Goal: Task Accomplishment & Management: Use online tool/utility

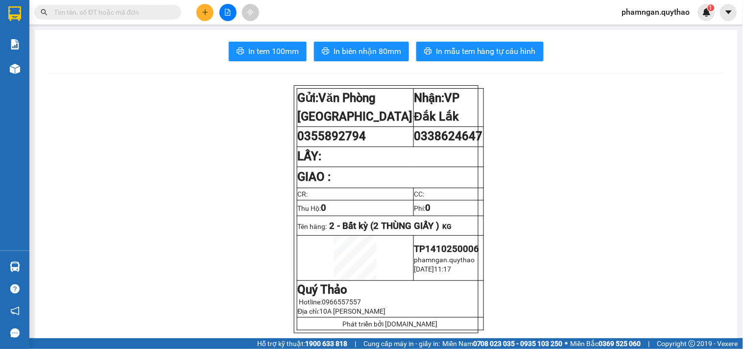
click at [202, 14] on icon "plus" at bounding box center [205, 12] width 7 height 7
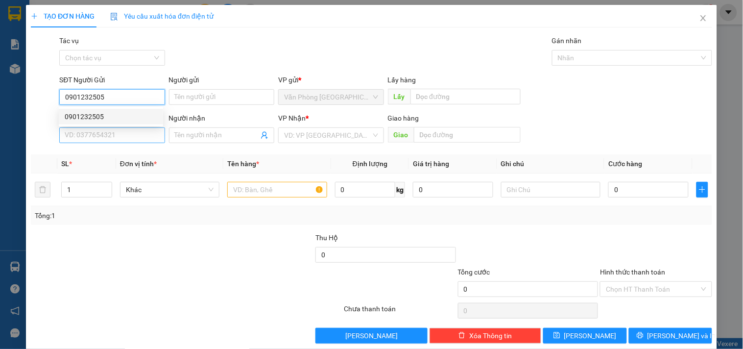
type input "0901232505"
click at [135, 141] on input "SĐT Người Nhận *" at bounding box center [111, 135] width 105 height 16
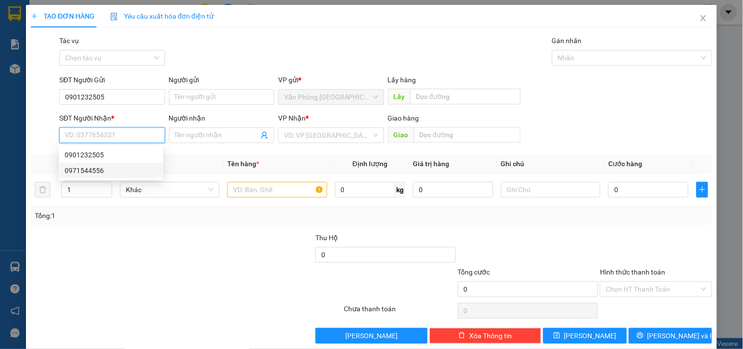
click at [86, 167] on div "0971544556" at bounding box center [111, 170] width 93 height 11
type input "0971544556"
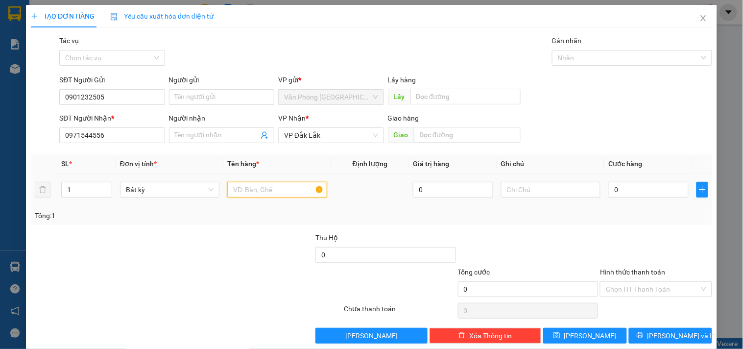
click at [253, 193] on input "text" at bounding box center [276, 190] width 99 height 16
type input "1 THÙNG +1 LỒNG"
click at [76, 188] on input "1" at bounding box center [87, 189] width 50 height 15
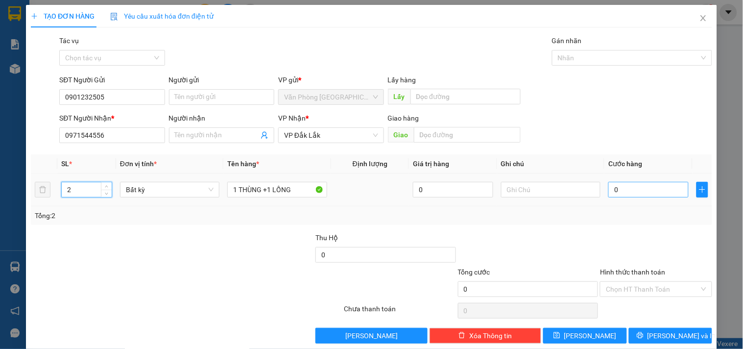
type input "2"
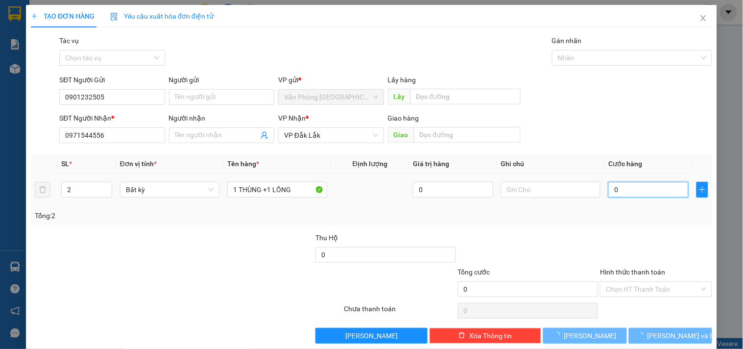
click at [635, 192] on input "0" at bounding box center [649, 190] width 80 height 16
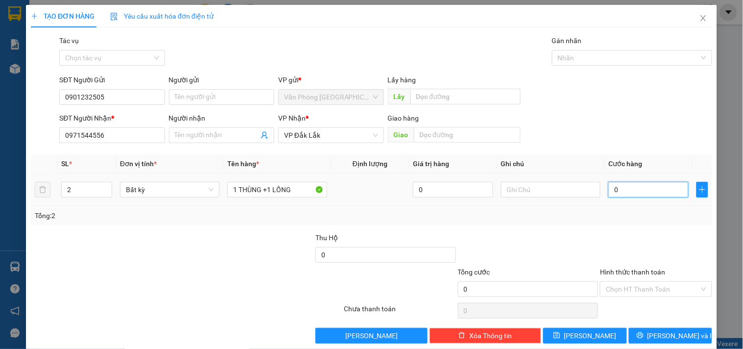
type input "1"
type input "13"
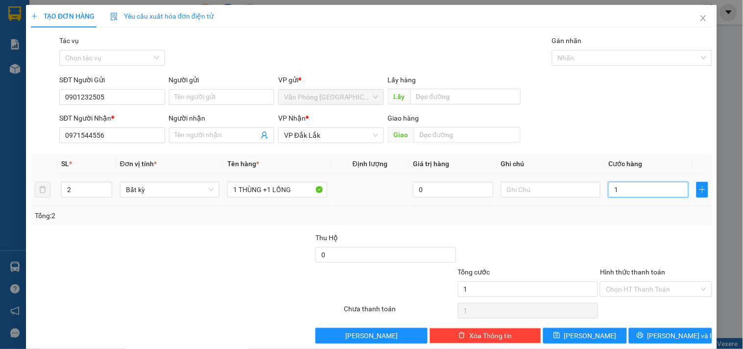
type input "13"
type input "130"
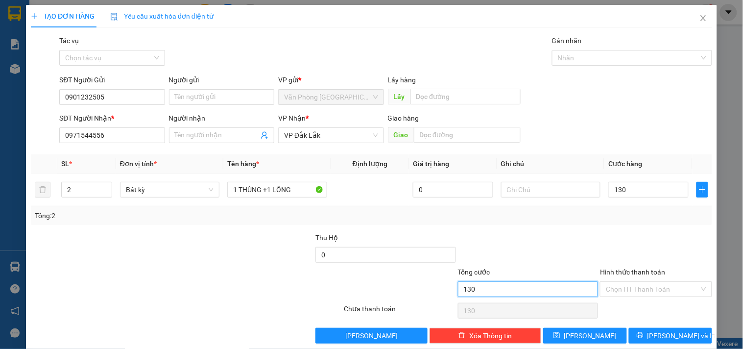
type input "130.000"
click at [540, 290] on input "130.000" at bounding box center [528, 289] width 141 height 16
drag, startPoint x: 624, startPoint y: 291, endPoint x: 624, endPoint y: 281, distance: 9.8
click at [624, 290] on input "Hình thức thanh toán" at bounding box center [652, 289] width 93 height 15
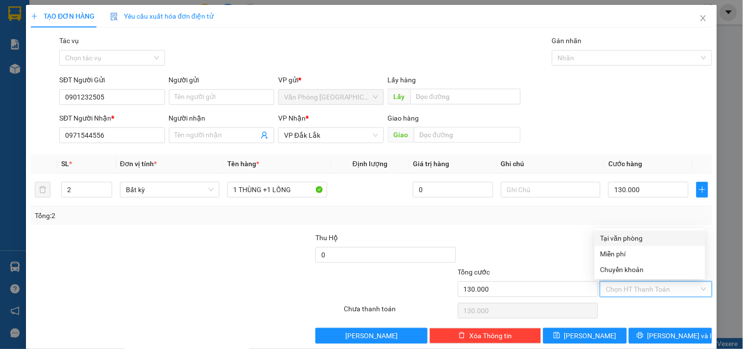
click at [631, 236] on div "Tại văn phòng" at bounding box center [650, 238] width 99 height 11
type input "0"
click at [663, 345] on div "TẠO ĐƠN HÀNG Yêu cầu xuất hóa đơn điện tử Transit Pickup Surcharge Ids Transit …" at bounding box center [371, 178] width 691 height 346
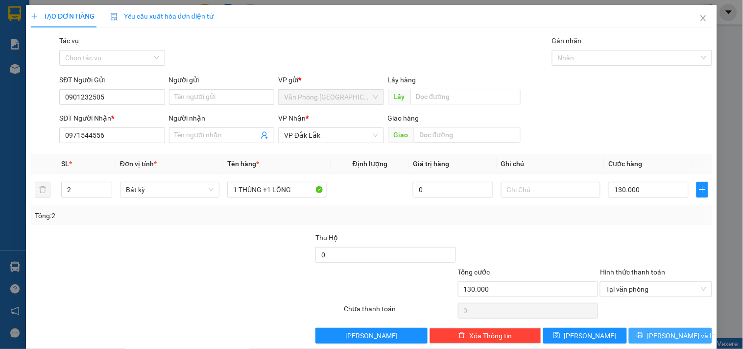
click at [677, 339] on span "[PERSON_NAME] và In" at bounding box center [682, 335] width 69 height 11
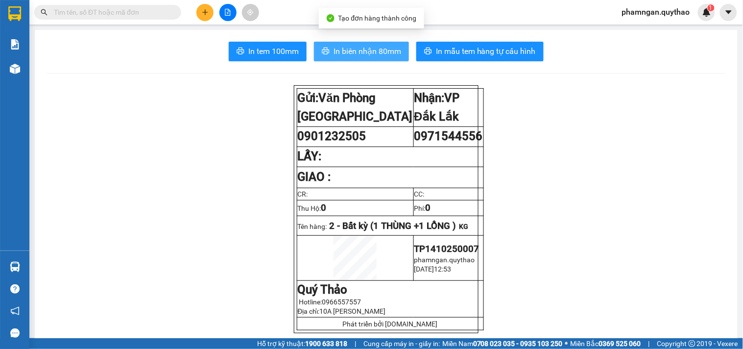
click at [352, 45] on span "In biên nhận 80mm" at bounding box center [368, 51] width 68 height 12
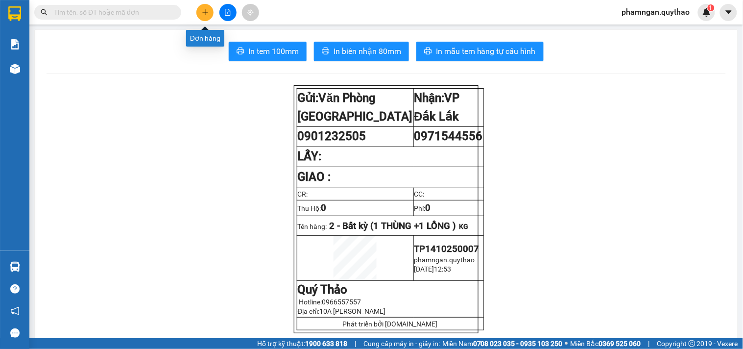
click at [208, 15] on icon "plus" at bounding box center [205, 12] width 7 height 7
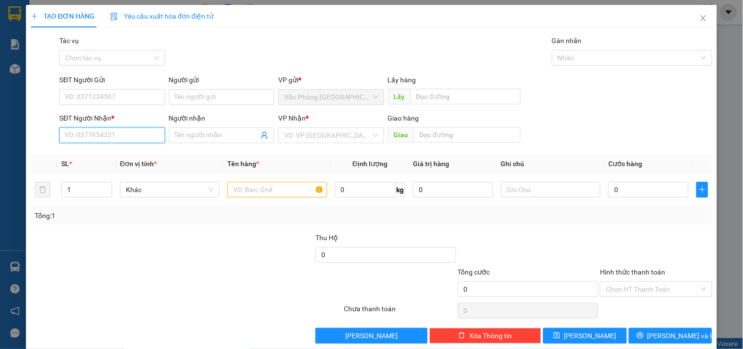
click at [119, 131] on input "SĐT Người Nhận *" at bounding box center [111, 135] width 105 height 16
click at [119, 98] on input "SĐT Người Gửi" at bounding box center [111, 97] width 105 height 16
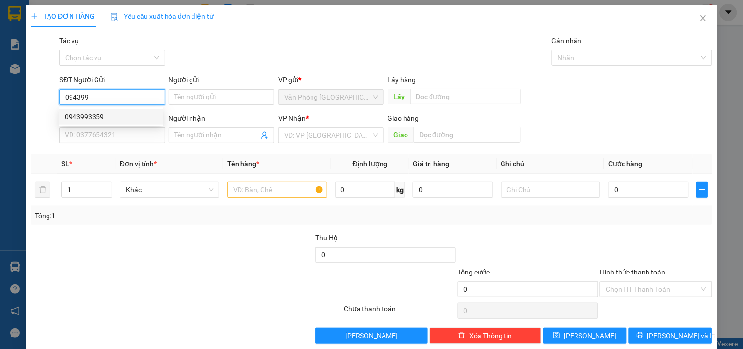
click at [108, 119] on div "0943993359" at bounding box center [111, 116] width 93 height 11
type input "0943993359"
type input "0905722760"
type input "0943993359"
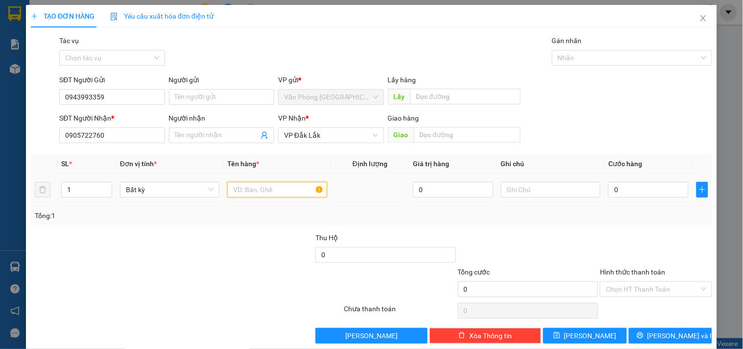
click at [293, 192] on input "text" at bounding box center [276, 190] width 99 height 16
type input "1 CỤC ĐEN"
click at [633, 190] on input "0" at bounding box center [649, 190] width 80 height 16
type input "5"
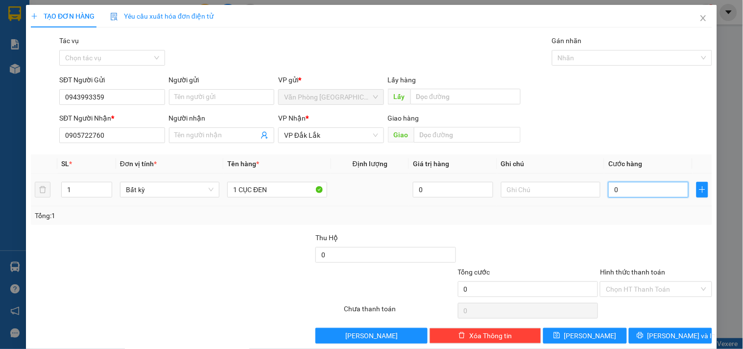
type input "5"
type input "50"
type input "50.000"
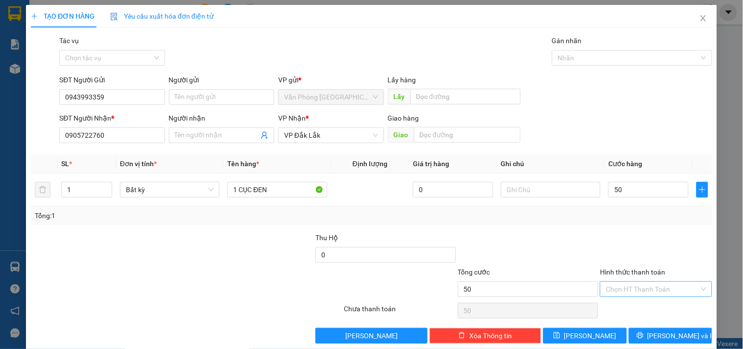
type input "50.000"
click at [645, 288] on input "Hình thức thanh toán" at bounding box center [652, 289] width 93 height 15
click at [640, 236] on div "Tại văn phòng" at bounding box center [650, 238] width 99 height 11
type input "0"
click at [644, 337] on icon "printer" at bounding box center [640, 335] width 7 height 7
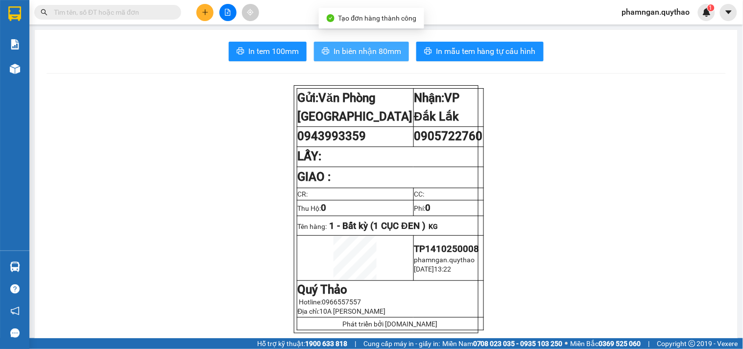
click at [366, 56] on span "In biên nhận 80mm" at bounding box center [368, 51] width 68 height 12
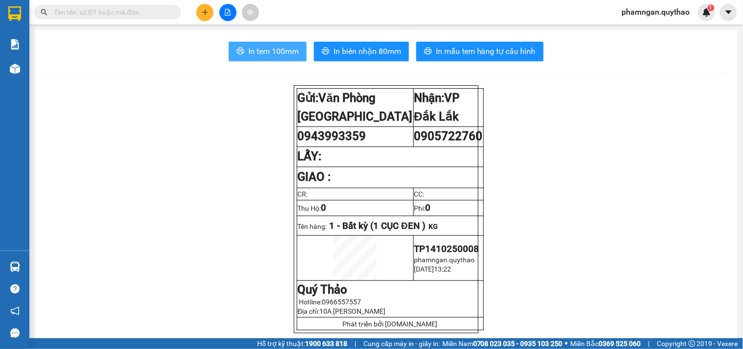
click at [273, 47] on span "In tem 100mm" at bounding box center [273, 51] width 50 height 12
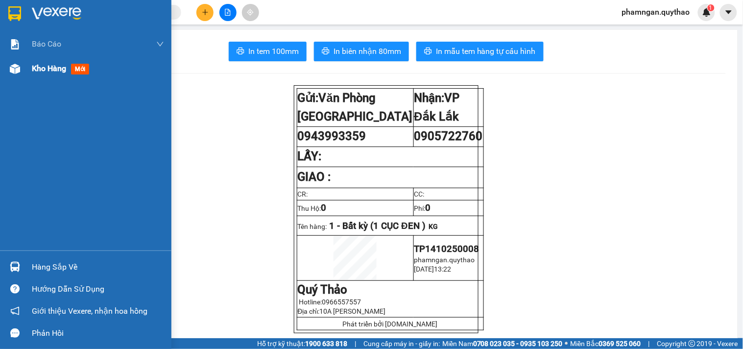
click at [10, 59] on div "Kho hàng mới" at bounding box center [85, 68] width 171 height 24
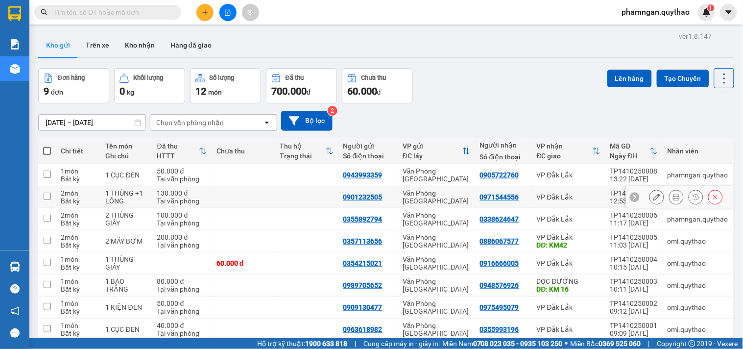
click at [673, 199] on icon at bounding box center [676, 197] width 7 height 7
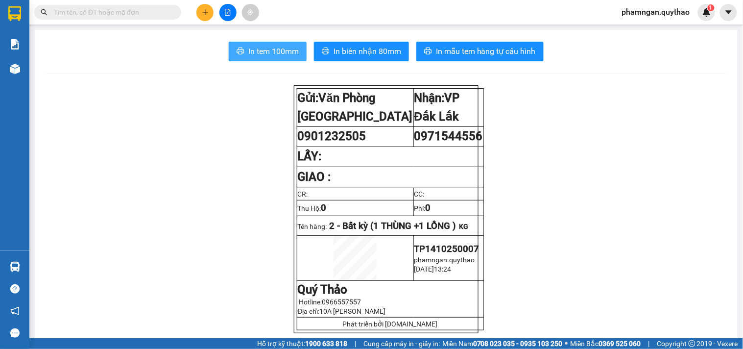
click at [279, 61] on button "In tem 100mm" at bounding box center [268, 52] width 78 height 20
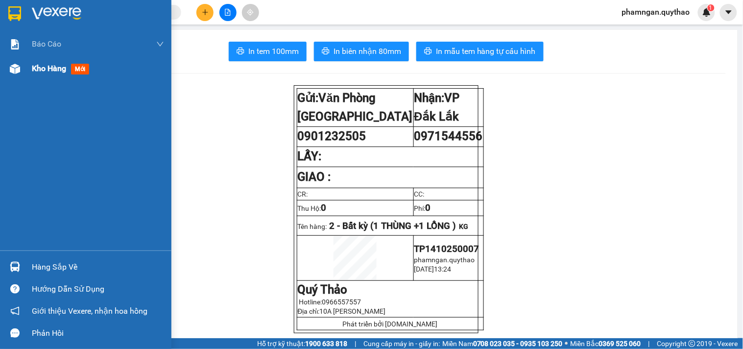
click at [56, 64] on span "Kho hàng" at bounding box center [49, 68] width 34 height 9
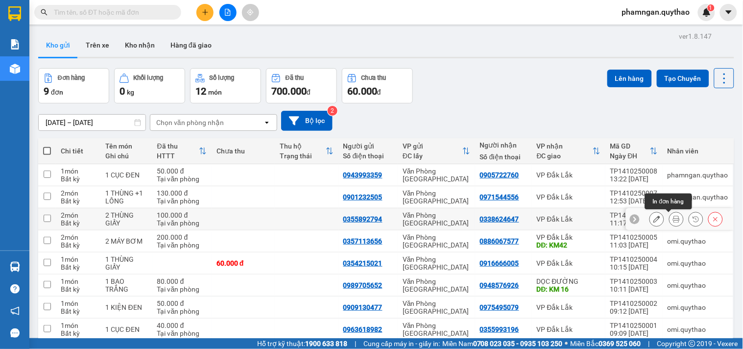
click at [673, 218] on icon at bounding box center [676, 219] width 7 height 7
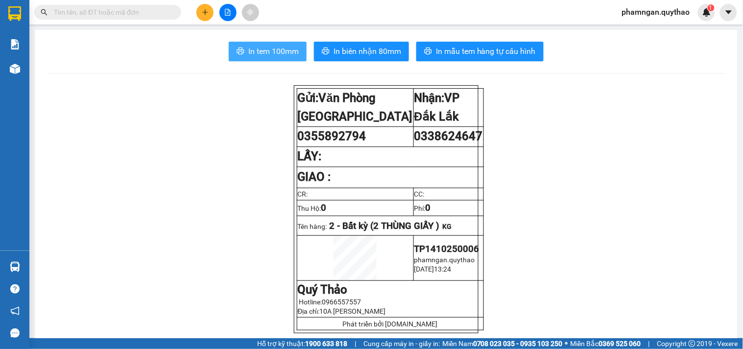
click at [286, 50] on span "In tem 100mm" at bounding box center [273, 51] width 50 height 12
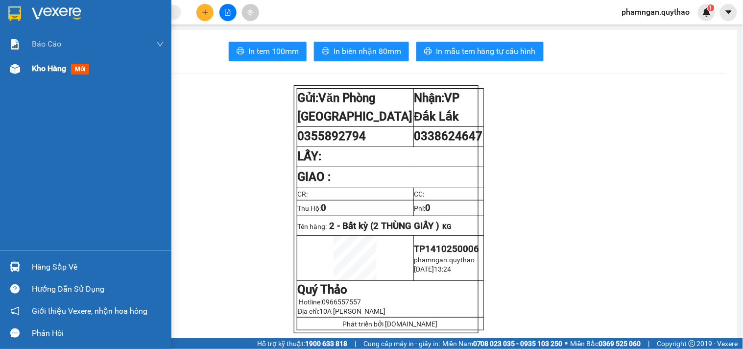
click at [41, 66] on span "Kho hàng" at bounding box center [49, 68] width 34 height 9
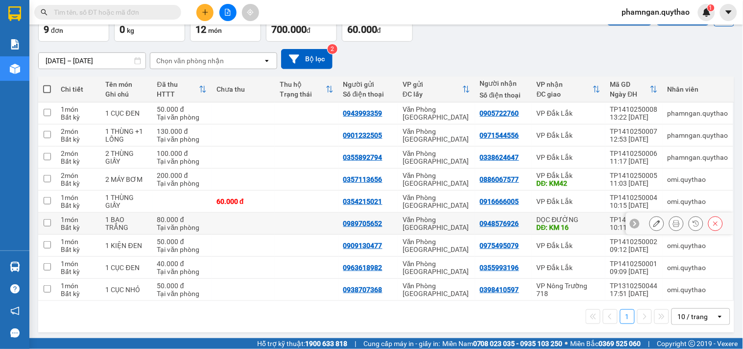
scroll to position [64, 0]
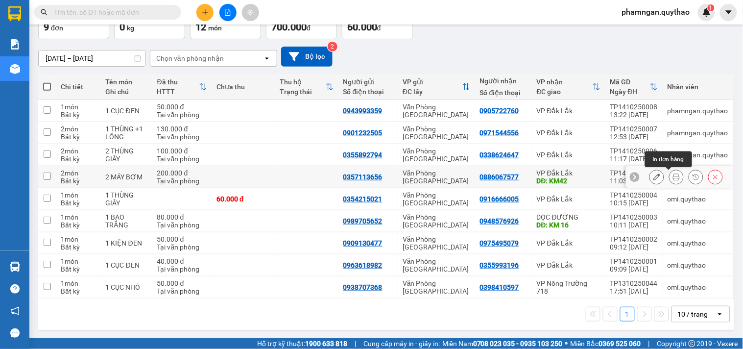
click at [673, 175] on icon at bounding box center [676, 176] width 7 height 7
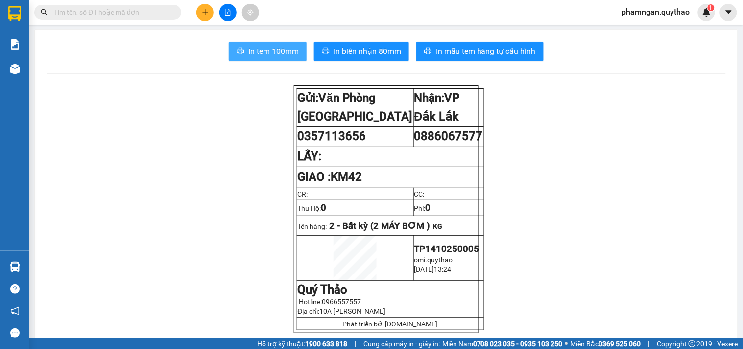
click at [292, 54] on span "In tem 100mm" at bounding box center [273, 51] width 50 height 12
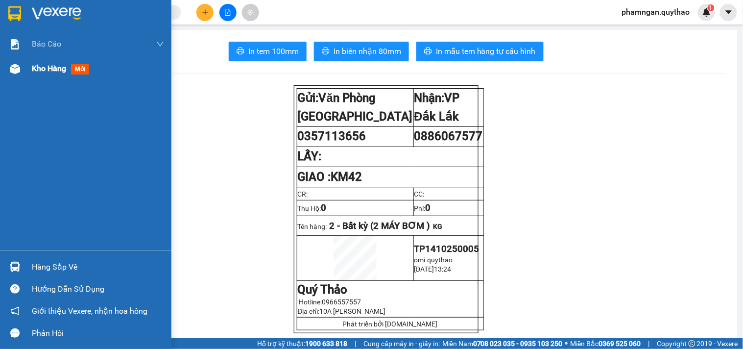
click at [57, 75] on div "Kho hàng mới" at bounding box center [98, 68] width 132 height 24
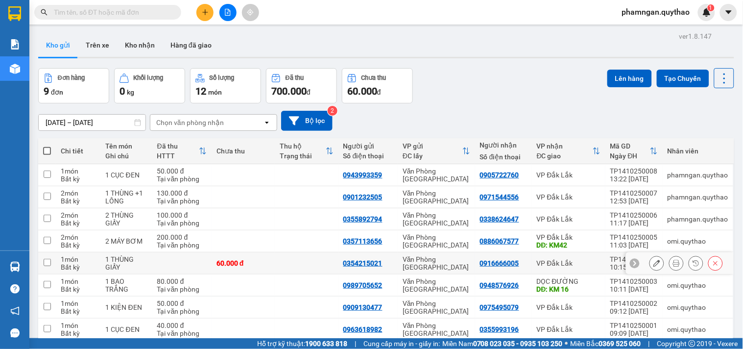
click at [673, 260] on icon at bounding box center [676, 263] width 7 height 7
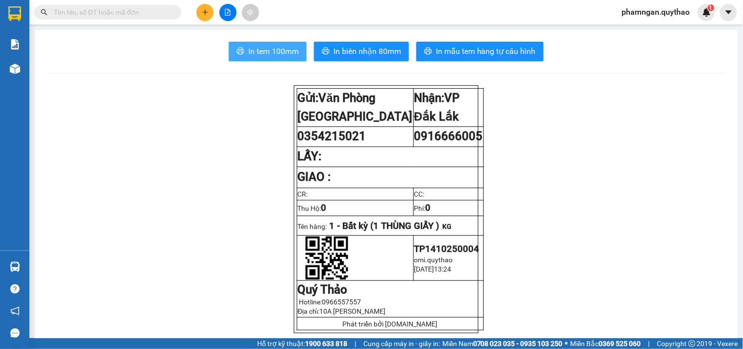
click at [267, 49] on span "In tem 100mm" at bounding box center [273, 51] width 50 height 12
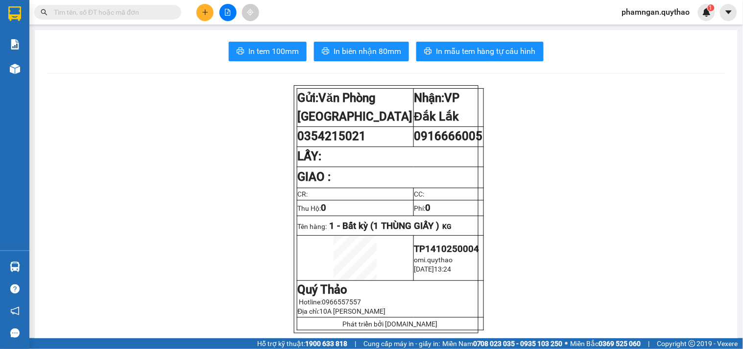
click at [33, 74] on main "In tem 100mm In biên nhận 80mm In mẫu tem hàng tự cấu hình Gửi: Văn Phòng Tân …" at bounding box center [371, 169] width 743 height 338
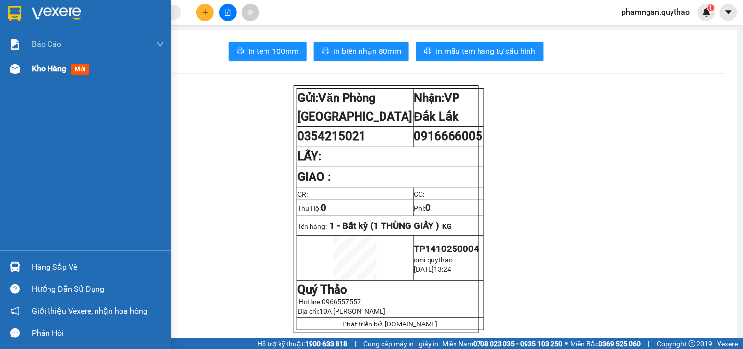
click at [17, 70] on img at bounding box center [15, 69] width 10 height 10
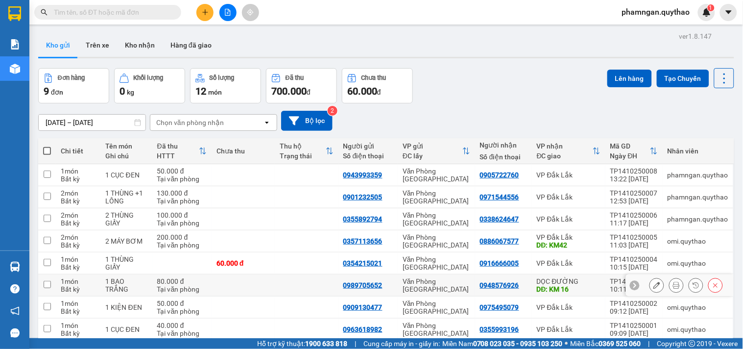
click at [670, 277] on button at bounding box center [677, 285] width 14 height 17
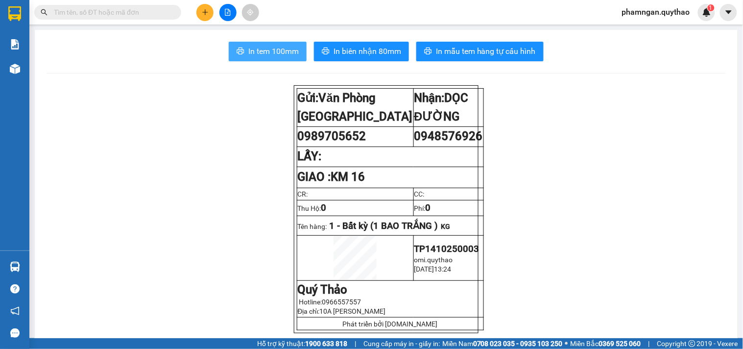
click at [296, 56] on button "In tem 100mm" at bounding box center [268, 52] width 78 height 20
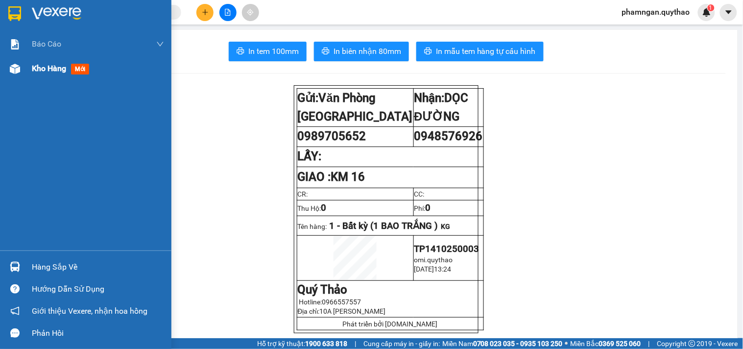
click at [26, 60] on div "Kho hàng mới" at bounding box center [85, 68] width 171 height 24
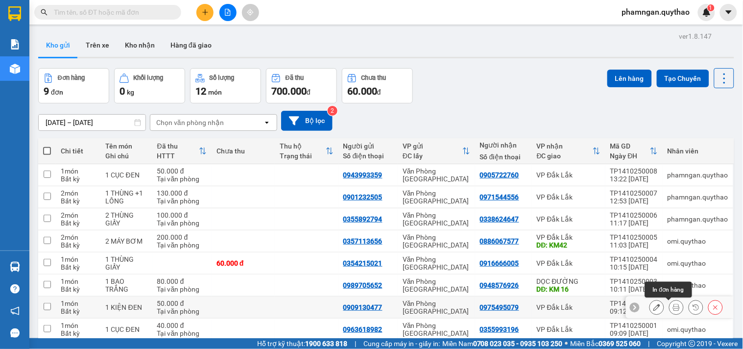
click at [673, 304] on icon at bounding box center [676, 307] width 7 height 7
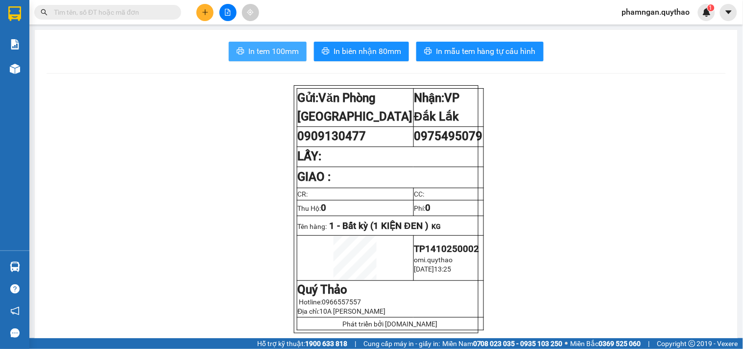
click at [276, 50] on span "In tem 100mm" at bounding box center [273, 51] width 50 height 12
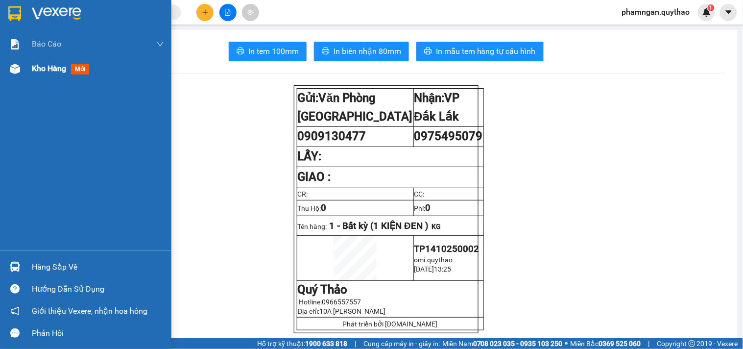
click at [18, 65] on img at bounding box center [15, 69] width 10 height 10
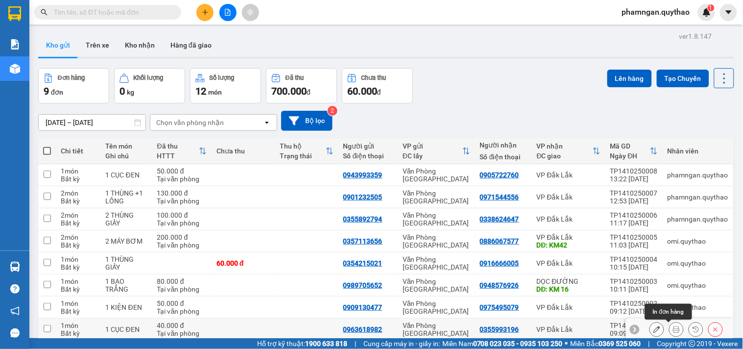
click at [673, 326] on icon at bounding box center [676, 329] width 7 height 7
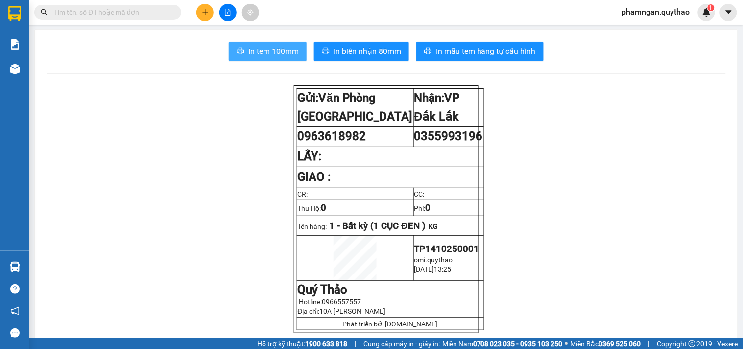
click at [273, 49] on span "In tem 100mm" at bounding box center [273, 51] width 50 height 12
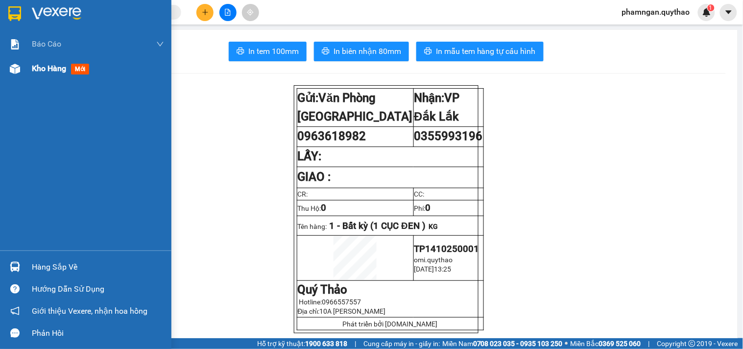
click at [35, 68] on span "Kho hàng" at bounding box center [49, 68] width 34 height 9
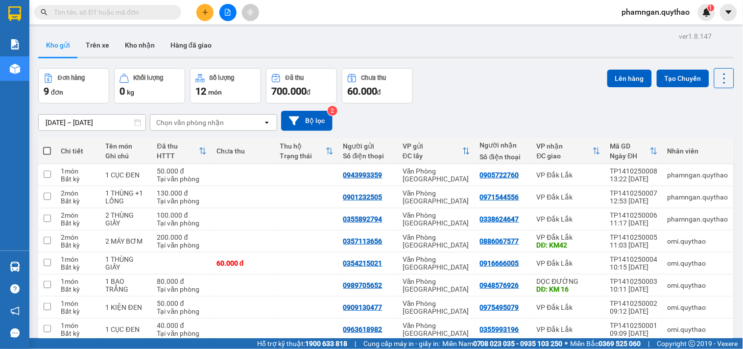
click at [207, 9] on icon "plus" at bounding box center [205, 12] width 7 height 7
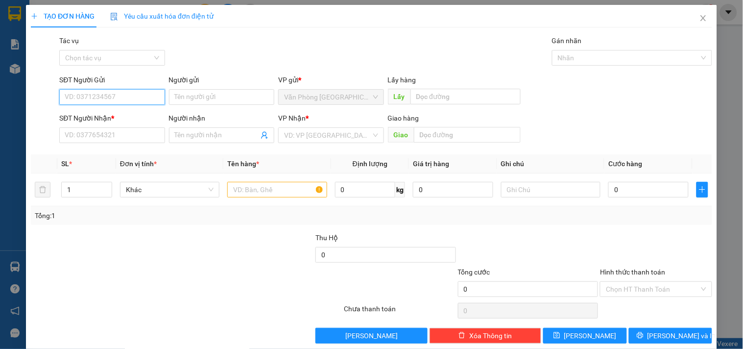
click at [143, 103] on input "SĐT Người Gửi" at bounding box center [111, 97] width 105 height 16
type input "0388754196"
click at [105, 117] on div "0388754196" at bounding box center [111, 116] width 93 height 11
type input "0942472787"
type input "0388754196"
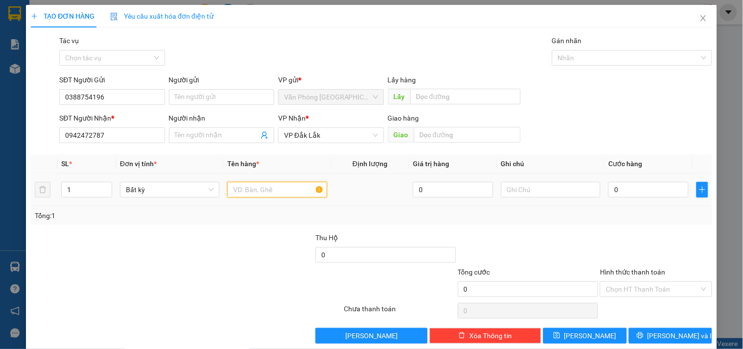
click at [251, 187] on input "text" at bounding box center [276, 190] width 99 height 16
drag, startPoint x: 110, startPoint y: 139, endPoint x: 0, endPoint y: 146, distance: 109.9
click at [0, 146] on div "TẠO ĐƠN HÀNG Yêu cầu xuất hóa đơn điện tử Transit Pickup Surcharge Ids Transit …" at bounding box center [371, 174] width 743 height 349
click at [269, 187] on input "text" at bounding box center [276, 190] width 99 height 16
type input "1 THÙNG GIẤY"
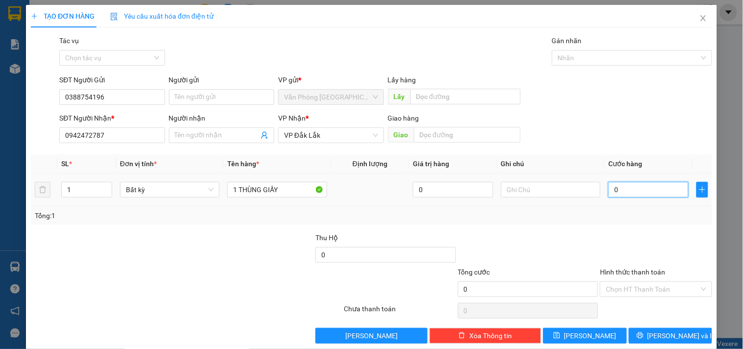
click at [648, 189] on input "0" at bounding box center [649, 190] width 80 height 16
type input "6"
type input "60"
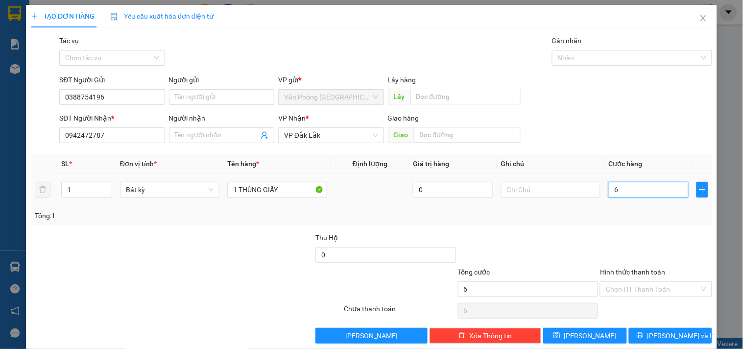
type input "60"
type input "60.000"
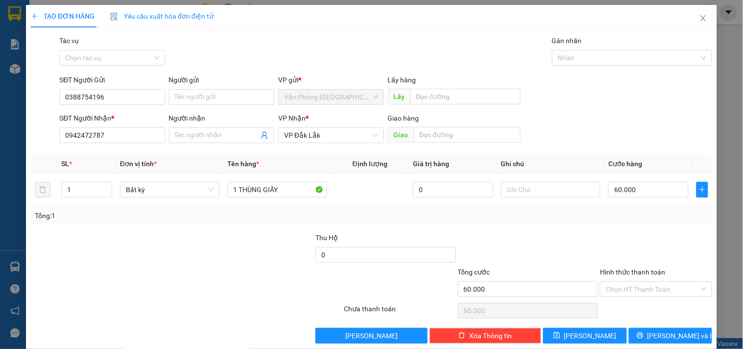
click at [624, 297] on div "Hình thức thanh toán Chọn HT Thanh Toán" at bounding box center [656, 284] width 112 height 34
click at [631, 284] on input "Hình thức thanh toán" at bounding box center [652, 289] width 93 height 15
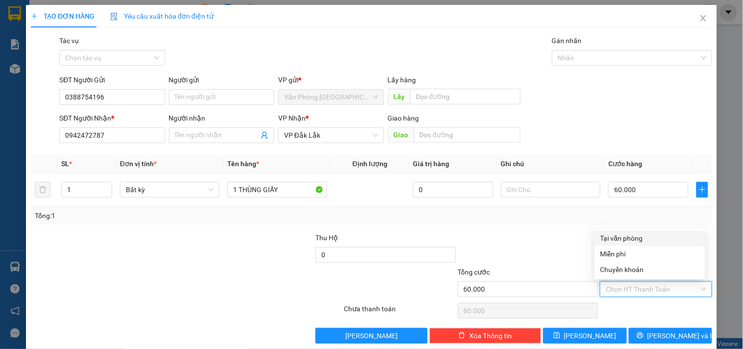
click at [625, 234] on div "Tại văn phòng" at bounding box center [650, 238] width 99 height 11
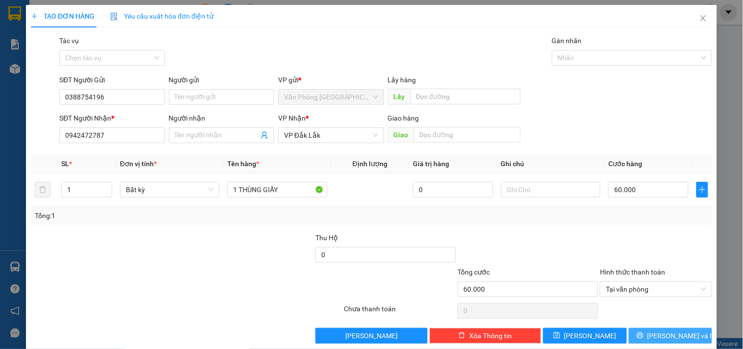
click at [655, 328] on button "[PERSON_NAME] và In" at bounding box center [670, 336] width 83 height 16
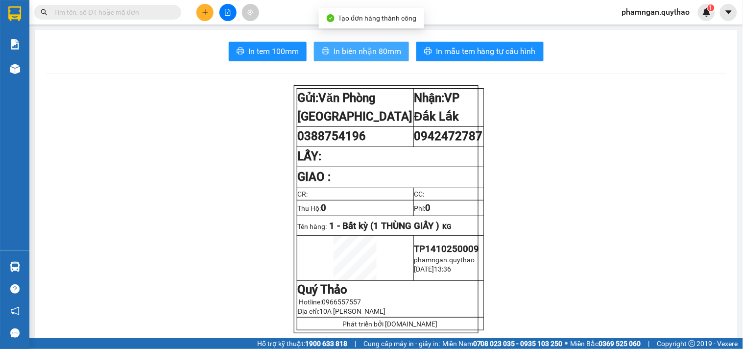
click at [379, 52] on span "In biên nhận 80mm" at bounding box center [368, 51] width 68 height 12
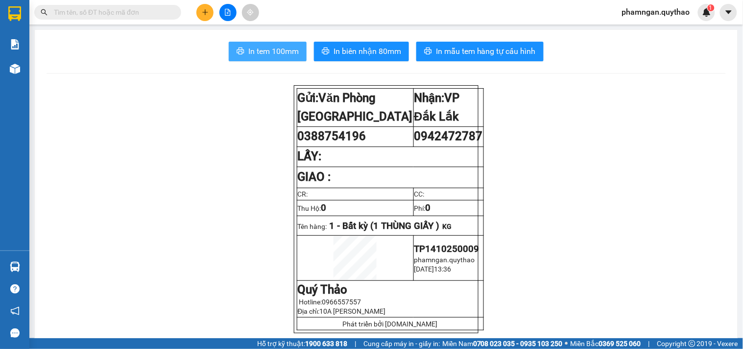
click at [260, 49] on span "In tem 100mm" at bounding box center [273, 51] width 50 height 12
click at [202, 12] on icon "plus" at bounding box center [205, 12] width 7 height 7
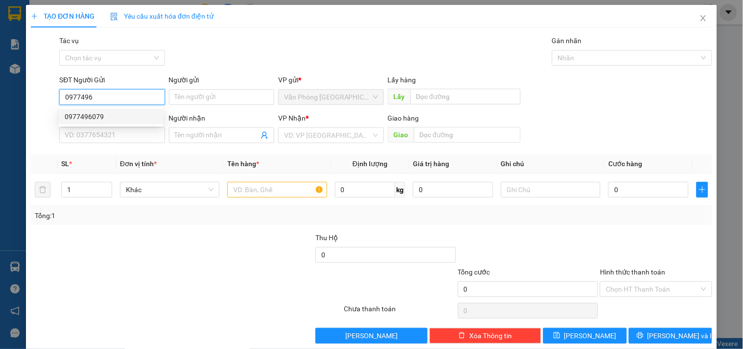
click at [138, 118] on div "0977496079" at bounding box center [111, 116] width 93 height 11
type input "0977496079"
type input "0926184899"
type input "0977496079"
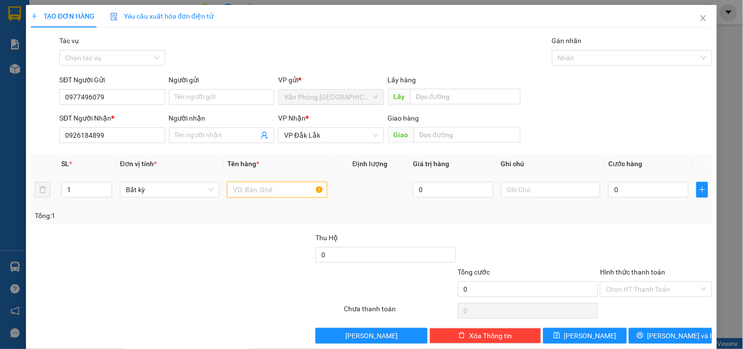
drag, startPoint x: 273, startPoint y: 189, endPoint x: 282, endPoint y: 158, distance: 31.8
click at [280, 173] on td at bounding box center [276, 189] width 107 height 33
type input "1 BAO CÁ VIÊN"
click at [652, 186] on input "0" at bounding box center [649, 190] width 80 height 16
click at [628, 186] on input "0" at bounding box center [649, 190] width 80 height 16
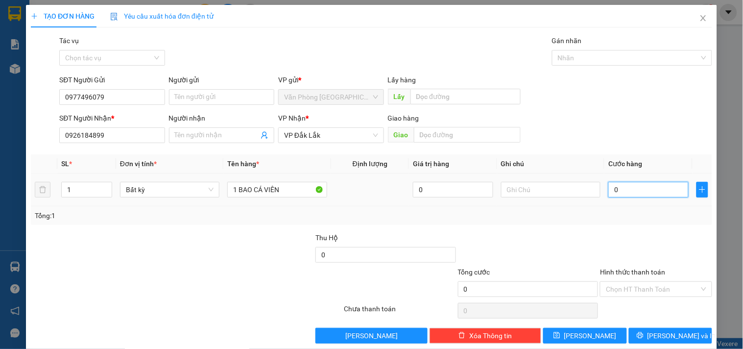
type input "06"
type input "6"
type input "0"
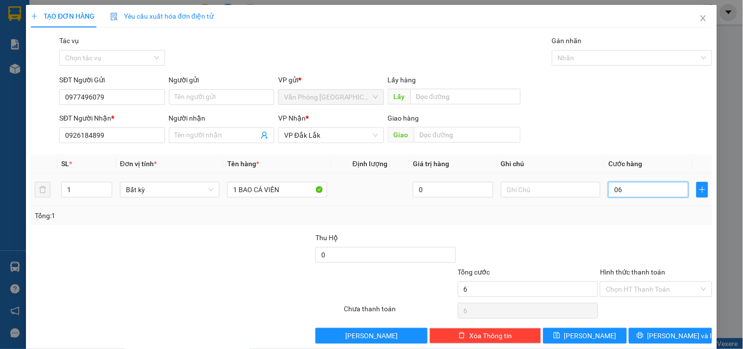
type input "0"
type input "07"
type input "7"
type input "070"
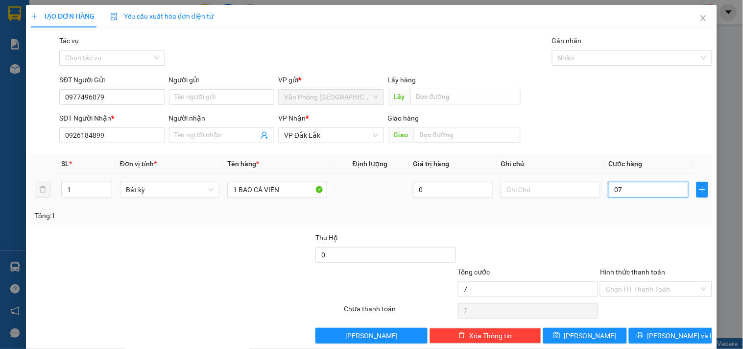
type input "70"
type input "70.000"
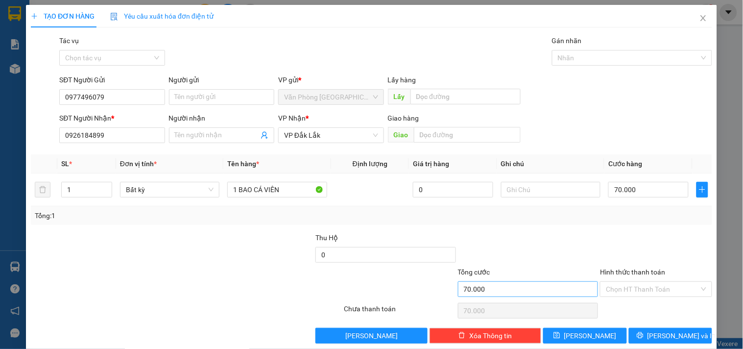
click at [494, 280] on div "Tổng cước" at bounding box center [528, 274] width 141 height 15
click at [395, 260] on input "0" at bounding box center [386, 255] width 141 height 16
type input "3.700.000"
click at [674, 287] on input "Hình thức thanh toán" at bounding box center [652, 289] width 93 height 15
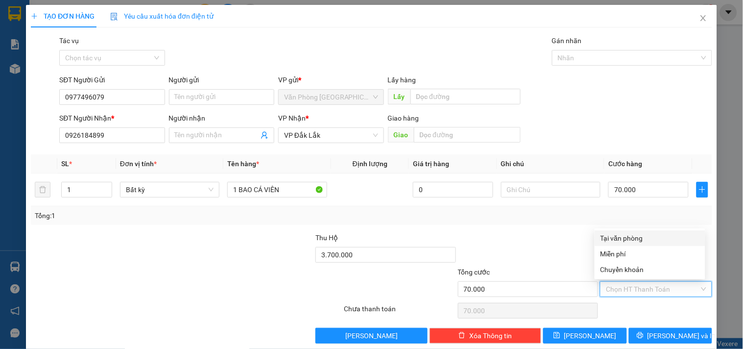
click at [624, 238] on div "Tại văn phòng" at bounding box center [650, 238] width 99 height 11
type input "0"
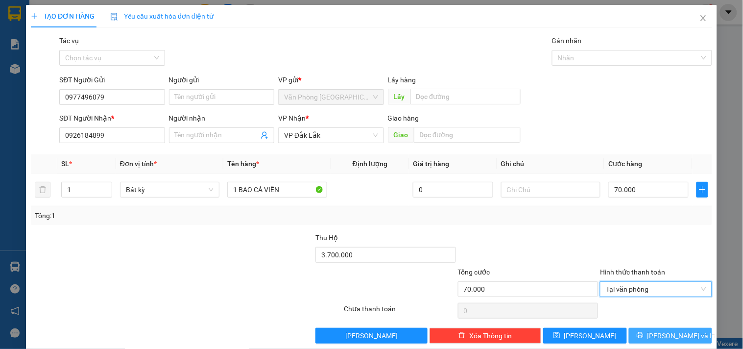
click at [647, 330] on button "[PERSON_NAME] và In" at bounding box center [670, 336] width 83 height 16
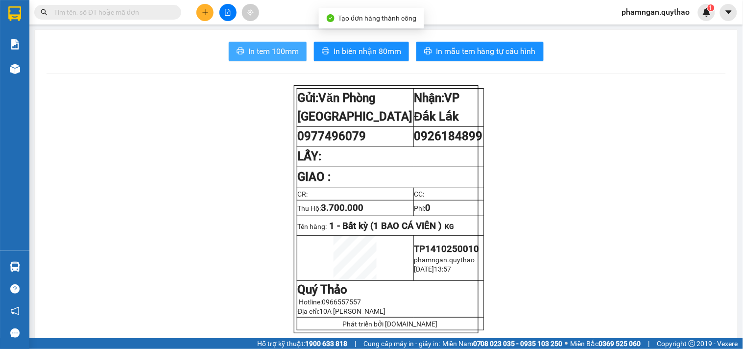
click at [274, 52] on span "In tem 100mm" at bounding box center [273, 51] width 50 height 12
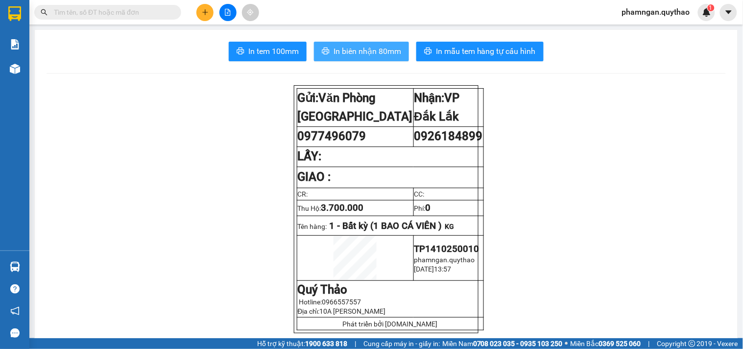
click at [381, 49] on span "In biên nhận 80mm" at bounding box center [368, 51] width 68 height 12
click at [201, 13] on button at bounding box center [204, 12] width 17 height 17
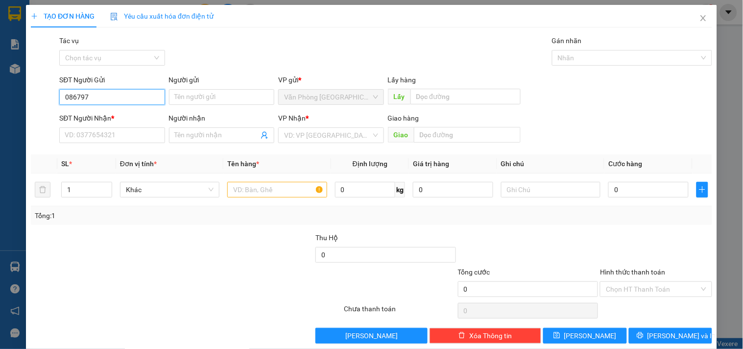
type input "0867973"
drag, startPoint x: 105, startPoint y: 96, endPoint x: 0, endPoint y: 97, distance: 104.9
click at [0, 97] on div "TẠO ĐƠN HÀNG Yêu cầu xuất hóa đơn điện tử Transit Pickup Surcharge Ids Transit …" at bounding box center [371, 174] width 743 height 349
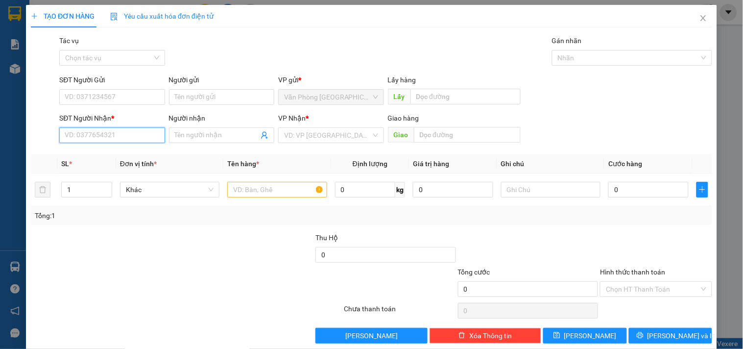
click at [94, 139] on input "SĐT Người Nhận *" at bounding box center [111, 135] width 105 height 16
click at [79, 174] on div "0867973219" at bounding box center [111, 170] width 93 height 11
type input "0867973219"
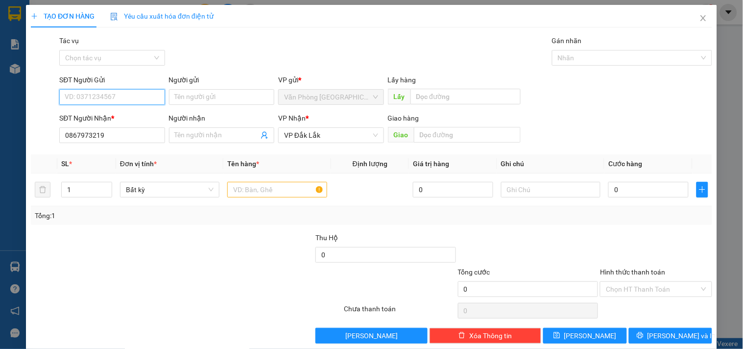
click at [92, 94] on input "SĐT Người Gửi" at bounding box center [111, 97] width 105 height 16
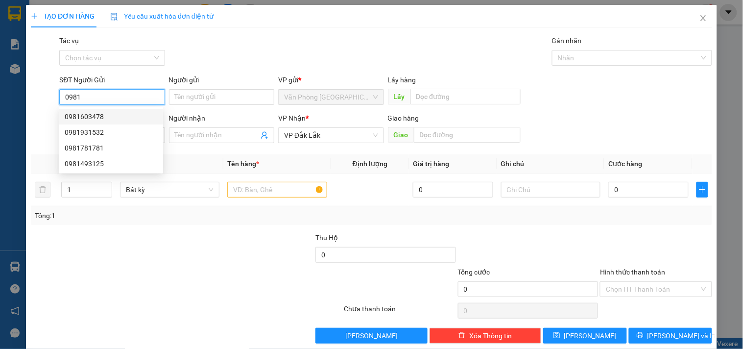
click at [104, 119] on div "0981603478" at bounding box center [111, 116] width 93 height 11
type input "0981603478"
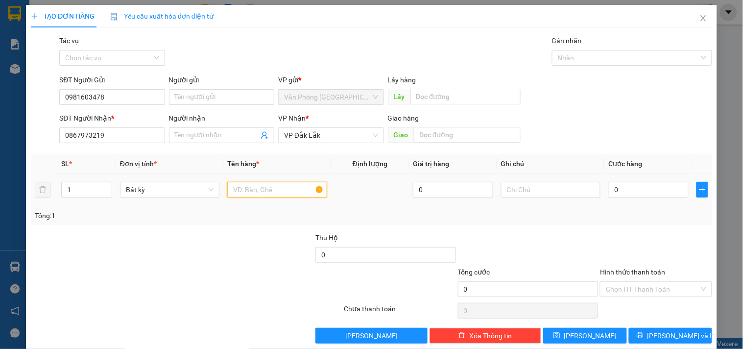
drag, startPoint x: 288, startPoint y: 185, endPoint x: 282, endPoint y: 184, distance: 6.1
click at [288, 185] on input "text" at bounding box center [276, 190] width 99 height 16
type input "1 CỤC XANH"
click at [622, 190] on input "0" at bounding box center [649, 190] width 80 height 16
type input "4"
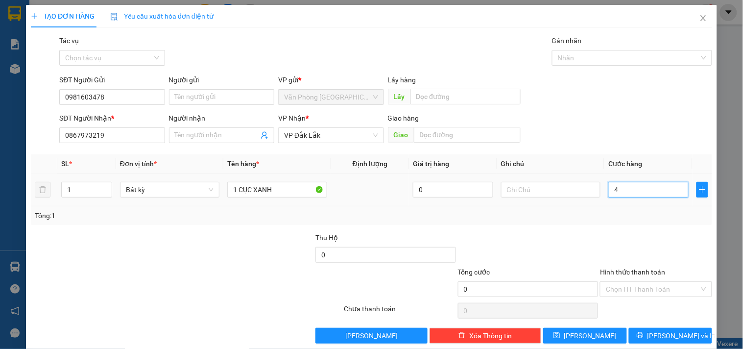
type input "4"
type input "40"
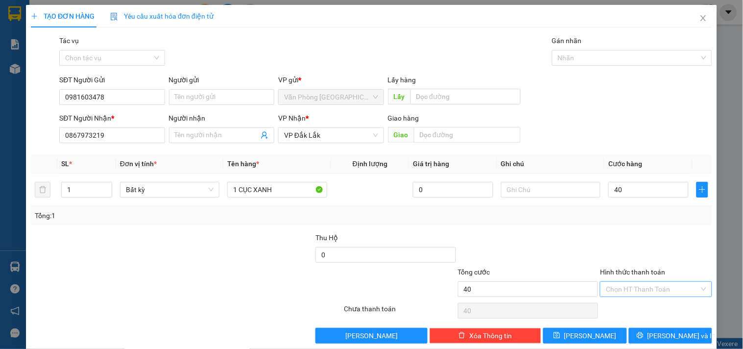
type input "40.000"
click at [606, 285] on input "Hình thức thanh toán" at bounding box center [652, 289] width 93 height 15
click at [643, 241] on div "Tại văn phòng" at bounding box center [650, 238] width 99 height 11
type input "0"
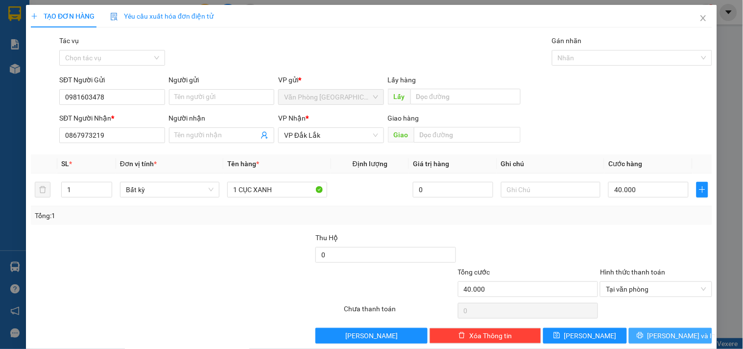
click at [652, 336] on button "[PERSON_NAME] và In" at bounding box center [670, 336] width 83 height 16
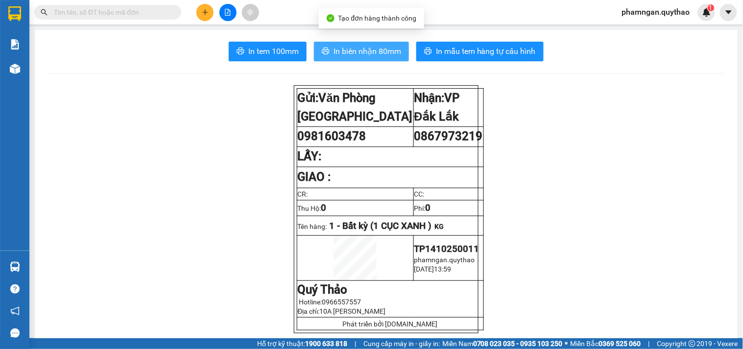
click at [367, 50] on span "In biên nhận 80mm" at bounding box center [368, 51] width 68 height 12
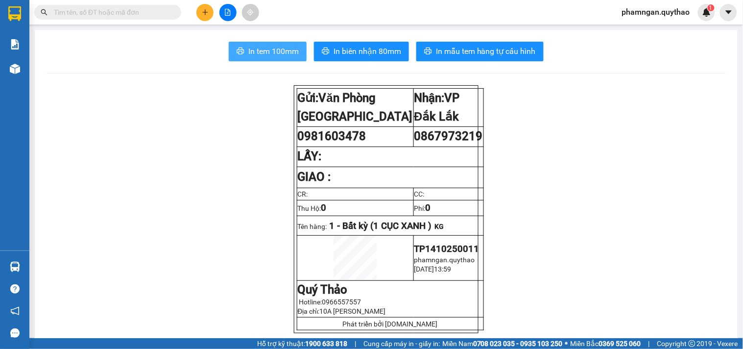
click at [278, 52] on span "In tem 100mm" at bounding box center [273, 51] width 50 height 12
click at [204, 16] on button at bounding box center [204, 12] width 17 height 17
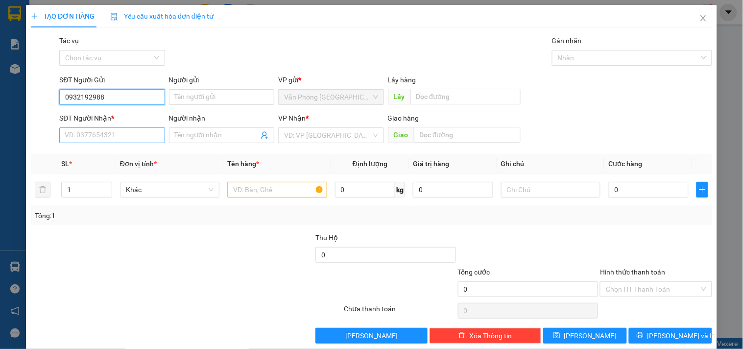
type input "0932192988"
click at [118, 131] on input "SĐT Người Nhận *" at bounding box center [111, 135] width 105 height 16
type input "0773333788"
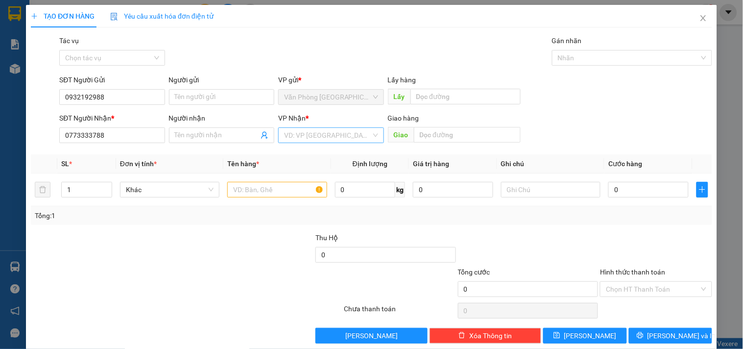
click at [319, 134] on input "search" at bounding box center [327, 135] width 87 height 15
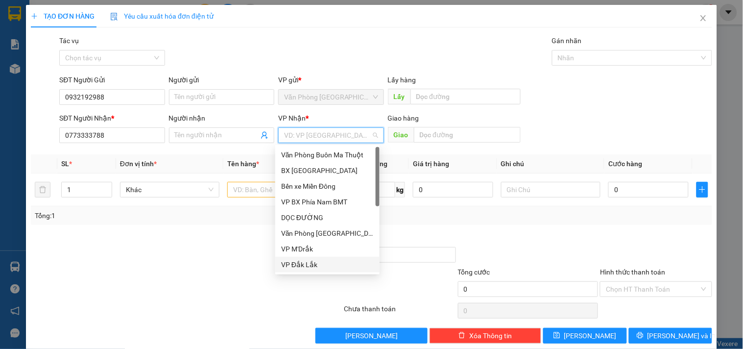
click at [301, 261] on div "VP Đắk Lắk" at bounding box center [327, 264] width 93 height 11
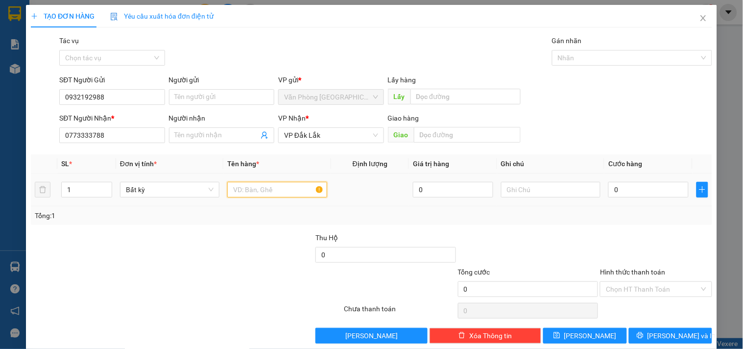
click at [271, 189] on input "text" at bounding box center [276, 190] width 99 height 16
type input "1 thùng giấy"
drag, startPoint x: 242, startPoint y: 185, endPoint x: 183, endPoint y: 183, distance: 58.8
click at [183, 183] on tr "1 Bất kỳ 1 thùng giấy 0 0" at bounding box center [372, 189] width 682 height 33
type input "1 THÙNG GIẤY"
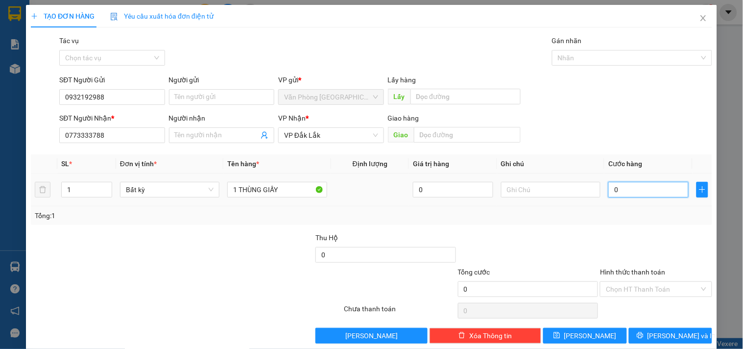
click at [632, 193] on input "0" at bounding box center [649, 190] width 80 height 16
click at [615, 291] on input "Hình thức thanh toán" at bounding box center [652, 289] width 93 height 15
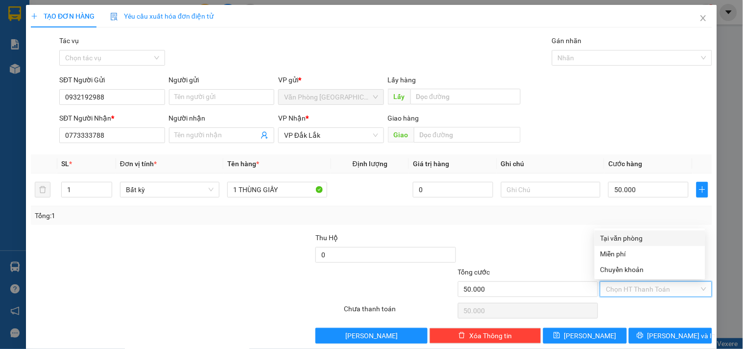
click at [615, 232] on div "Tại văn phòng" at bounding box center [650, 238] width 111 height 16
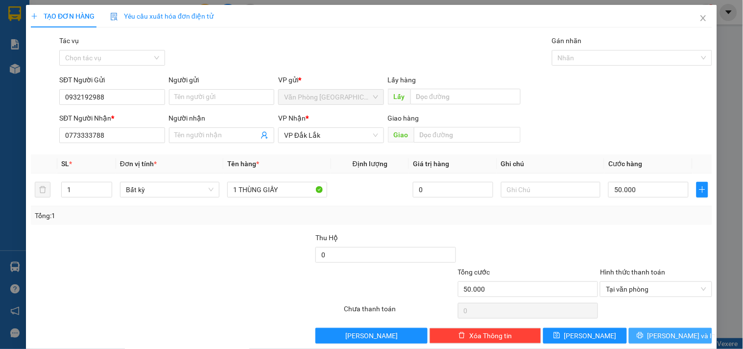
click at [641, 332] on button "Lưu và In" at bounding box center [670, 336] width 83 height 16
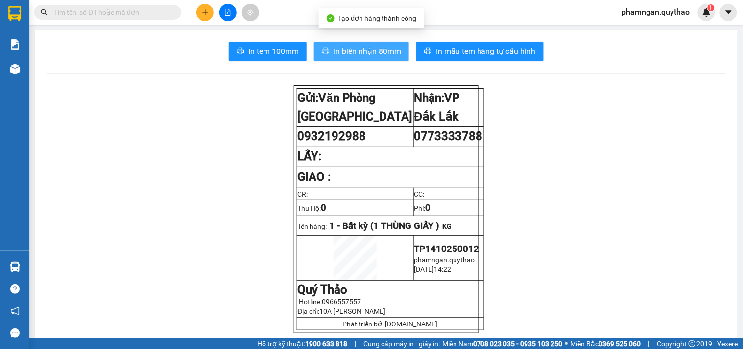
drag, startPoint x: 368, startPoint y: 55, endPoint x: 350, endPoint y: 55, distance: 18.6
click at [369, 55] on span "In biên nhận 80mm" at bounding box center [368, 51] width 68 height 12
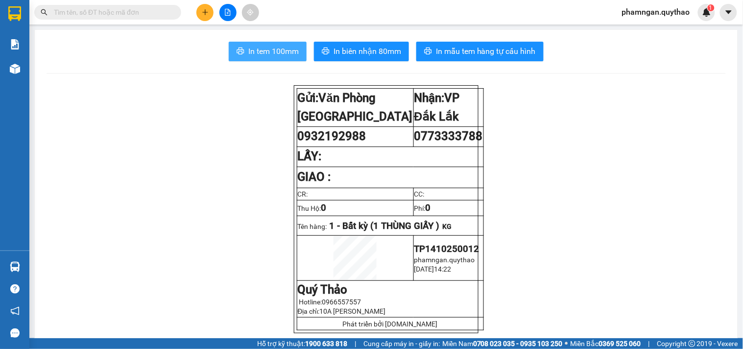
click at [266, 52] on span "In tem 100mm" at bounding box center [273, 51] width 50 height 12
click at [289, 53] on span "In tem 100mm" at bounding box center [273, 51] width 50 height 12
click at [203, 14] on icon "plus" at bounding box center [205, 12] width 7 height 7
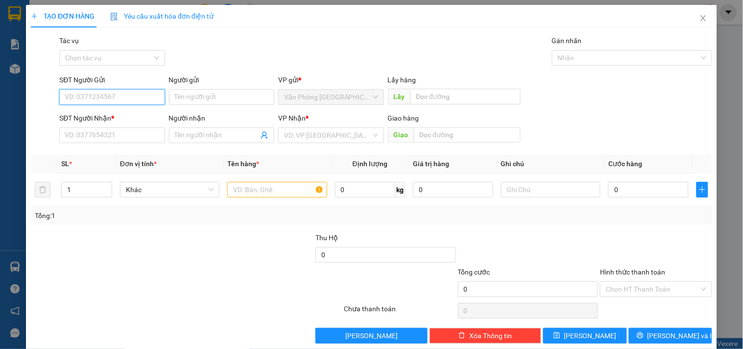
click at [114, 92] on input "SĐT Người Gửi" at bounding box center [111, 97] width 105 height 16
click at [99, 115] on div "0931107947" at bounding box center [111, 116] width 93 height 11
type input "0931107947"
type input "0357846912"
type input "KM 47"
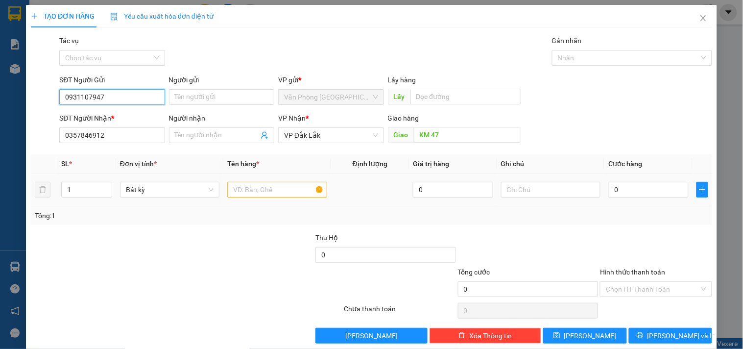
type input "0931107947"
click at [268, 185] on input "text" at bounding box center [276, 190] width 99 height 16
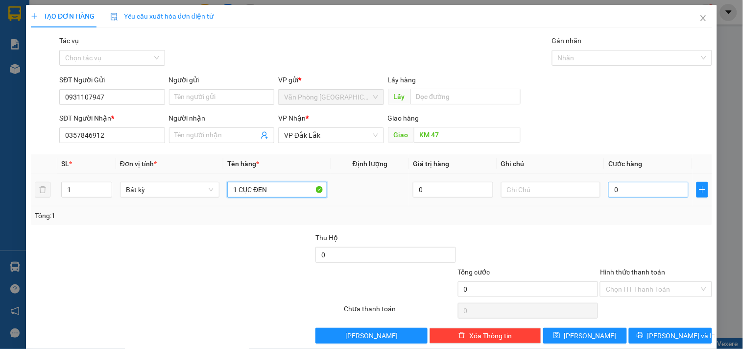
type input "1 CỤC ĐEN"
click at [653, 193] on input "0" at bounding box center [649, 190] width 80 height 16
type input "5"
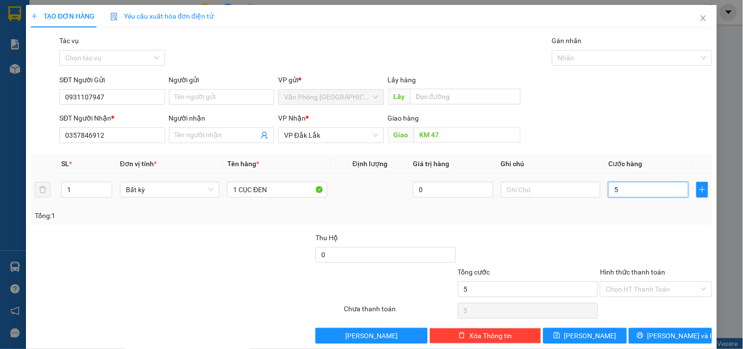
type input "50"
type input "50.000"
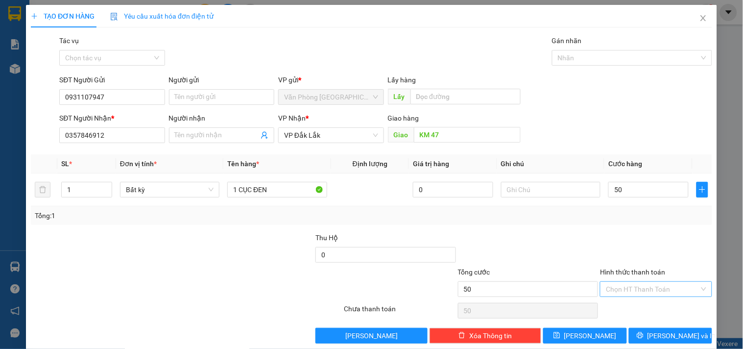
type input "50.000"
drag, startPoint x: 671, startPoint y: 290, endPoint x: 660, endPoint y: 283, distance: 13.0
click at [670, 288] on input "Hình thức thanh toán" at bounding box center [652, 289] width 93 height 15
drag, startPoint x: 632, startPoint y: 234, endPoint x: 654, endPoint y: 328, distance: 96.6
click at [634, 234] on div "Tại văn phòng" at bounding box center [650, 238] width 99 height 11
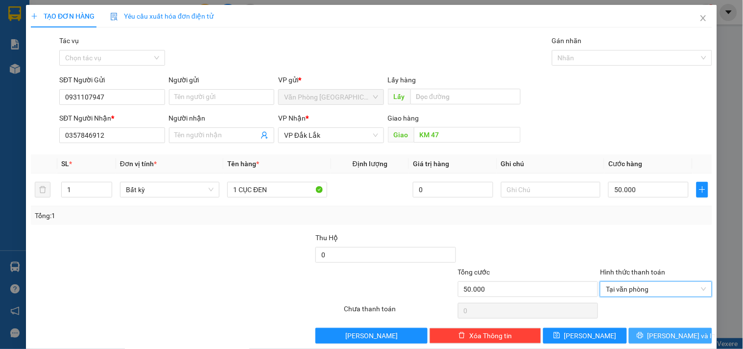
click at [644, 335] on icon "printer" at bounding box center [640, 335] width 7 height 7
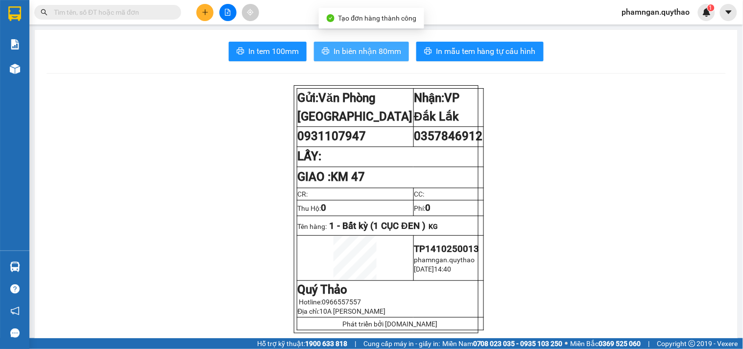
click at [359, 50] on span "In biên nhận 80mm" at bounding box center [368, 51] width 68 height 12
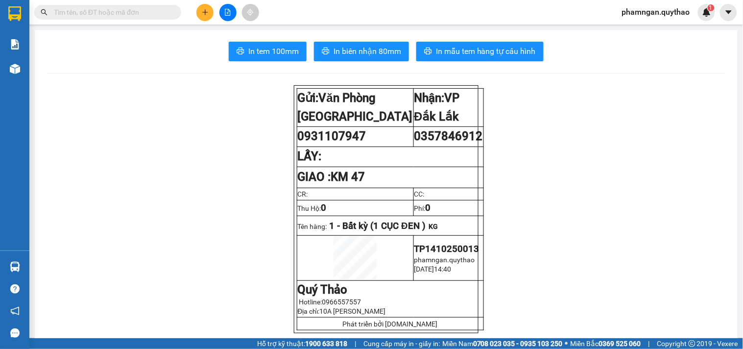
click at [275, 52] on span "In tem 100mm" at bounding box center [273, 51] width 50 height 12
click at [202, 10] on icon "plus" at bounding box center [205, 12] width 7 height 7
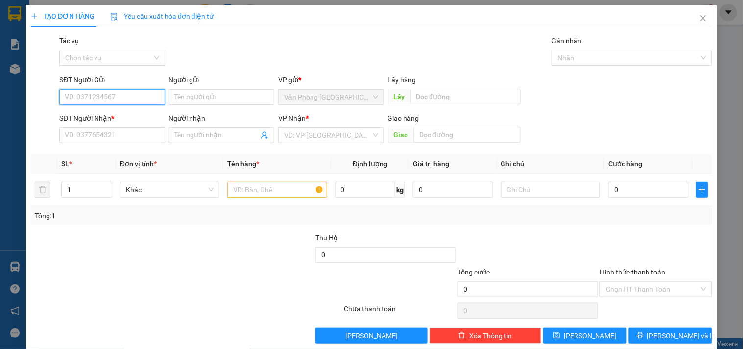
click at [103, 96] on input "SĐT Người Gửi" at bounding box center [111, 97] width 105 height 16
type input "0838763949"
click at [90, 125] on div "SĐT Người Nhận *" at bounding box center [111, 120] width 105 height 15
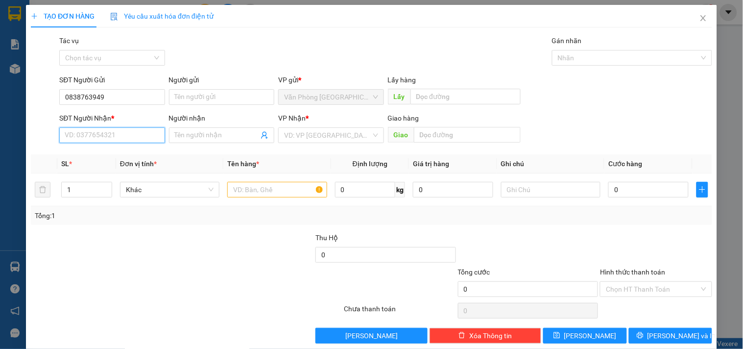
click at [143, 139] on input "SĐT Người Nhận *" at bounding box center [111, 135] width 105 height 16
click at [136, 276] on div at bounding box center [129, 284] width 199 height 34
click at [92, 135] on input "0" at bounding box center [111, 135] width 105 height 16
drag, startPoint x: 105, startPoint y: 133, endPoint x: 17, endPoint y: 138, distance: 88.3
click at [17, 138] on div "TẠO ĐƠN HÀNG Yêu cầu xuất hóa đơn điện tử Transit Pickup Surcharge Ids Transit …" at bounding box center [371, 174] width 743 height 349
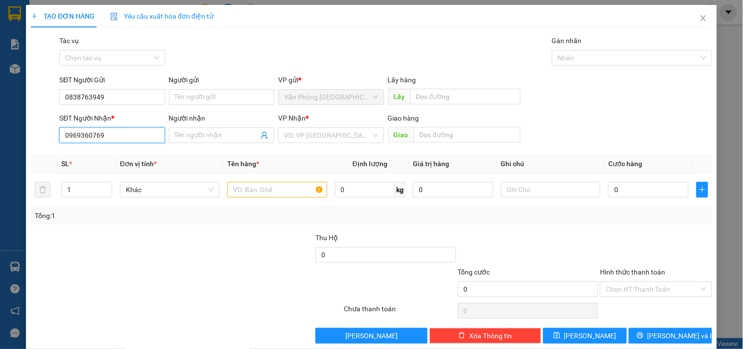
type input "0969360769"
click at [0, 101] on div "TẠO ĐƠN HÀNG Yêu cầu xuất hóa đơn điện tử Transit Pickup Surcharge Ids Transit …" at bounding box center [371, 174] width 743 height 349
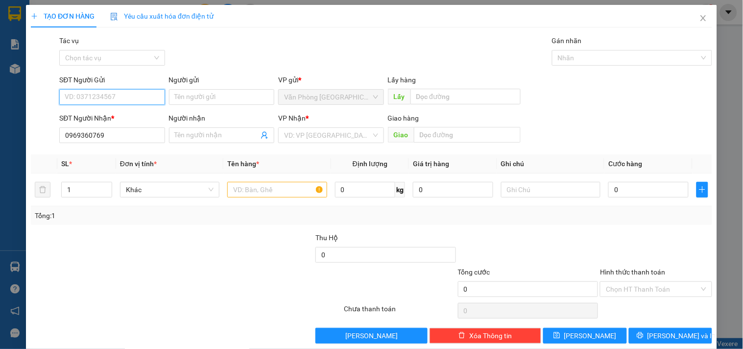
paste input "0969360769"
type input "0969360769"
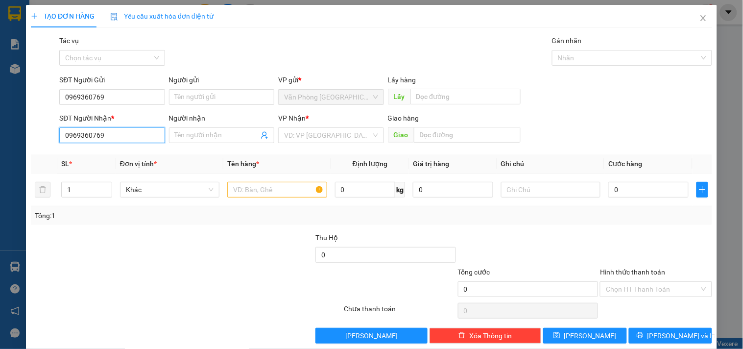
drag, startPoint x: 125, startPoint y: 136, endPoint x: 0, endPoint y: 127, distance: 125.7
click at [0, 127] on div "TẠO ĐƠN HÀNG Yêu cầu xuất hóa đơn điện tử Transit Pickup Surcharge Ids Transit …" at bounding box center [371, 174] width 743 height 349
click at [109, 155] on div "0972962744" at bounding box center [111, 154] width 93 height 11
type input "0972962744"
click at [286, 189] on input "text" at bounding box center [276, 190] width 99 height 16
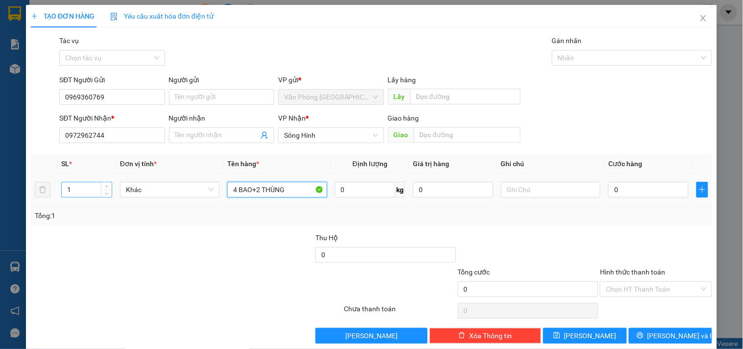
type input "4 BAO+2 THÙNG"
click at [85, 189] on input "1" at bounding box center [87, 189] width 50 height 15
type input "6"
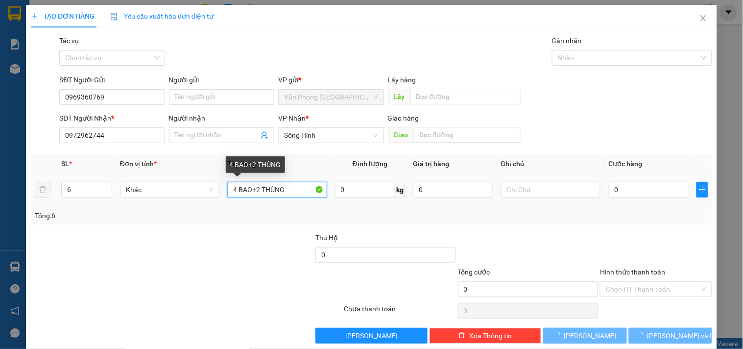
drag, startPoint x: 248, startPoint y: 190, endPoint x: 272, endPoint y: 192, distance: 24.1
click at [251, 190] on input "4 BAO+2 THÙNG" at bounding box center [276, 190] width 99 height 16
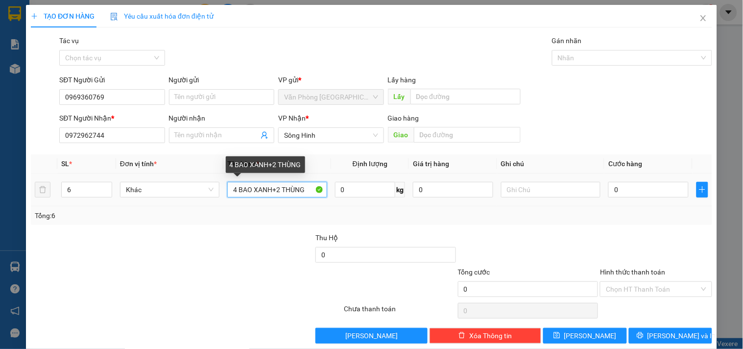
click at [310, 190] on input "4 BAO XANH+2 THÙNG" at bounding box center [276, 190] width 99 height 16
click at [269, 190] on input "4 BAO XANH+2 THÙNG" at bounding box center [276, 190] width 99 height 16
click at [307, 192] on input "4 BAO XANH +2 THÙNG" at bounding box center [276, 190] width 99 height 16
type input "4 BAO XANH +2 THÙNG GIẤY"
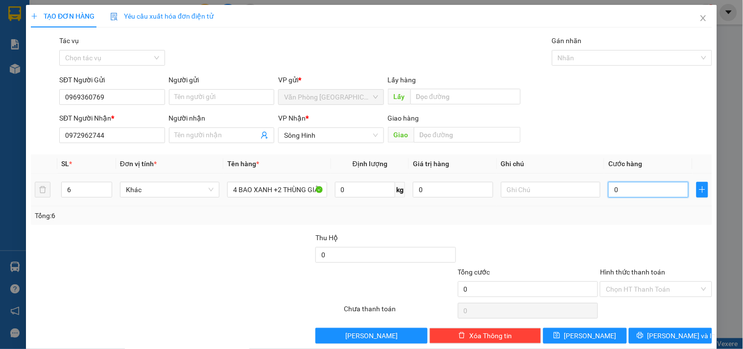
click at [645, 190] on input "0" at bounding box center [649, 190] width 80 height 16
type input "4"
type input "40"
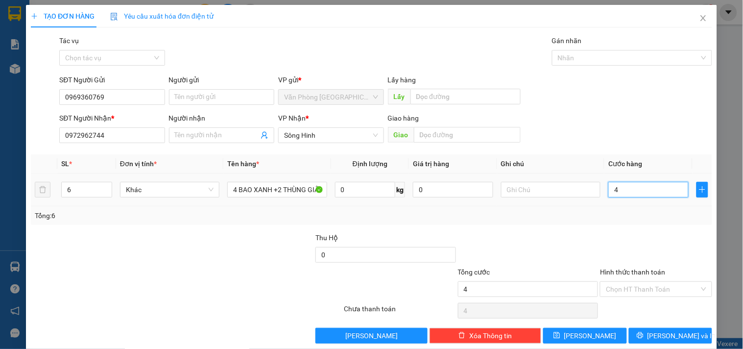
type input "40"
type input "400"
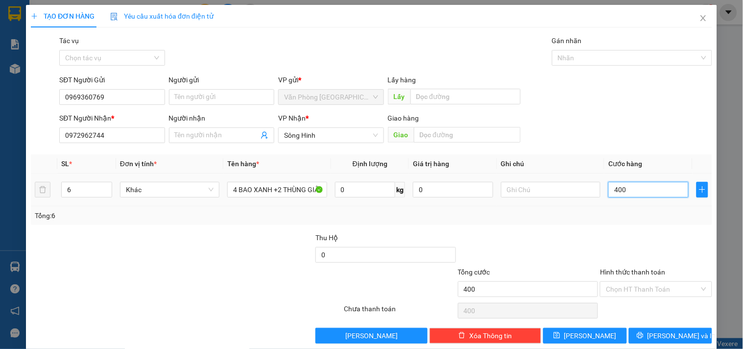
type input "4.000"
type input "40.000"
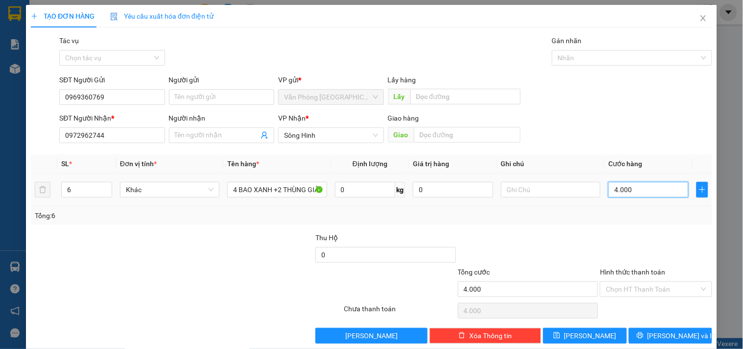
type input "40.000"
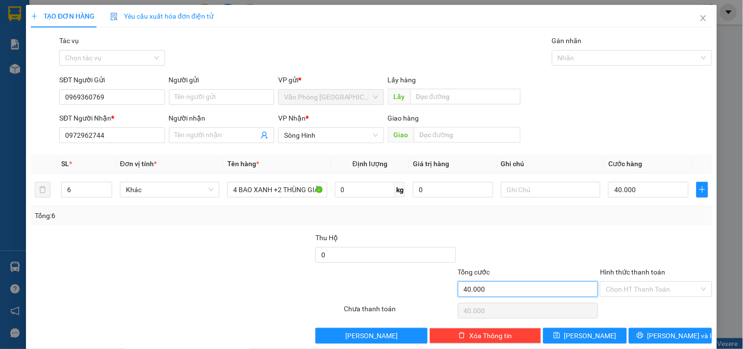
click at [501, 285] on input "40.000" at bounding box center [528, 289] width 141 height 16
click at [495, 287] on input "40.000" at bounding box center [528, 289] width 141 height 16
click at [638, 188] on input "40.000" at bounding box center [649, 190] width 80 height 16
type input "0"
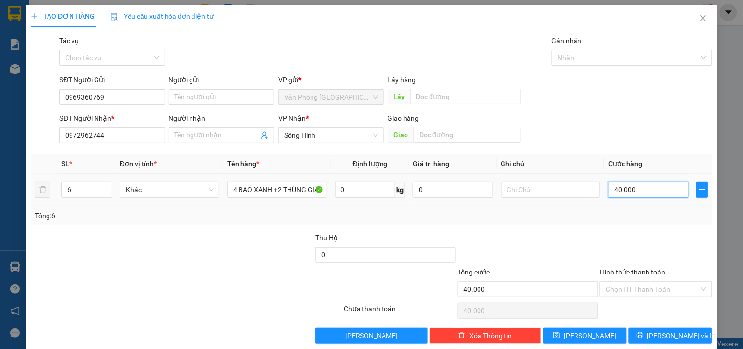
type input "0"
type input "04"
type input "4"
type input "040"
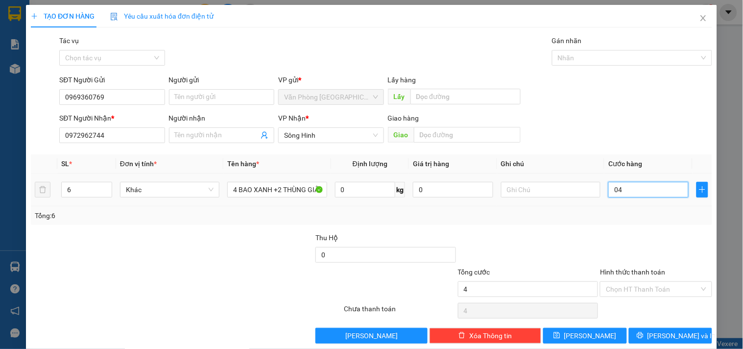
type input "40"
type input "0.400"
type input "400"
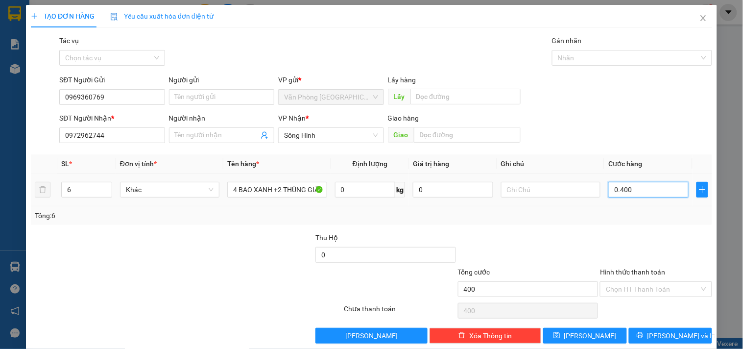
type input "04.000"
type input "4.000"
type input "040.000"
type input "40.000"
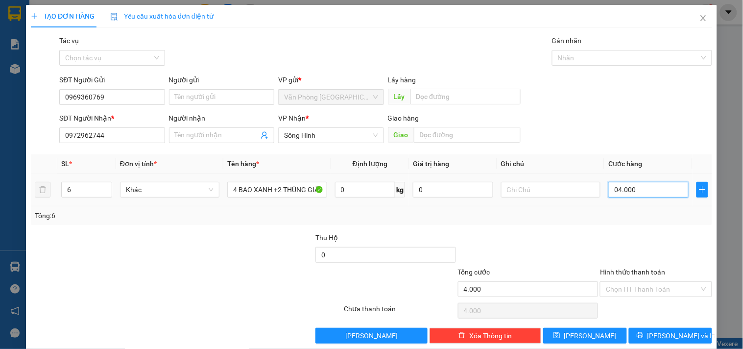
type input "40.000"
type input "0.400.000"
type input "400.000"
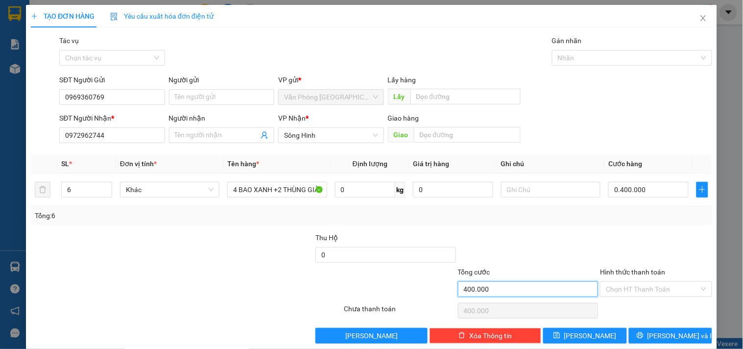
type input "400.000"
drag, startPoint x: 510, startPoint y: 286, endPoint x: 485, endPoint y: 267, distance: 30.8
click at [509, 286] on input "400.000" at bounding box center [528, 289] width 141 height 16
click at [606, 288] on input "Hình thức thanh toán" at bounding box center [652, 289] width 93 height 15
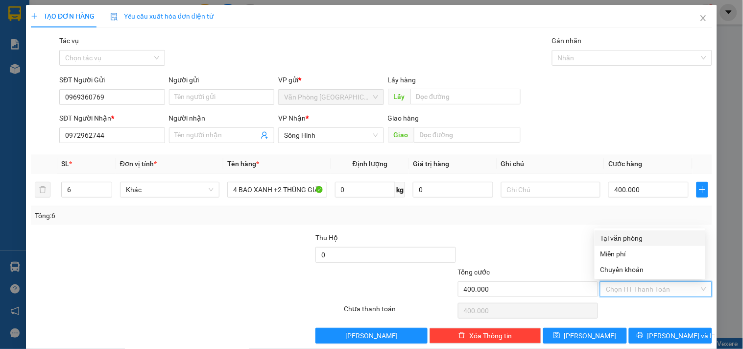
click at [632, 238] on div "Tại văn phòng" at bounding box center [650, 238] width 99 height 11
type input "0"
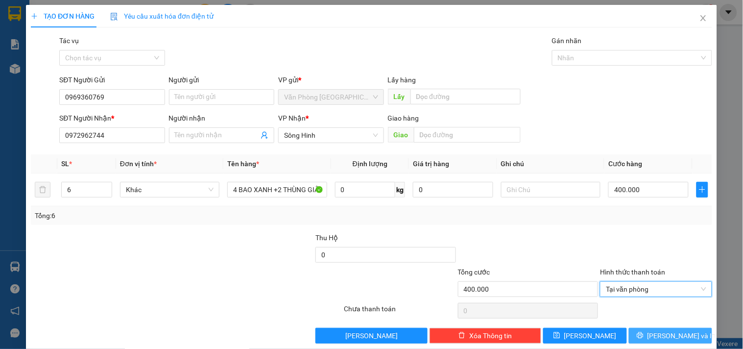
click at [644, 332] on icon "printer" at bounding box center [640, 335] width 7 height 7
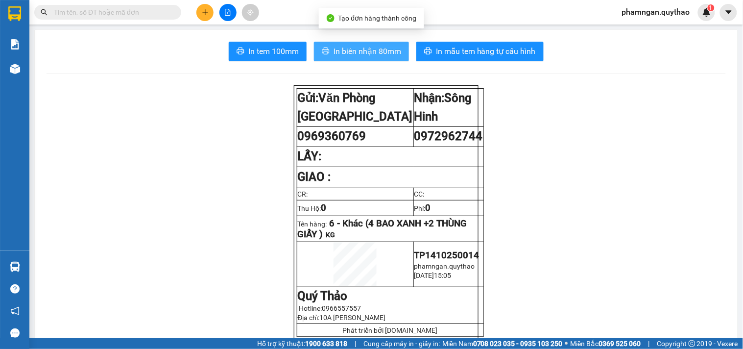
click at [349, 56] on span "In biên nhận 80mm" at bounding box center [368, 51] width 68 height 12
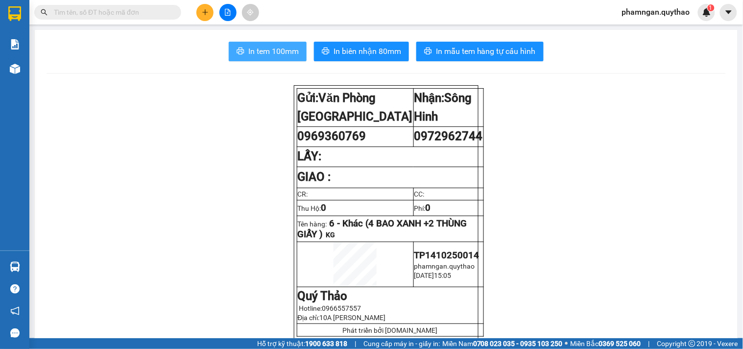
click at [278, 50] on span "In tem 100mm" at bounding box center [273, 51] width 50 height 12
click at [196, 5] on div at bounding box center [227, 12] width 73 height 17
click at [204, 15] on icon "plus" at bounding box center [205, 12] width 7 height 7
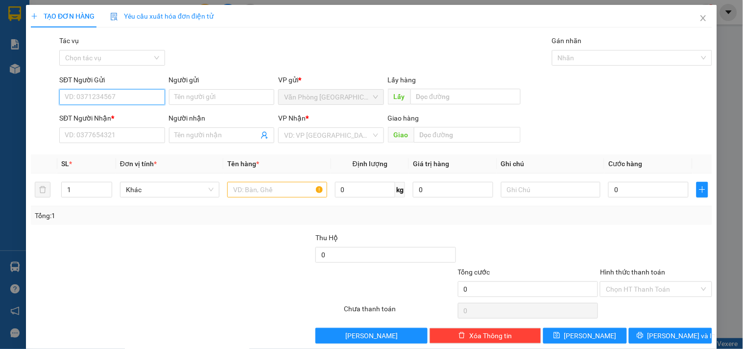
drag, startPoint x: 141, startPoint y: 98, endPoint x: 147, endPoint y: 96, distance: 6.4
click at [143, 97] on input "SĐT Người Gửi" at bounding box center [111, 97] width 105 height 16
type input "0768626720"
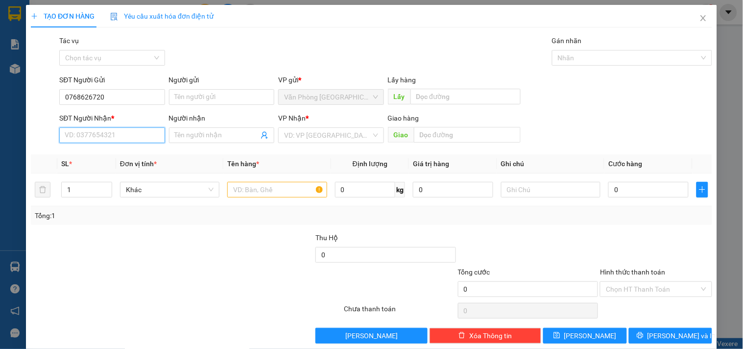
click at [141, 138] on input "SĐT Người Nhận *" at bounding box center [111, 135] width 105 height 16
click at [120, 149] on div "0398410597" at bounding box center [111, 154] width 93 height 11
drag, startPoint x: 110, startPoint y: 135, endPoint x: 0, endPoint y: 139, distance: 110.3
click at [0, 139] on div "TẠO ĐƠN HÀNG Yêu cầu xuất hóa đơn điện tử Transit Pickup Surcharge Ids Transit …" at bounding box center [371, 174] width 743 height 349
type input "0398410597"
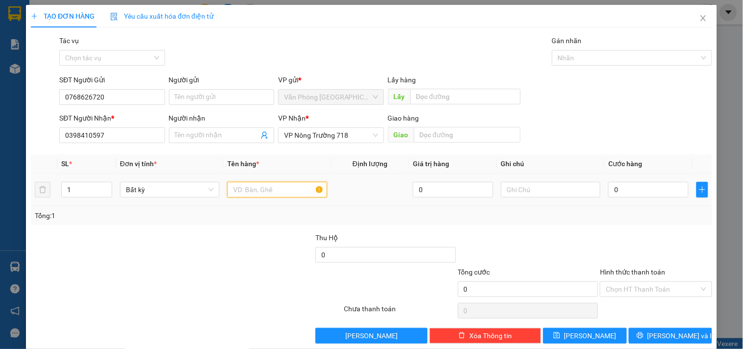
click at [276, 188] on input "text" at bounding box center [276, 190] width 99 height 16
type input "1 KIỆN ĐEN"
click at [664, 189] on input "0" at bounding box center [649, 190] width 80 height 16
type input "1"
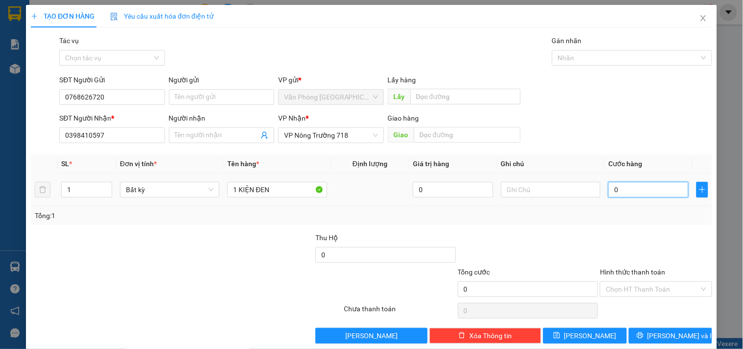
type input "1"
type input "15"
type input "150"
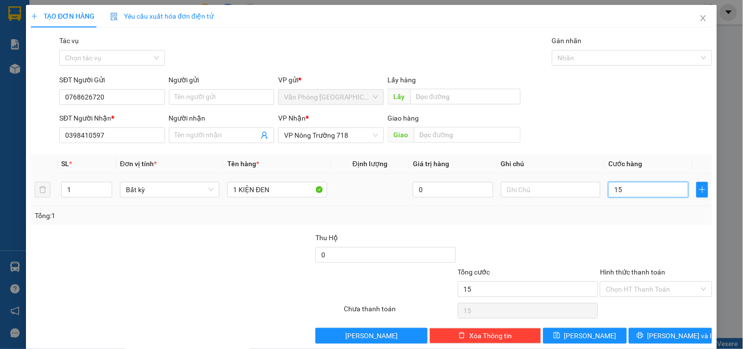
type input "150"
click at [680, 290] on input "Hình thức thanh toán" at bounding box center [652, 289] width 93 height 15
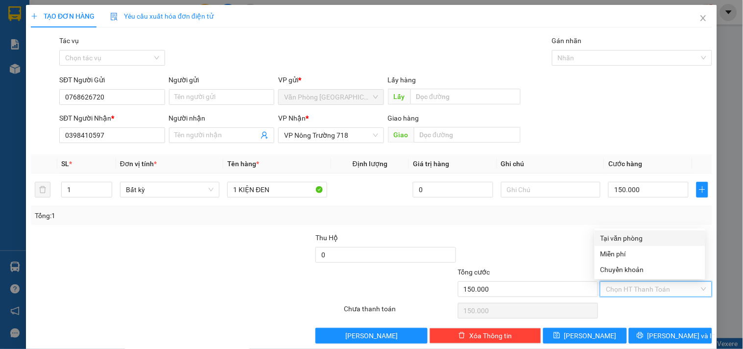
click at [623, 239] on div "Tại văn phòng" at bounding box center [650, 238] width 99 height 11
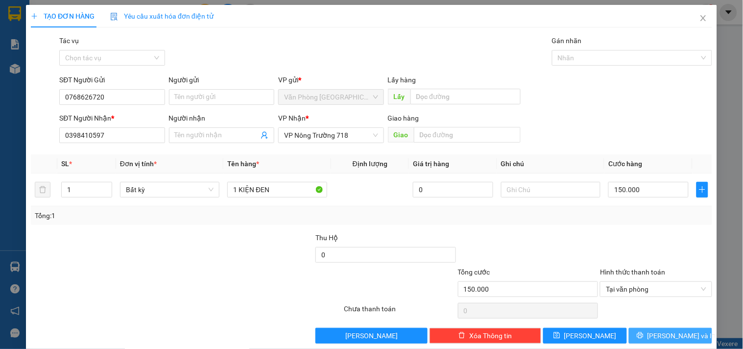
click at [663, 332] on span "Lưu và In" at bounding box center [682, 335] width 69 height 11
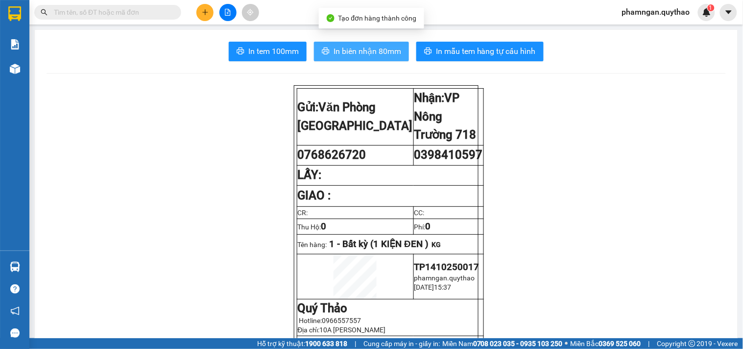
drag, startPoint x: 380, startPoint y: 49, endPoint x: 365, endPoint y: 47, distance: 16.0
click at [382, 49] on span "In biên nhận 80mm" at bounding box center [368, 51] width 68 height 12
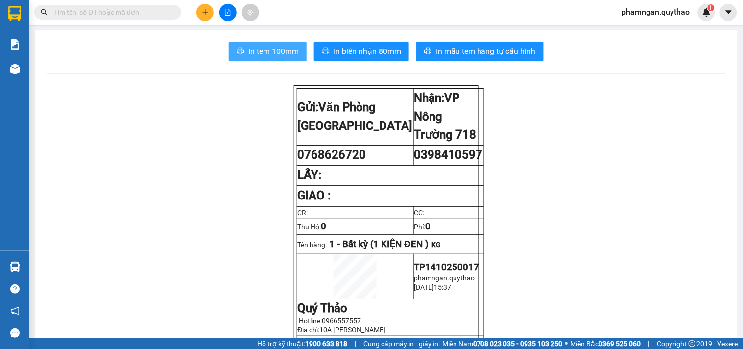
click at [277, 49] on span "In tem 100mm" at bounding box center [273, 51] width 50 height 12
click at [203, 17] on button at bounding box center [204, 12] width 17 height 17
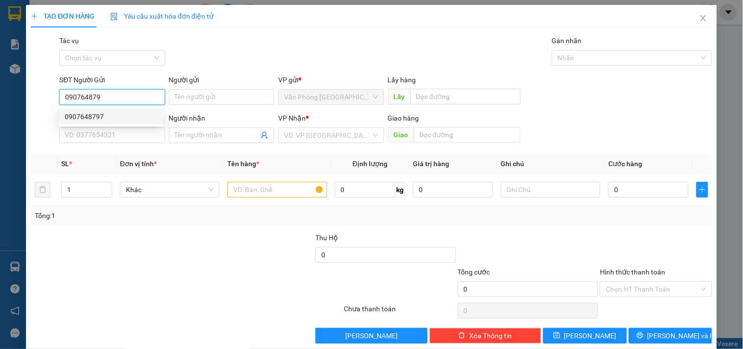
click at [136, 123] on div "0907648797" at bounding box center [111, 117] width 104 height 16
type input "0907648797"
type input "0392989262"
type input "TÔNG"
type input "KM 38"
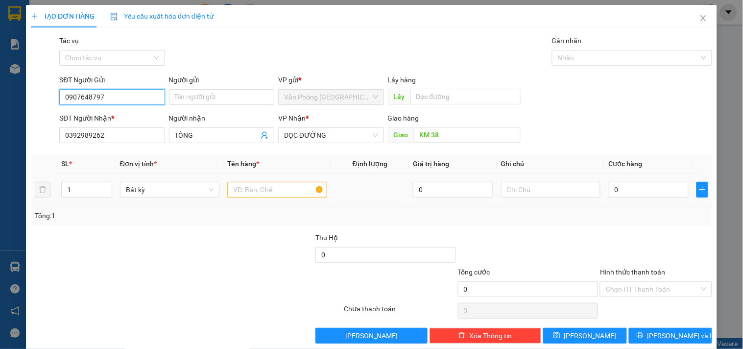
type input "0907648797"
click at [267, 186] on input "text" at bounding box center [276, 190] width 99 height 16
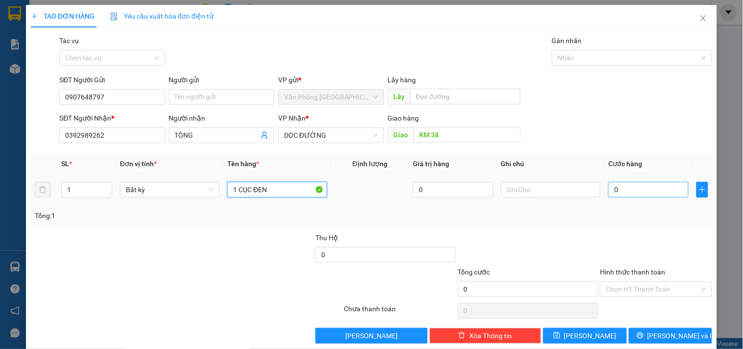
type input "1 CỤC ĐEN"
click at [624, 194] on input "0" at bounding box center [649, 190] width 80 height 16
type input "5"
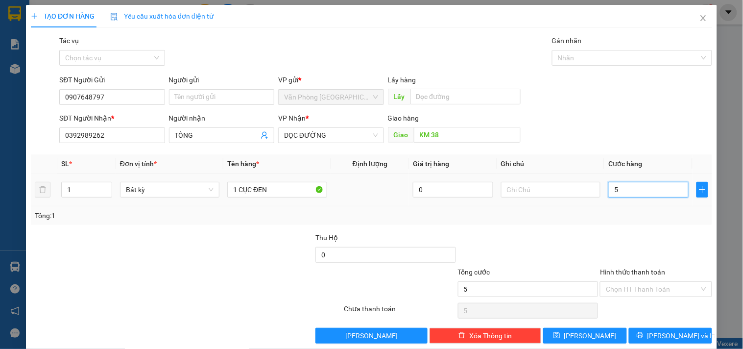
type input "50"
type input "50.000"
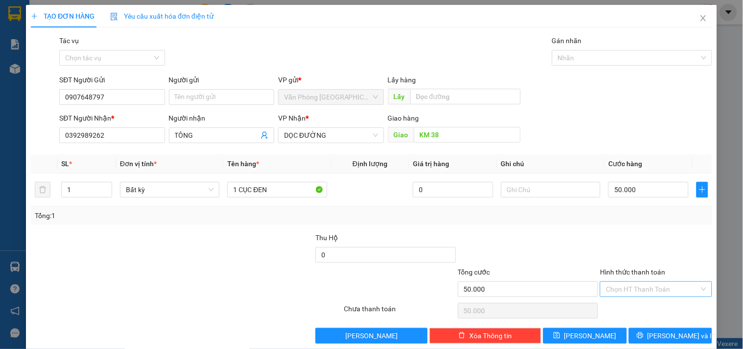
click at [646, 288] on input "Hình thức thanh toán" at bounding box center [652, 289] width 93 height 15
click at [640, 234] on div "Tại văn phòng" at bounding box center [650, 238] width 99 height 11
type input "0"
drag, startPoint x: 66, startPoint y: 128, endPoint x: 22, endPoint y: 128, distance: 44.1
click at [22, 128] on div "TẠO ĐƠN HÀNG Yêu cầu xuất hóa đơn điện tử Transit Pickup Surcharge Ids Transit …" at bounding box center [371, 174] width 743 height 349
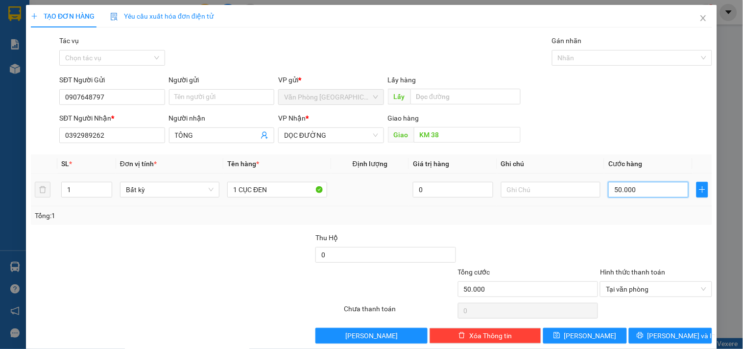
type input "0"
type input "06"
type input "6"
type input "060"
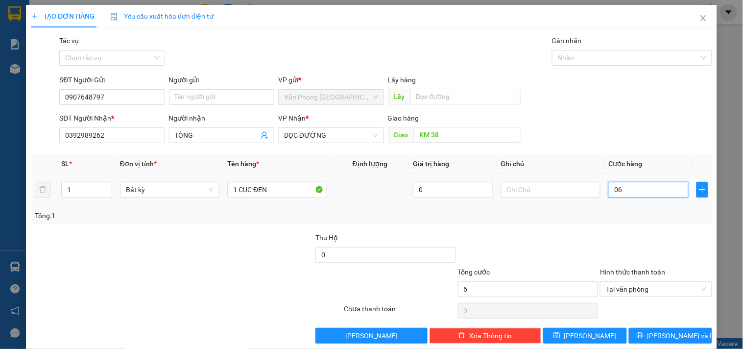
type input "60"
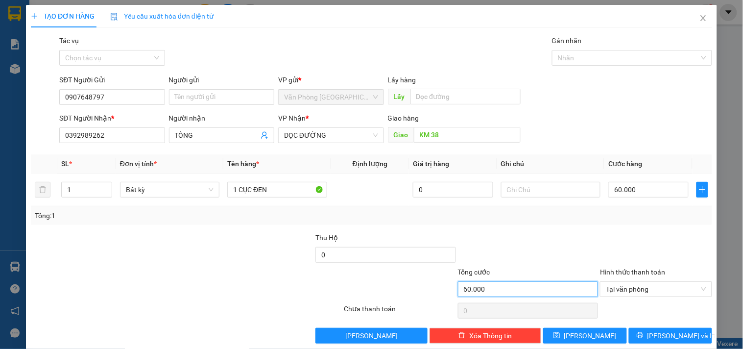
click at [544, 295] on input "60.000" at bounding box center [528, 289] width 141 height 16
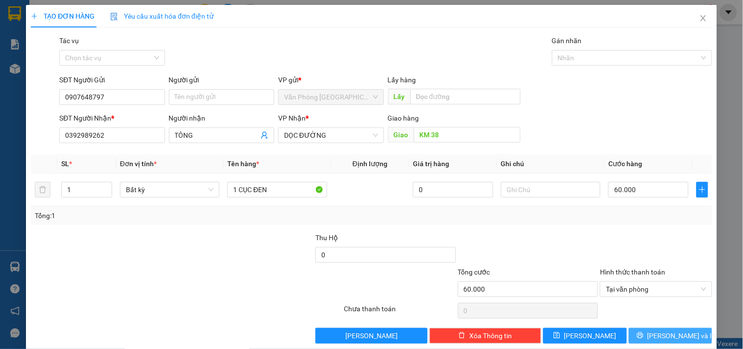
click at [639, 335] on button "Lưu và In" at bounding box center [670, 336] width 83 height 16
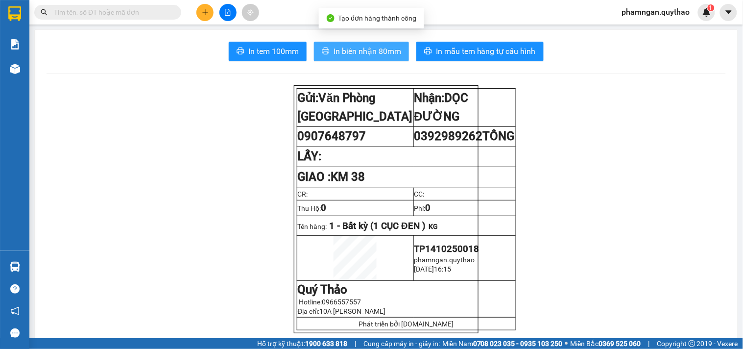
drag, startPoint x: 368, startPoint y: 56, endPoint x: 367, endPoint y: 106, distance: 50.5
click at [351, 55] on span "In biên nhận 80mm" at bounding box center [368, 51] width 68 height 12
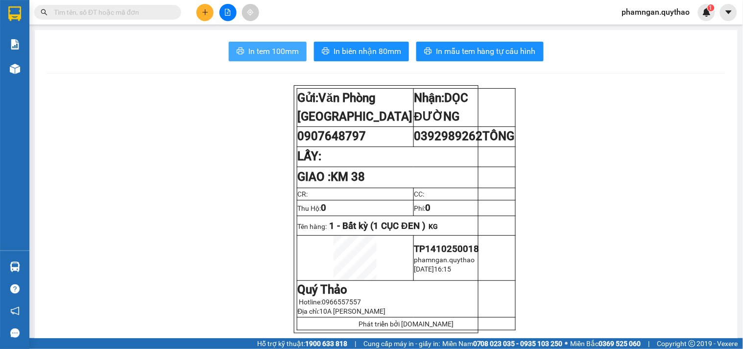
click at [264, 47] on span "In tem 100mm" at bounding box center [273, 51] width 50 height 12
click at [209, 12] on button at bounding box center [204, 12] width 17 height 17
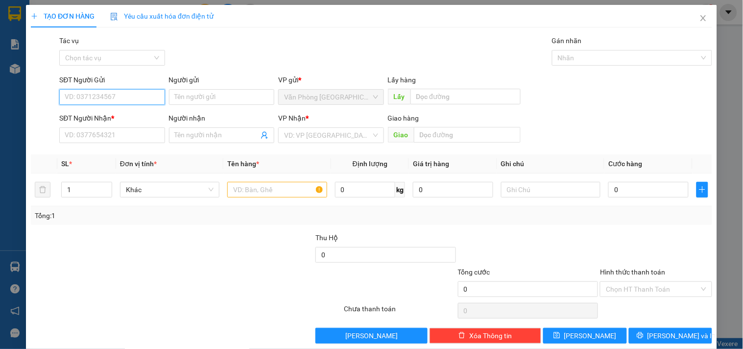
click at [100, 96] on input "SĐT Người Gửi" at bounding box center [111, 97] width 105 height 16
type input "0977213161"
click at [99, 116] on div "0977213161" at bounding box center [111, 116] width 93 height 11
type input "0935919468"
type input "CHỢ EALY"
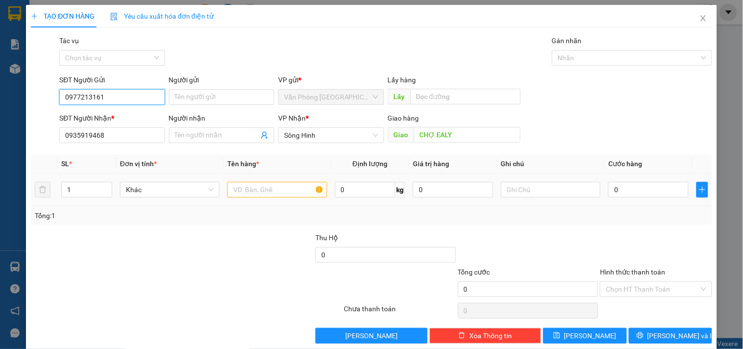
type input "0977213161"
click at [279, 191] on input "text" at bounding box center [276, 190] width 99 height 16
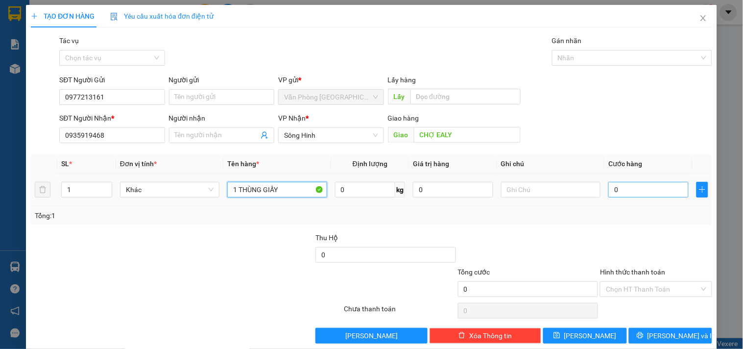
type input "1 THÙNG GIẤY"
click at [657, 188] on input "0" at bounding box center [649, 190] width 80 height 16
type input "5"
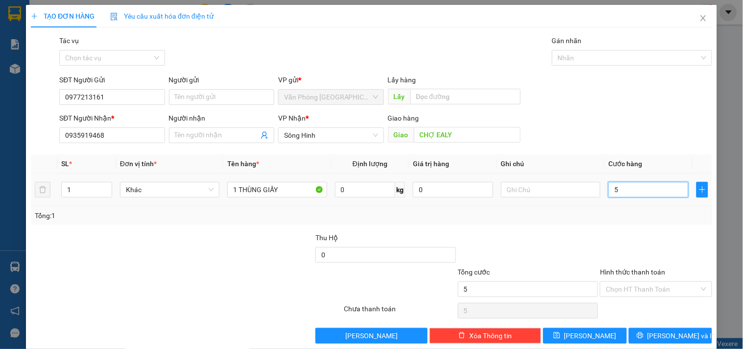
type input "50"
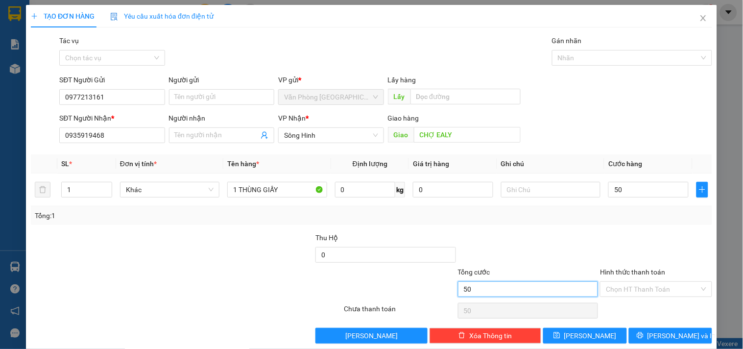
type input "50.000"
drag, startPoint x: 576, startPoint y: 288, endPoint x: 586, endPoint y: 288, distance: 10.3
click at [581, 288] on input "50.000" at bounding box center [528, 289] width 141 height 16
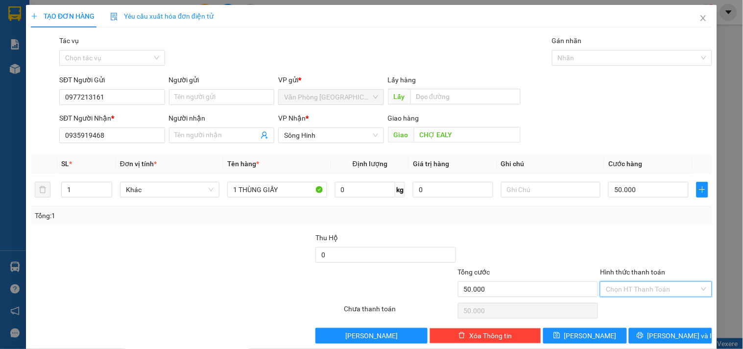
click at [649, 288] on input "Hình thức thanh toán" at bounding box center [652, 289] width 93 height 15
drag, startPoint x: 637, startPoint y: 234, endPoint x: 642, endPoint y: 239, distance: 7.3
click at [638, 233] on div "Tại văn phòng" at bounding box center [650, 238] width 99 height 11
type input "0"
drag, startPoint x: 672, startPoint y: 335, endPoint x: 515, endPoint y: 256, distance: 175.7
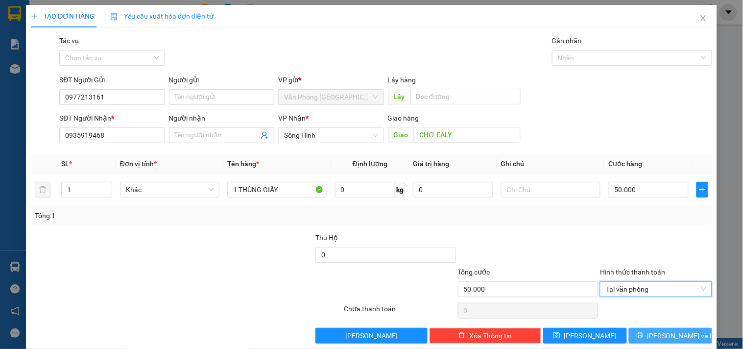
click at [671, 332] on span "Lưu và In" at bounding box center [682, 335] width 69 height 11
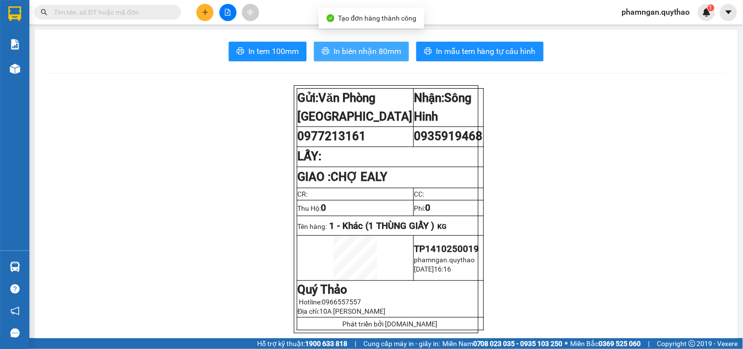
click at [382, 48] on span "In biên nhận 80mm" at bounding box center [368, 51] width 68 height 12
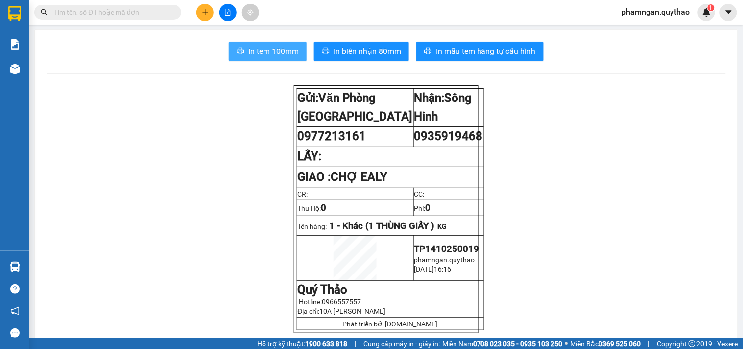
click at [265, 54] on span "In tem 100mm" at bounding box center [273, 51] width 50 height 12
click at [199, 8] on button at bounding box center [204, 12] width 17 height 17
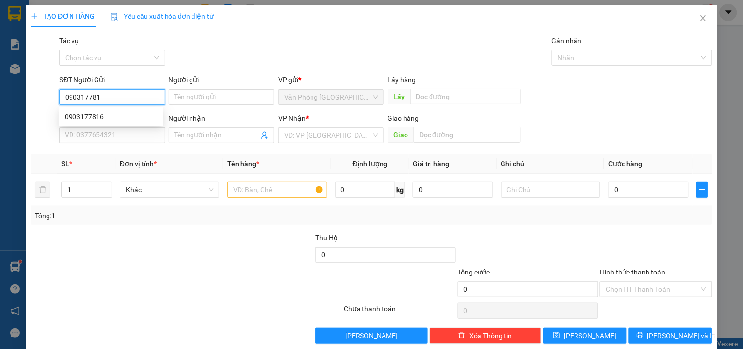
type input "0903177816"
drag, startPoint x: 118, startPoint y: 114, endPoint x: 136, endPoint y: 110, distance: 18.1
click at [119, 114] on div "0903177816" at bounding box center [111, 116] width 93 height 11
type input "0886085156"
type input "0903177816"
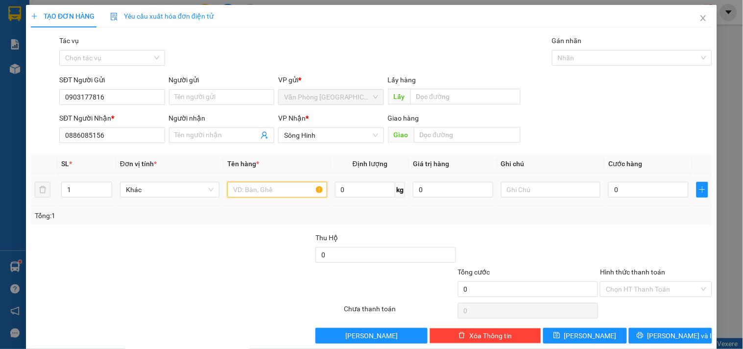
click at [261, 185] on input "text" at bounding box center [276, 190] width 99 height 16
type input "1 BỌC TRẮNG"
click at [657, 194] on input "0" at bounding box center [649, 190] width 80 height 16
type input "5"
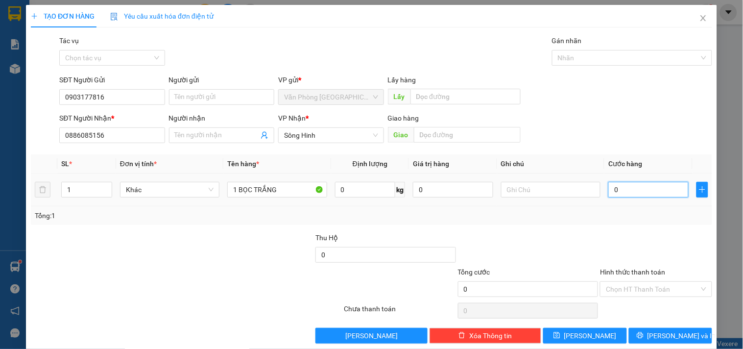
type input "5"
type input "50"
click at [653, 288] on input "Hình thức thanh toán" at bounding box center [652, 289] width 93 height 15
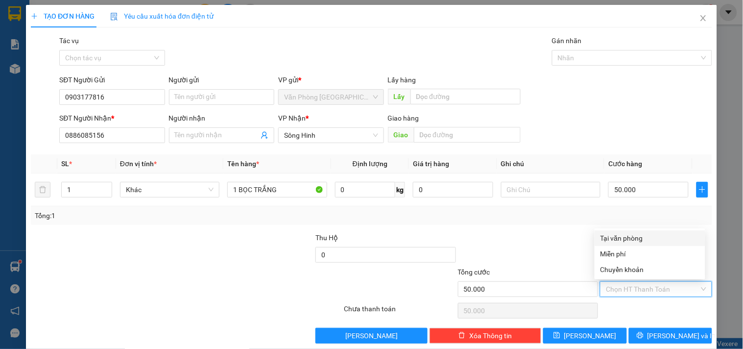
drag, startPoint x: 634, startPoint y: 234, endPoint x: 642, endPoint y: 237, distance: 8.8
click at [638, 237] on div "Tại văn phòng" at bounding box center [650, 238] width 99 height 11
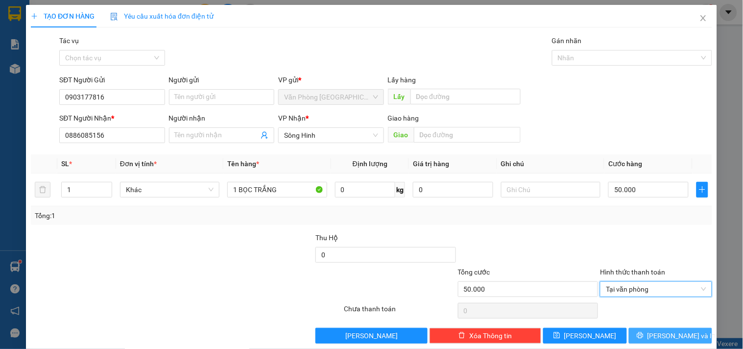
drag, startPoint x: 665, startPoint y: 335, endPoint x: 661, endPoint y: 321, distance: 14.1
click at [666, 333] on span "Lưu và In" at bounding box center [682, 335] width 69 height 11
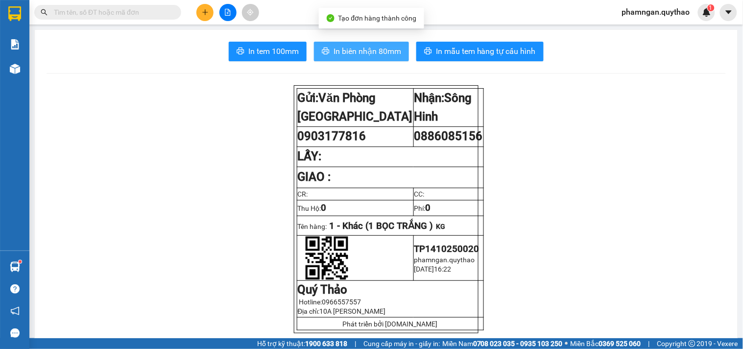
click at [363, 54] on span "In biên nhận 80mm" at bounding box center [368, 51] width 68 height 12
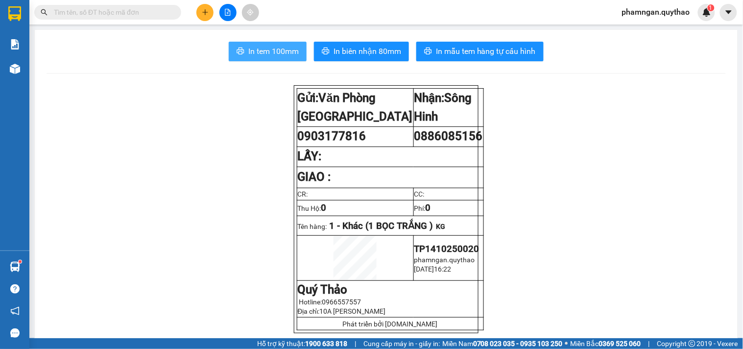
click at [282, 45] on button "In tem 100mm" at bounding box center [268, 52] width 78 height 20
click at [212, 15] on button at bounding box center [204, 12] width 17 height 17
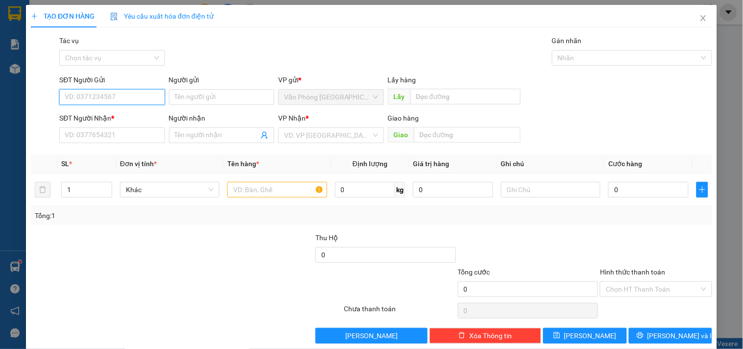
click at [109, 95] on input "SĐT Người Gửi" at bounding box center [111, 97] width 105 height 16
click at [127, 138] on input "SĐT Người Nhận *" at bounding box center [111, 135] width 105 height 16
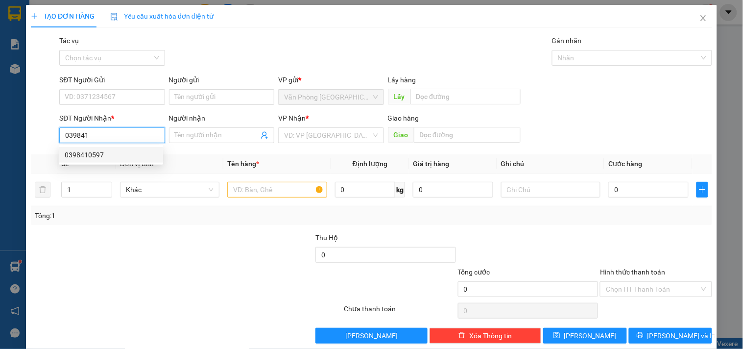
click at [134, 153] on div "0398410597" at bounding box center [111, 154] width 93 height 11
drag, startPoint x: 16, startPoint y: 138, endPoint x: 6, endPoint y: 139, distance: 9.8
click at [6, 139] on div "TẠO ĐƠN HÀNG Yêu cầu xuất hóa đơn điện tử Transit Pickup Surcharge Ids Transit …" at bounding box center [371, 174] width 743 height 349
type input "0398410597"
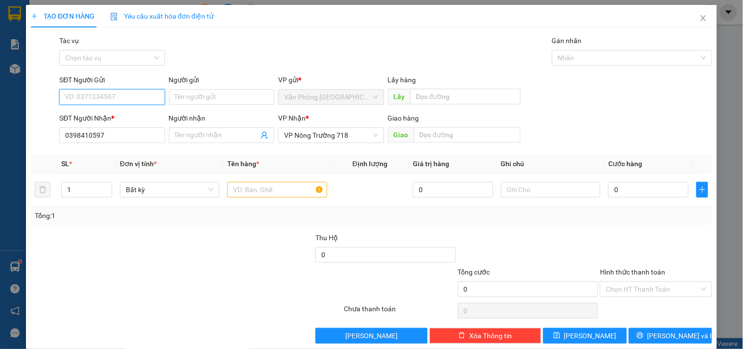
click at [143, 100] on input "SĐT Người Gửi" at bounding box center [111, 97] width 105 height 16
paste input "0983707368"
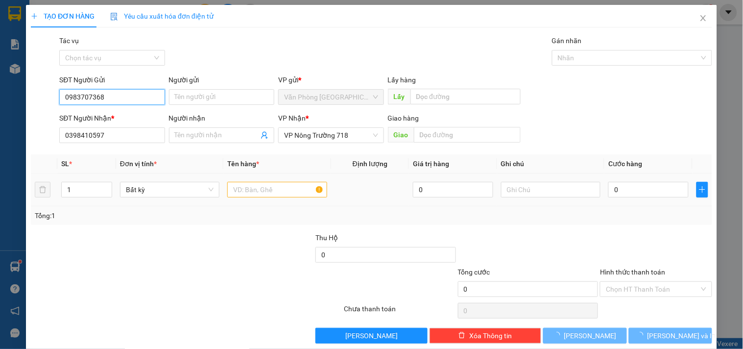
type input "0983707368"
click at [241, 188] on input "text" at bounding box center [276, 190] width 99 height 16
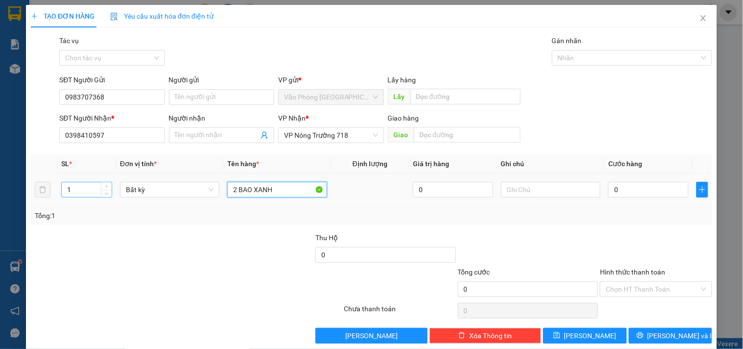
type input "2 BAO XANH"
click at [78, 189] on input "1" at bounding box center [87, 189] width 50 height 15
click at [657, 187] on input "0" at bounding box center [649, 190] width 80 height 16
click at [647, 293] on input "Hình thức thanh toán" at bounding box center [652, 289] width 93 height 15
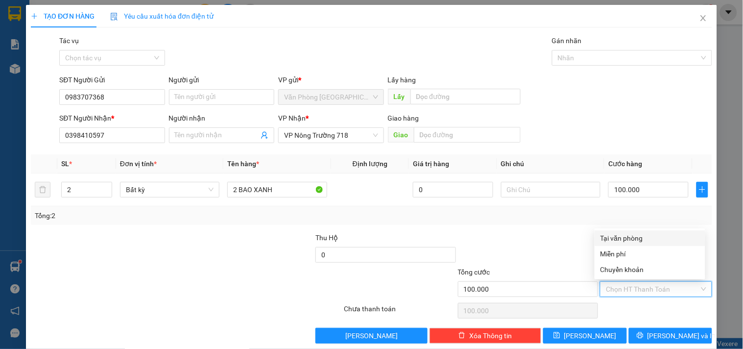
drag, startPoint x: 643, startPoint y: 235, endPoint x: 640, endPoint y: 246, distance: 11.2
click at [643, 236] on div "Tại văn phòng" at bounding box center [650, 238] width 99 height 11
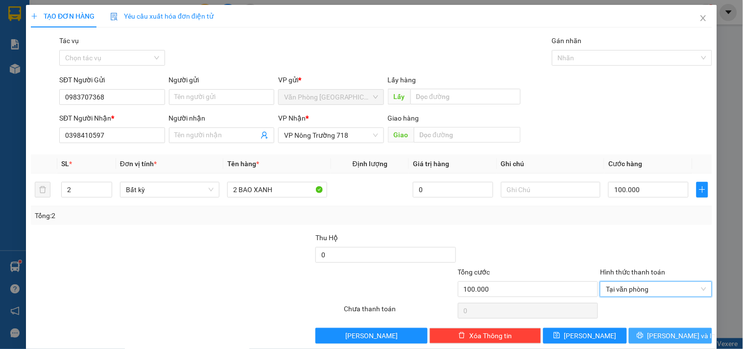
click at [644, 332] on icon "printer" at bounding box center [640, 335] width 7 height 7
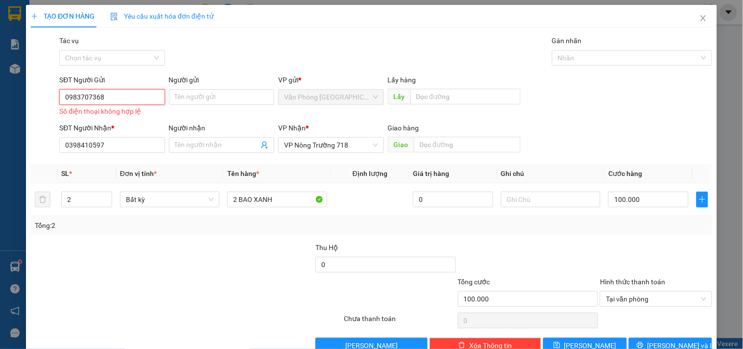
click at [66, 98] on input "0983707368" at bounding box center [111, 97] width 105 height 16
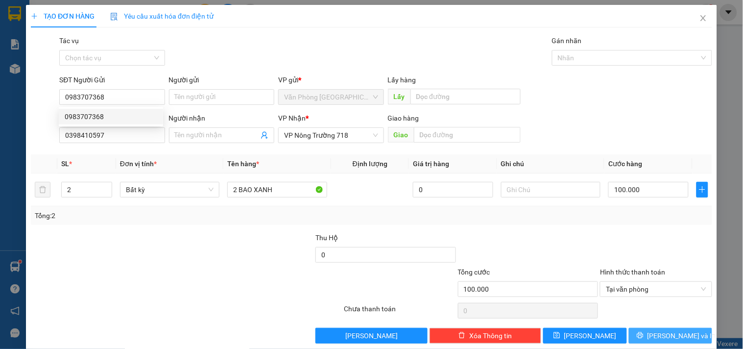
click at [665, 334] on span "Lưu và In" at bounding box center [682, 335] width 69 height 11
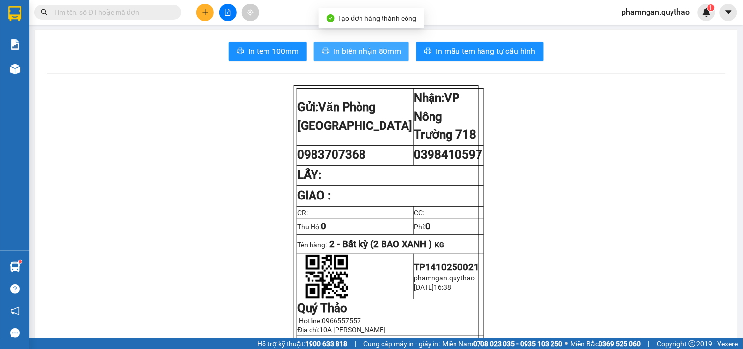
click at [342, 50] on span "In biên nhận 80mm" at bounding box center [368, 51] width 68 height 12
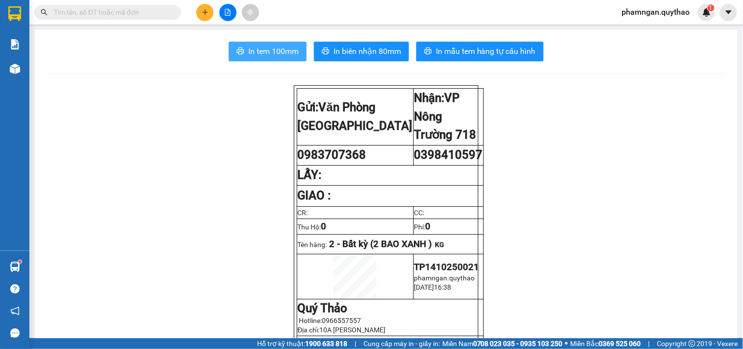
click at [276, 55] on span "In tem 100mm" at bounding box center [273, 51] width 50 height 12
click at [414, 348] on html "Kết quả tìm kiếm ( 0 ) Bộ lọc No Data phamngan.quythao 1 Báo cáo Báo cáo dòng t…" at bounding box center [371, 174] width 743 height 349
click at [208, 8] on button at bounding box center [204, 12] width 17 height 17
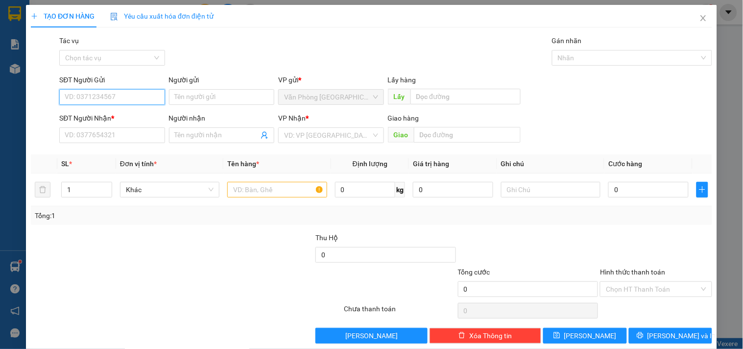
click at [101, 92] on input "SĐT Người Gửi" at bounding box center [111, 97] width 105 height 16
click at [115, 116] on div "0918919345" at bounding box center [111, 116] width 93 height 11
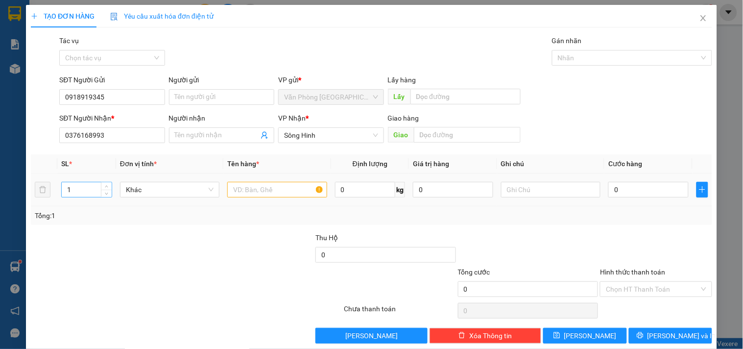
click at [76, 188] on input "1" at bounding box center [87, 189] width 50 height 15
click at [250, 194] on input "text" at bounding box center [276, 190] width 99 height 16
click at [270, 192] on input "text" at bounding box center [276, 190] width 99 height 16
click at [635, 184] on input "0" at bounding box center [649, 190] width 80 height 16
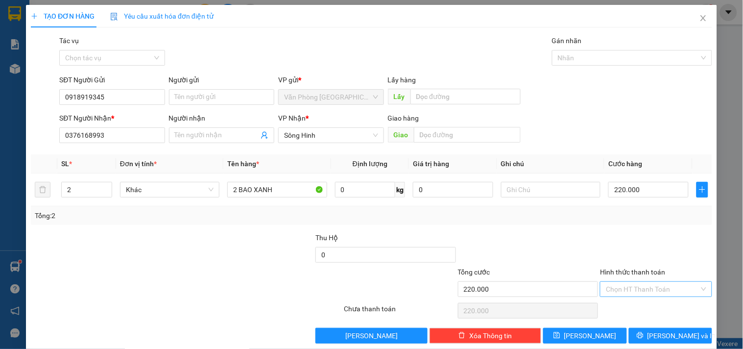
click at [626, 286] on input "Hình thức thanh toán" at bounding box center [652, 289] width 93 height 15
click at [630, 237] on div "Tại văn phòng" at bounding box center [650, 238] width 99 height 11
drag, startPoint x: 654, startPoint y: 334, endPoint x: 620, endPoint y: 307, distance: 43.2
click at [655, 334] on button "Lưu và In" at bounding box center [670, 336] width 83 height 16
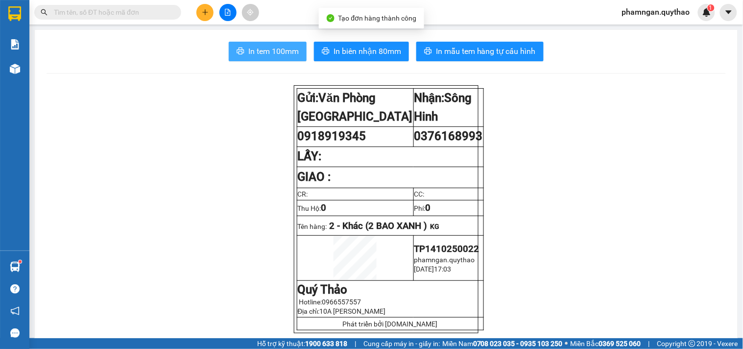
click at [237, 50] on icon "printer" at bounding box center [240, 51] width 7 height 7
drag, startPoint x: 208, startPoint y: 10, endPoint x: 213, endPoint y: 8, distance: 5.3
click at [213, 8] on button at bounding box center [204, 12] width 17 height 17
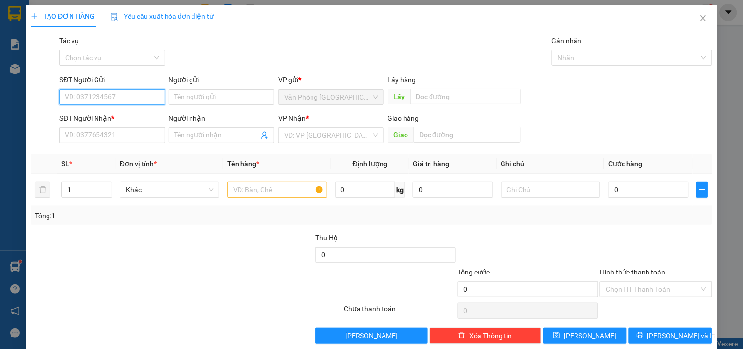
click at [150, 99] on input "SĐT Người Gửi" at bounding box center [111, 97] width 105 height 16
click at [111, 109] on div "0982103173" at bounding box center [111, 117] width 104 height 16
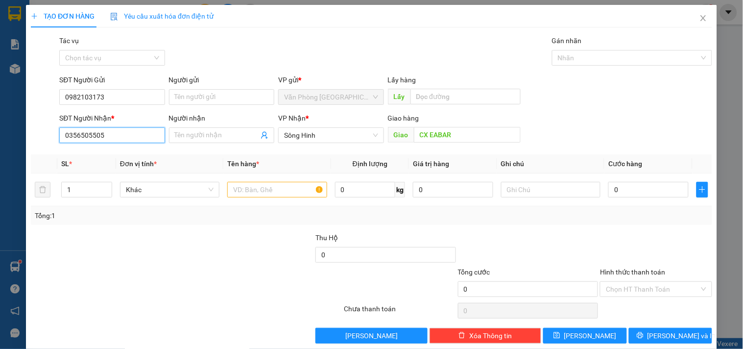
drag, startPoint x: 111, startPoint y: 130, endPoint x: 4, endPoint y: 131, distance: 107.3
click at [2, 128] on div "TẠO ĐƠN HÀNG Yêu cầu xuất hóa đơn điện tử Transit Pickup Surcharge Ids Transit …" at bounding box center [371, 174] width 743 height 349
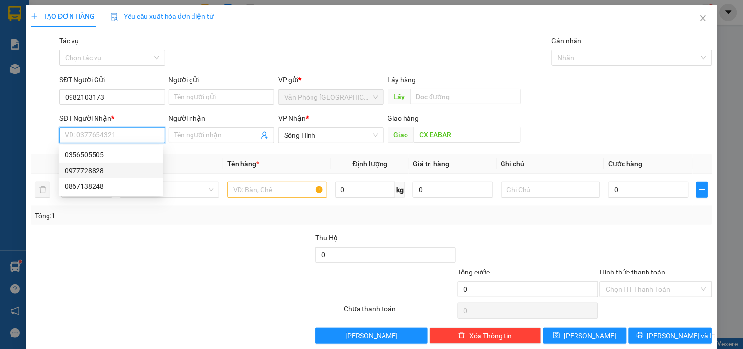
click at [90, 172] on div "0977728828" at bounding box center [111, 170] width 93 height 11
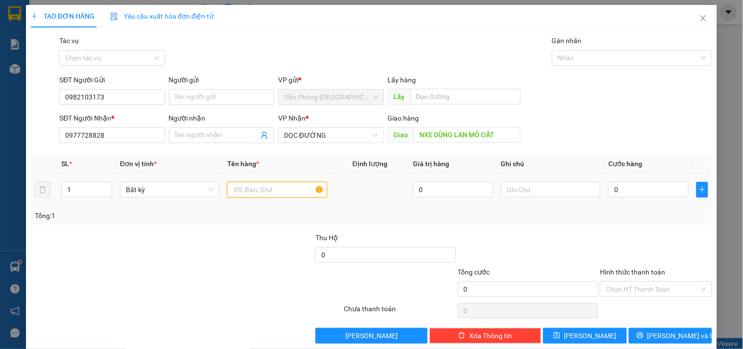
click at [299, 189] on input "text" at bounding box center [276, 190] width 99 height 16
drag, startPoint x: 82, startPoint y: 185, endPoint x: 95, endPoint y: 182, distance: 12.6
click at [91, 184] on input "1" at bounding box center [87, 189] width 50 height 15
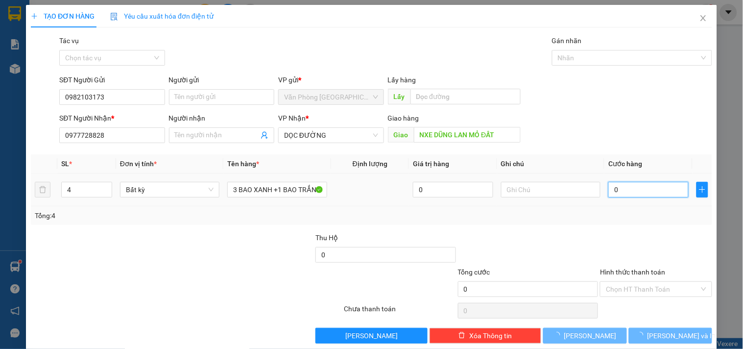
click at [660, 191] on input "0" at bounding box center [649, 190] width 80 height 16
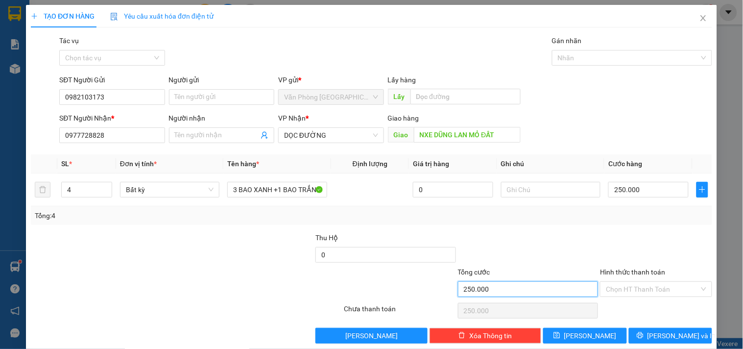
click at [516, 295] on input "250.000" at bounding box center [528, 289] width 141 height 16
click at [641, 286] on input "Hình thức thanh toán" at bounding box center [652, 289] width 93 height 15
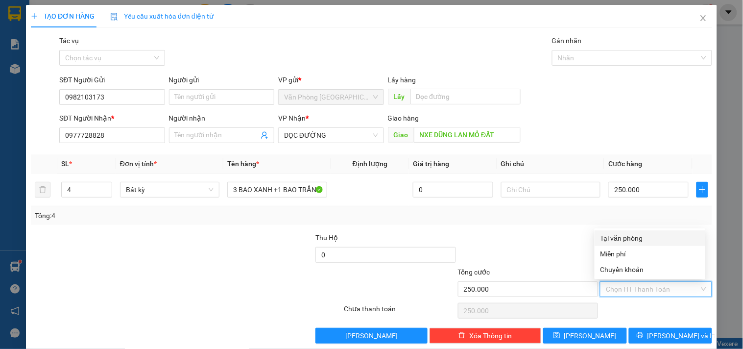
click at [609, 236] on div "Tại văn phòng" at bounding box center [650, 238] width 99 height 11
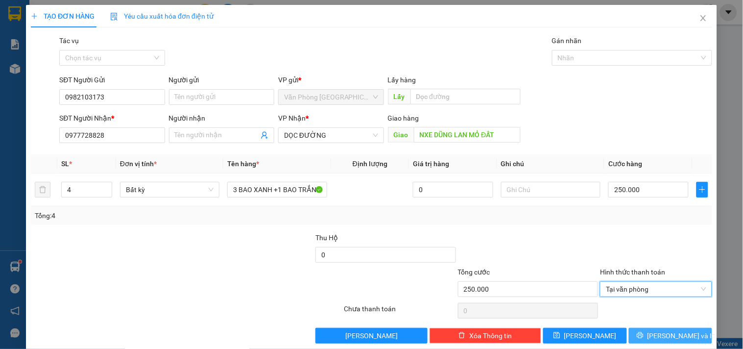
click at [648, 331] on button "Lưu và In" at bounding box center [670, 336] width 83 height 16
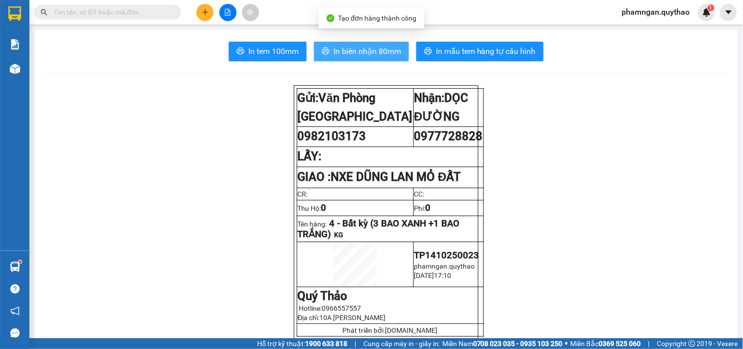
click at [334, 54] on span "In biên nhận 80mm" at bounding box center [368, 51] width 68 height 12
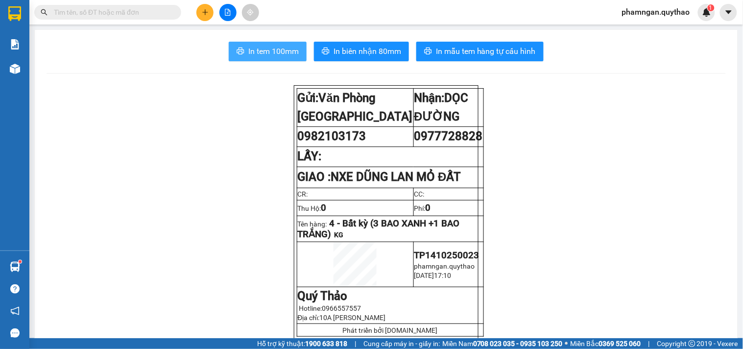
click at [279, 55] on span "In tem 100mm" at bounding box center [273, 51] width 50 height 12
click at [202, 15] on icon "plus" at bounding box center [205, 12] width 7 height 7
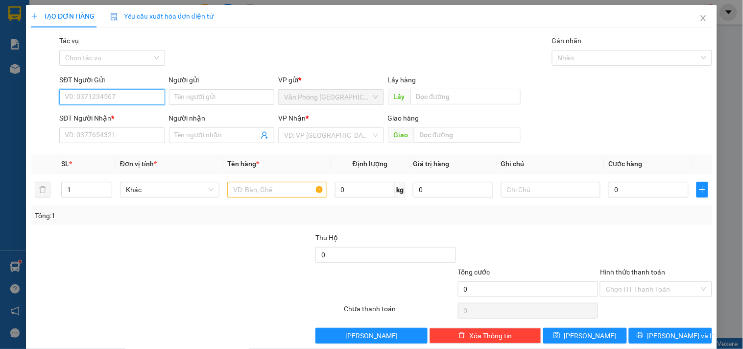
click at [95, 97] on input "SĐT Người Gửi" at bounding box center [111, 97] width 105 height 16
click at [110, 115] on div "0563620114" at bounding box center [111, 116] width 93 height 11
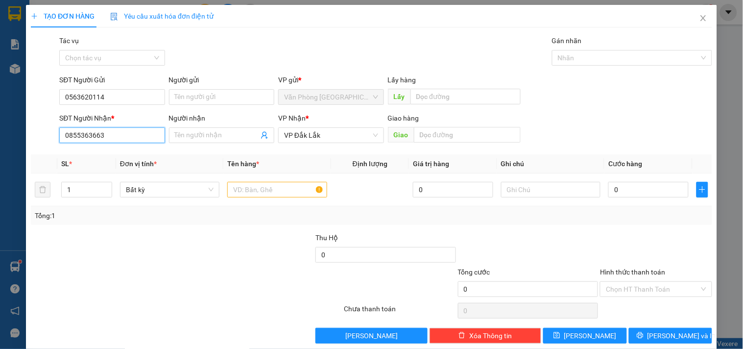
drag, startPoint x: 113, startPoint y: 133, endPoint x: 34, endPoint y: 139, distance: 79.1
click at [34, 139] on div "SĐT Người Nhận * 0855363663 Người nhận Tên người nhận VP Nhận * VP Đắk Lắk Giao…" at bounding box center [372, 130] width 684 height 34
click at [249, 184] on input "text" at bounding box center [276, 190] width 99 height 16
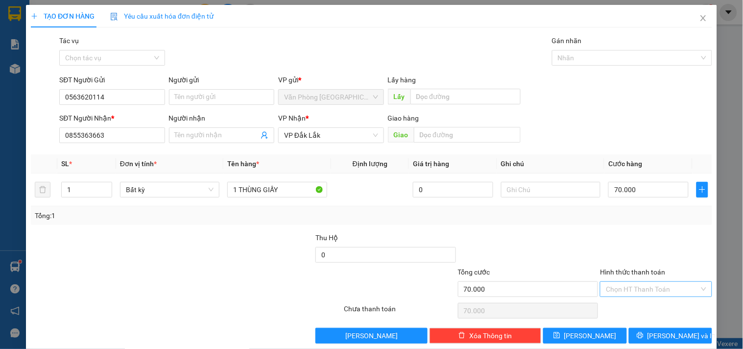
click at [626, 292] on input "Hình thức thanh toán" at bounding box center [652, 289] width 93 height 15
click at [617, 233] on div "Tại văn phòng" at bounding box center [650, 238] width 99 height 11
click at [644, 334] on icon "printer" at bounding box center [640, 335] width 7 height 7
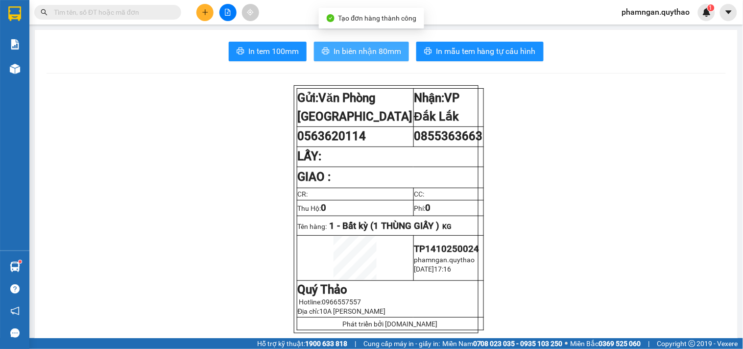
click at [365, 48] on span "In biên nhận 80mm" at bounding box center [368, 51] width 68 height 12
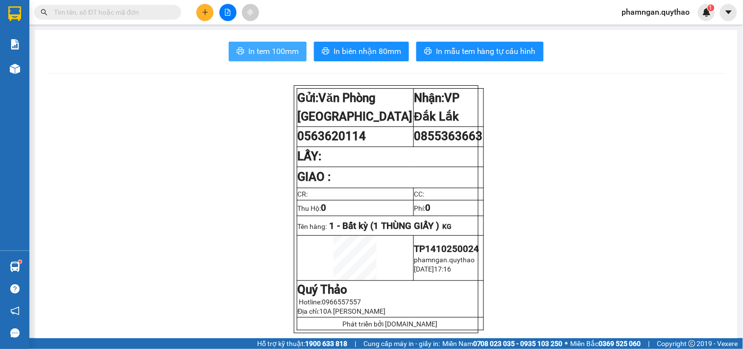
click at [286, 51] on span "In tem 100mm" at bounding box center [273, 51] width 50 height 12
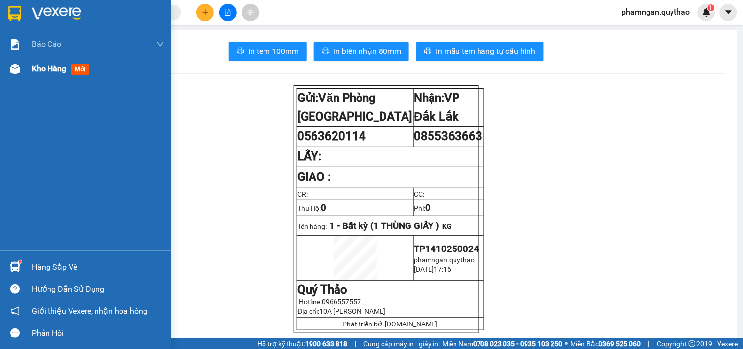
click at [23, 69] on div at bounding box center [14, 68] width 17 height 17
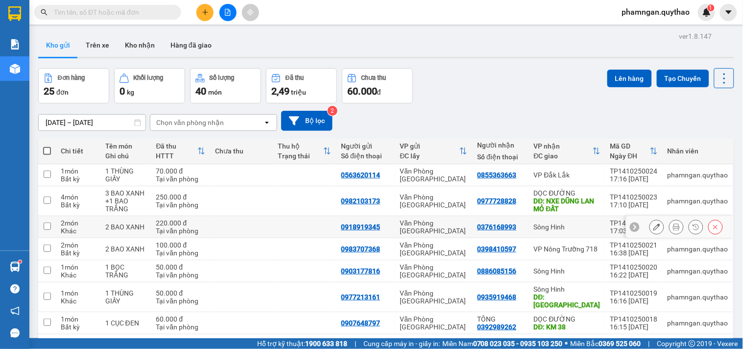
click at [670, 219] on button at bounding box center [677, 227] width 14 height 17
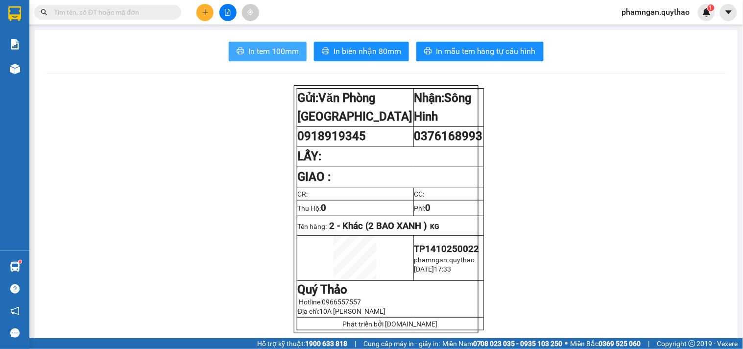
click at [279, 55] on span "In tem 100mm" at bounding box center [273, 51] width 50 height 12
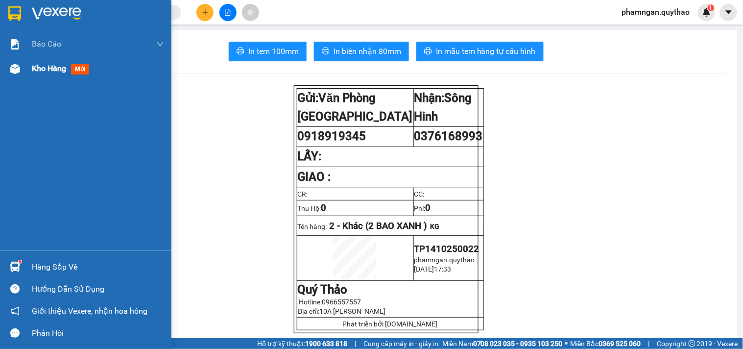
click at [25, 71] on div "Kho hàng mới" at bounding box center [85, 68] width 171 height 24
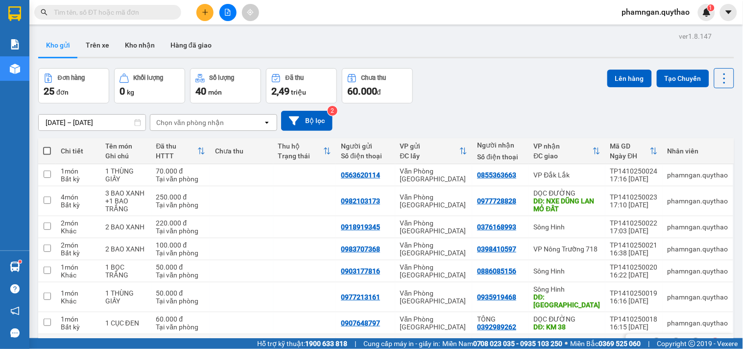
click at [243, 334] on td at bounding box center [241, 345] width 63 height 22
click at [616, 83] on button "Lên hàng" at bounding box center [630, 79] width 45 height 18
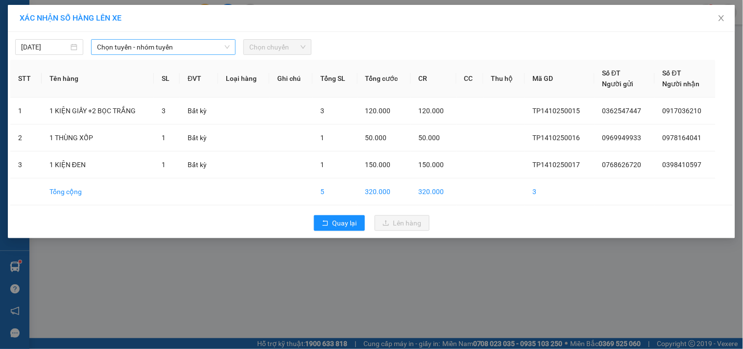
click at [149, 43] on span "Chọn tuyến - nhóm tuyến" at bounding box center [163, 47] width 133 height 15
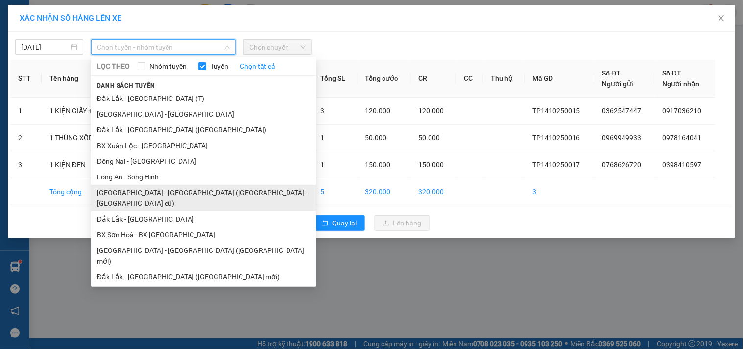
click at [180, 191] on li "[GEOGRAPHIC_DATA] - [GEOGRAPHIC_DATA] ([GEOGRAPHIC_DATA] - [GEOGRAPHIC_DATA] cũ)" at bounding box center [203, 198] width 225 height 26
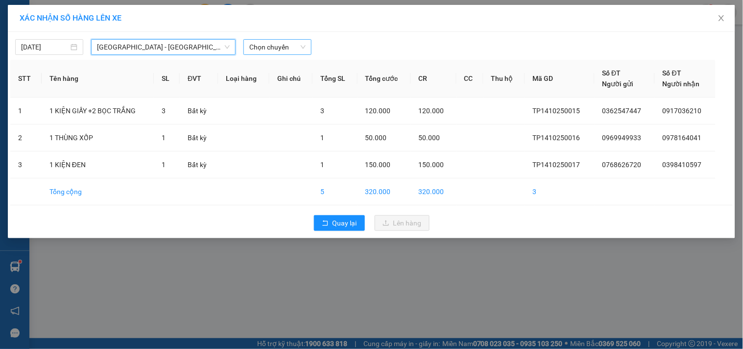
click at [271, 52] on span "Chọn chuyến" at bounding box center [277, 47] width 56 height 15
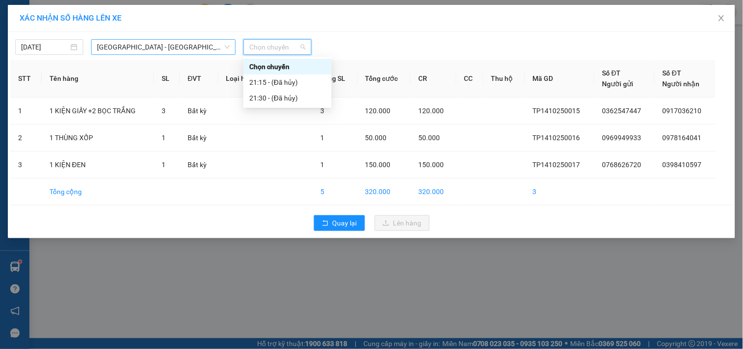
drag, startPoint x: 163, startPoint y: 45, endPoint x: 153, endPoint y: 59, distance: 17.0
click at [162, 49] on span "[GEOGRAPHIC_DATA] - [GEOGRAPHIC_DATA] ([GEOGRAPHIC_DATA] - [GEOGRAPHIC_DATA] cũ)" at bounding box center [163, 47] width 133 height 15
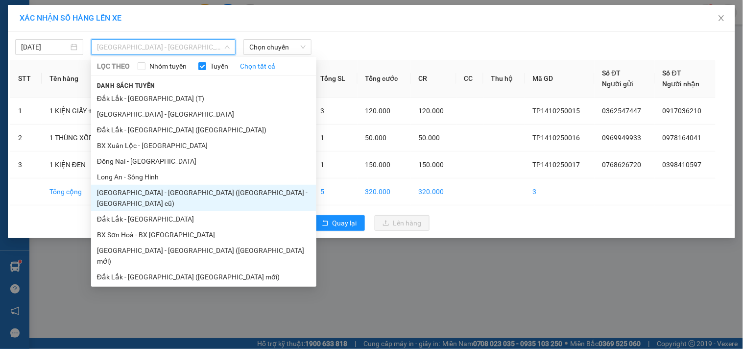
click at [171, 316] on li "[GEOGRAPHIC_DATA] - [GEOGRAPHIC_DATA] ([GEOGRAPHIC_DATA] - [GEOGRAPHIC_DATA] cũ)" at bounding box center [203, 329] width 225 height 26
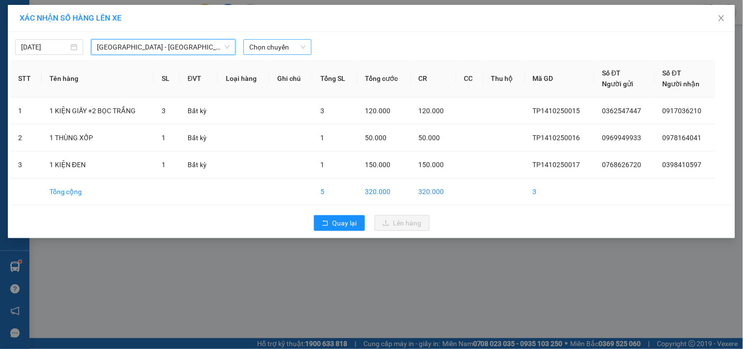
click at [255, 49] on span "Chọn chuyến" at bounding box center [277, 47] width 56 height 15
click at [276, 46] on span "Chọn chuyến" at bounding box center [277, 47] width 56 height 15
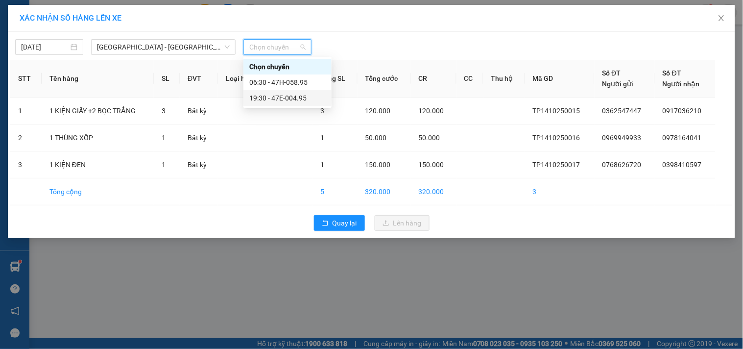
click at [296, 98] on div "19:30 - 47E-004.95" at bounding box center [287, 98] width 76 height 11
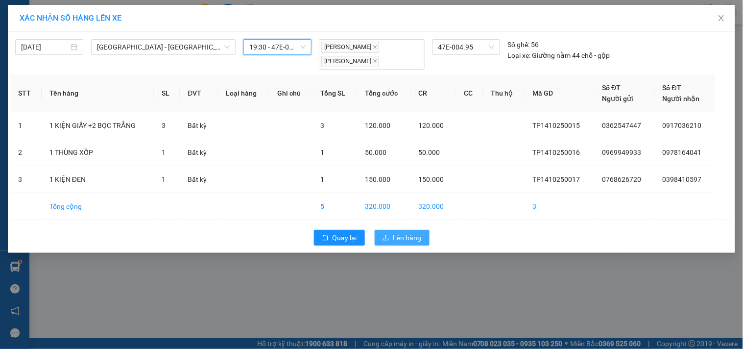
click at [402, 234] on span "Lên hàng" at bounding box center [407, 237] width 28 height 11
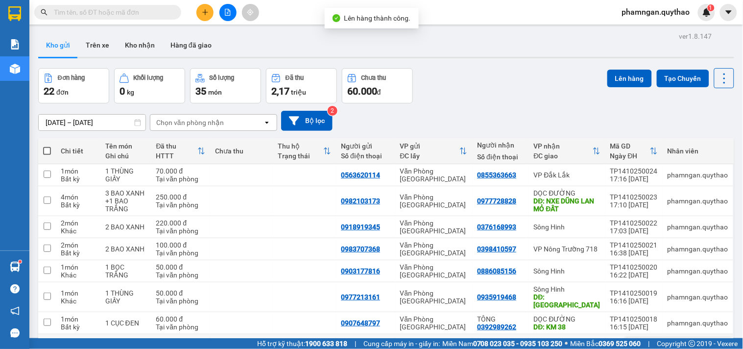
click at [591, 345] on div "Sông Hinh" at bounding box center [567, 349] width 67 height 8
click at [620, 79] on button "Lên hàng" at bounding box center [630, 79] width 45 height 18
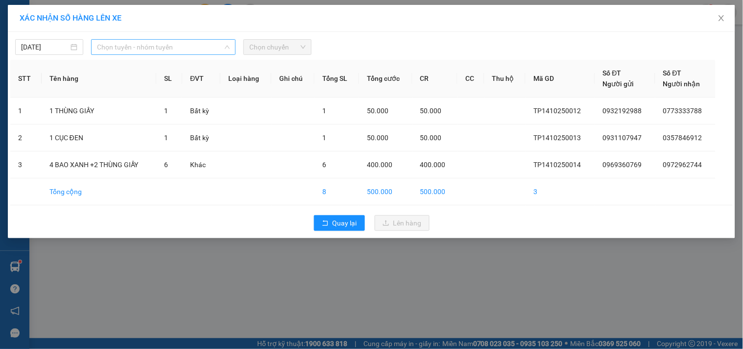
click at [193, 43] on span "Chọn tuyến - nhóm tuyến" at bounding box center [163, 47] width 133 height 15
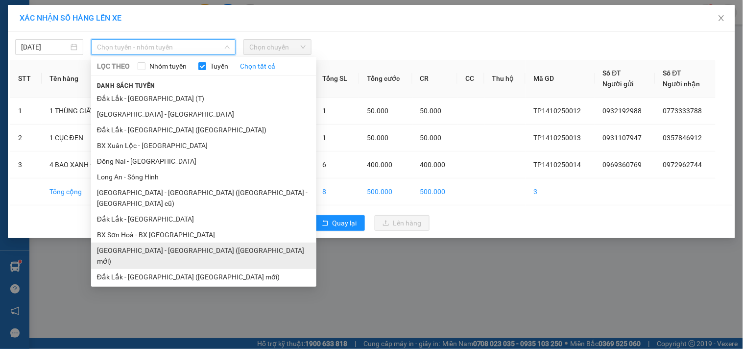
click at [164, 243] on li "[GEOGRAPHIC_DATA] - [GEOGRAPHIC_DATA] ([GEOGRAPHIC_DATA] mới)" at bounding box center [203, 256] width 225 height 26
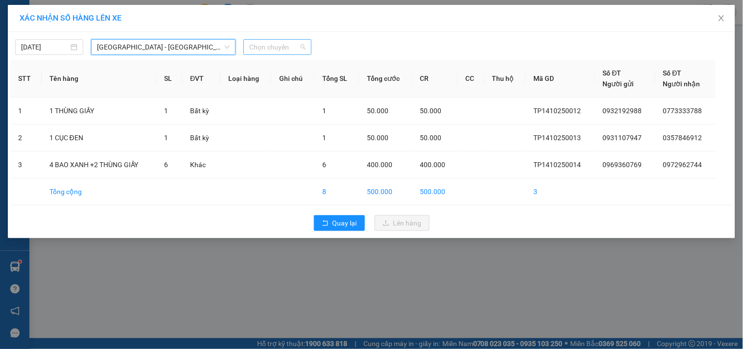
click at [273, 42] on span "Chọn chuyến" at bounding box center [277, 47] width 56 height 15
click at [203, 49] on span "[GEOGRAPHIC_DATA] - [GEOGRAPHIC_DATA] ([GEOGRAPHIC_DATA] mới)" at bounding box center [163, 47] width 133 height 15
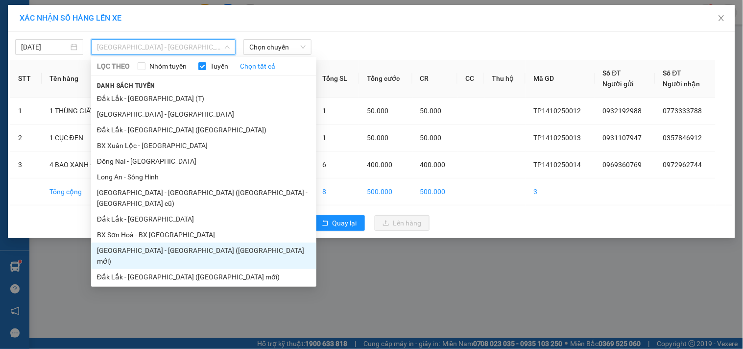
click at [183, 316] on li "[GEOGRAPHIC_DATA] - [GEOGRAPHIC_DATA] ([GEOGRAPHIC_DATA] - [GEOGRAPHIC_DATA] cũ)" at bounding box center [203, 329] width 225 height 26
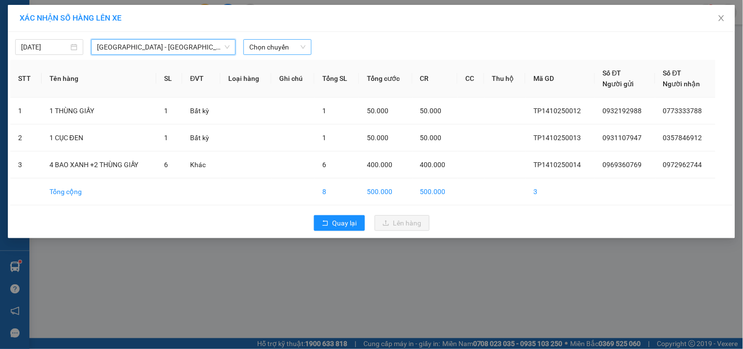
click at [283, 45] on span "Chọn chuyến" at bounding box center [277, 47] width 56 height 15
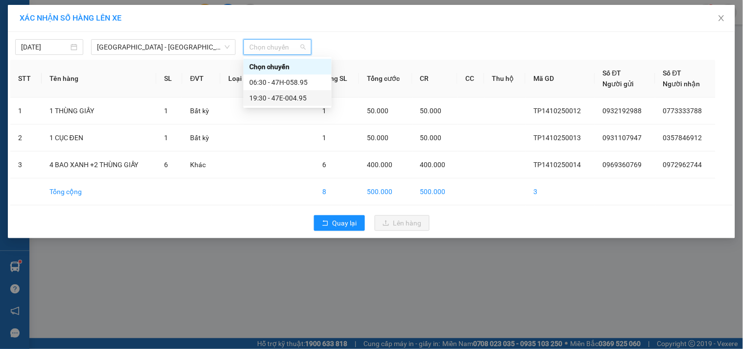
click at [297, 99] on div "19:30 - 47E-004.95" at bounding box center [287, 98] width 76 height 11
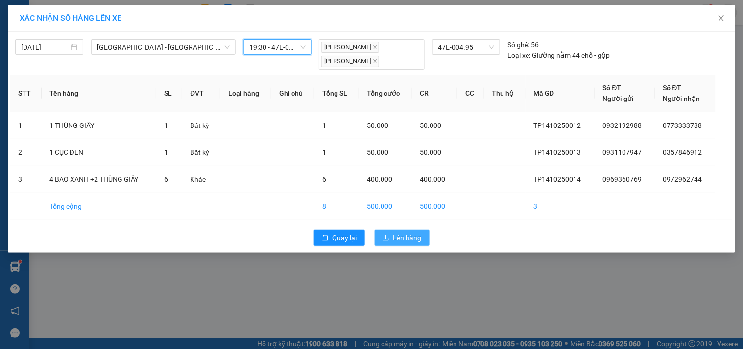
click at [381, 238] on button "Lên hàng" at bounding box center [402, 238] width 55 height 16
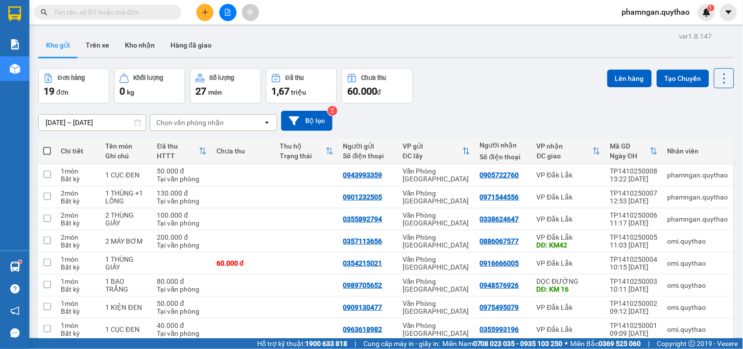
drag, startPoint x: 465, startPoint y: 280, endPoint x: 465, endPoint y: 265, distance: 14.7
click at [466, 341] on td "Văn Phòng [GEOGRAPHIC_DATA]" at bounding box center [436, 352] width 77 height 22
click at [465, 321] on div "Văn Phòng [GEOGRAPHIC_DATA]" at bounding box center [437, 329] width 68 height 16
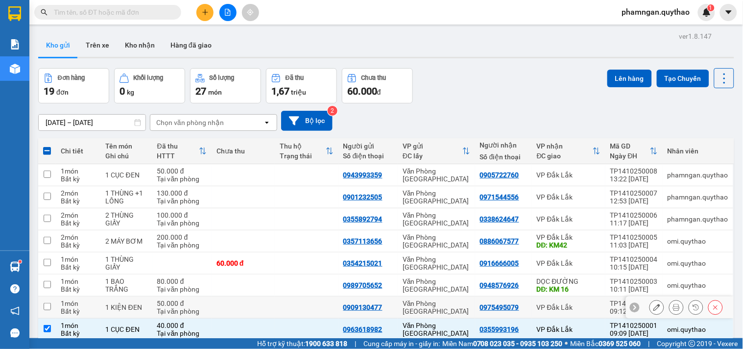
click at [463, 296] on td "Văn Phòng [GEOGRAPHIC_DATA]" at bounding box center [436, 307] width 77 height 22
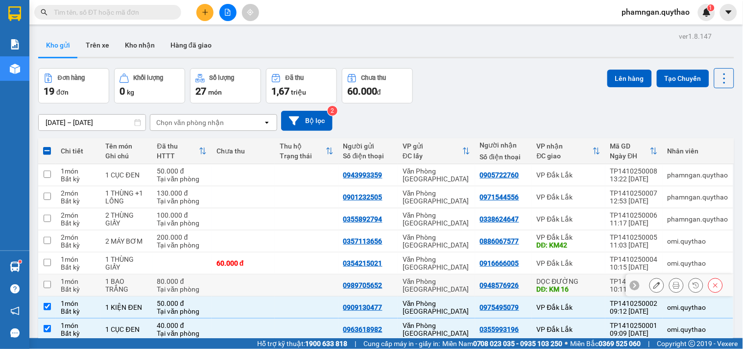
click at [452, 274] on td "Văn Phòng [GEOGRAPHIC_DATA]" at bounding box center [436, 285] width 77 height 22
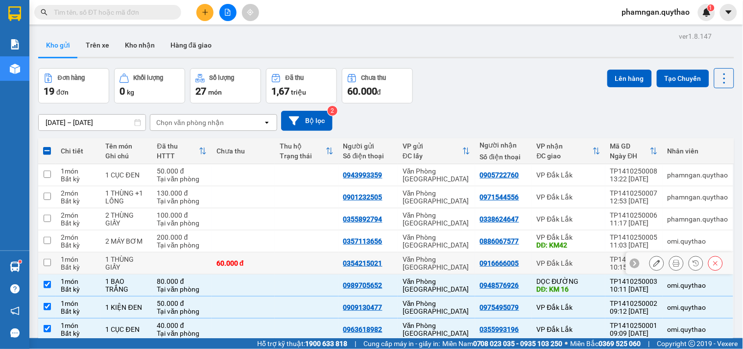
click at [447, 252] on td "Văn Phòng [GEOGRAPHIC_DATA]" at bounding box center [436, 263] width 77 height 22
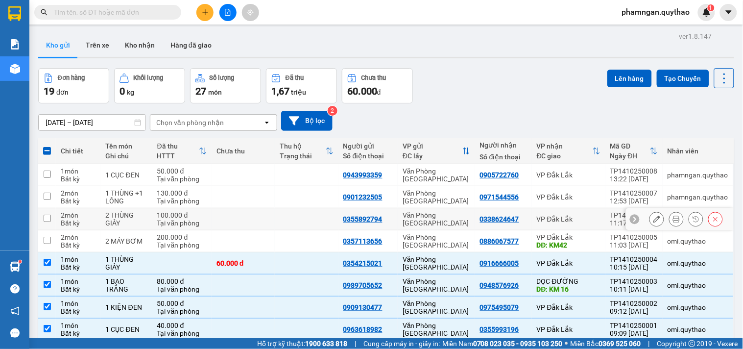
click at [442, 208] on td "Văn Phòng [GEOGRAPHIC_DATA]" at bounding box center [436, 219] width 77 height 22
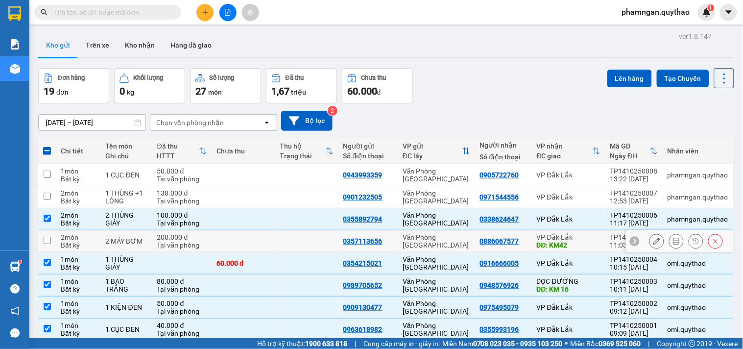
click at [443, 233] on div "Văn Phòng [GEOGRAPHIC_DATA]" at bounding box center [437, 241] width 68 height 16
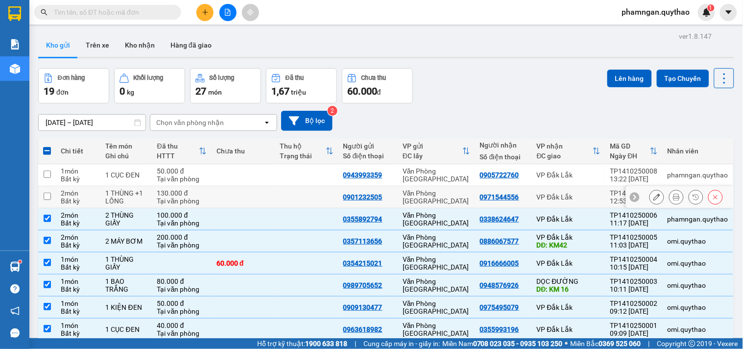
click at [445, 186] on td "Văn Phòng [GEOGRAPHIC_DATA]" at bounding box center [436, 197] width 77 height 22
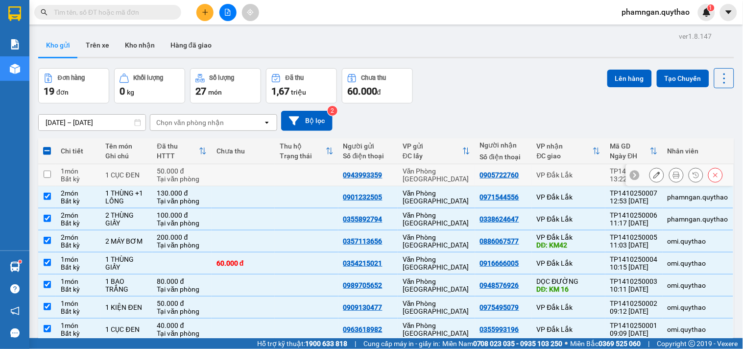
click at [448, 167] on div "Văn Phòng [GEOGRAPHIC_DATA]" at bounding box center [437, 175] width 68 height 16
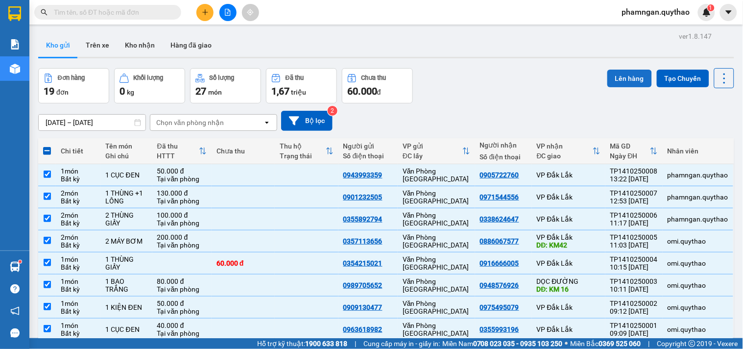
click at [608, 82] on button "Lên hàng" at bounding box center [630, 79] width 45 height 18
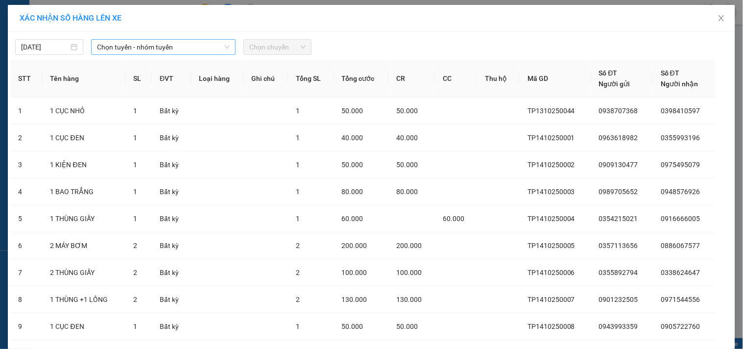
click at [137, 50] on span "Chọn tuyến - nhóm tuyến" at bounding box center [163, 47] width 133 height 15
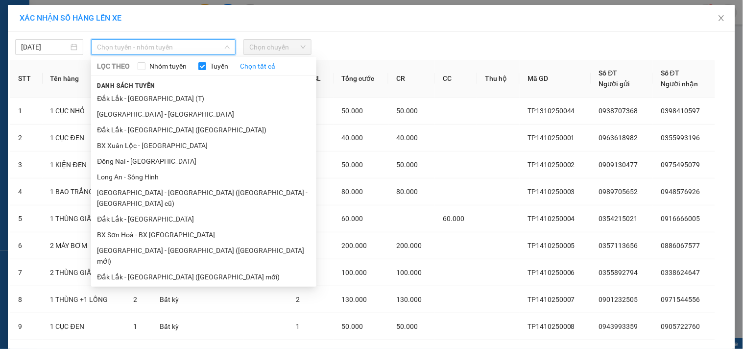
click at [163, 316] on li "[GEOGRAPHIC_DATA] - [GEOGRAPHIC_DATA] ([GEOGRAPHIC_DATA] - [GEOGRAPHIC_DATA] cũ)" at bounding box center [203, 329] width 225 height 26
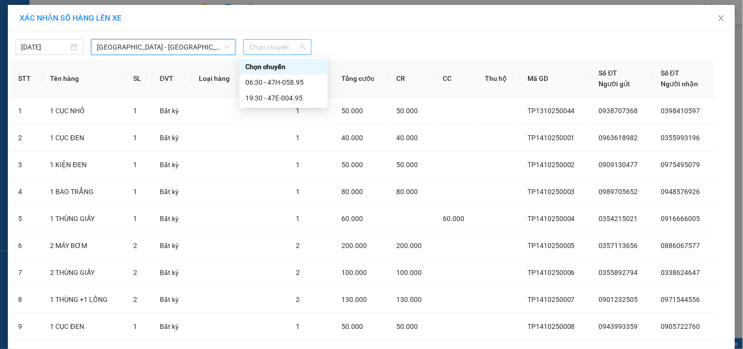
click at [273, 42] on span "Chọn chuyến" at bounding box center [277, 47] width 56 height 15
click at [288, 95] on div "19:30 - 47E-004.95" at bounding box center [283, 98] width 76 height 11
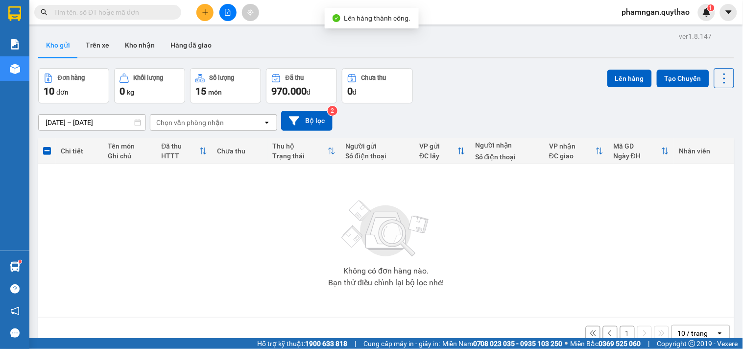
click at [623, 326] on button "1" at bounding box center [627, 333] width 15 height 15
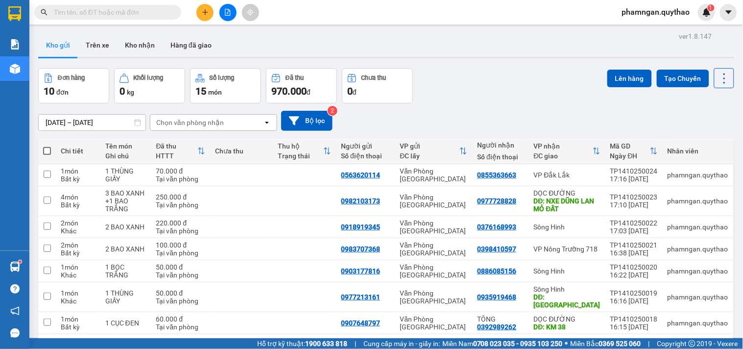
click at [441, 337] on div "Văn Phòng [GEOGRAPHIC_DATA]" at bounding box center [434, 345] width 68 height 16
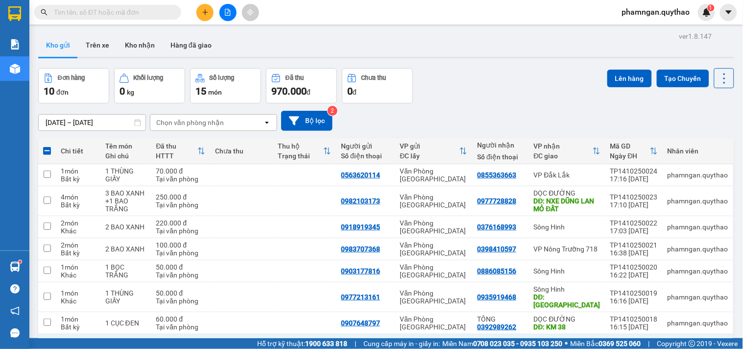
click at [621, 79] on button "Lên hàng" at bounding box center [630, 79] width 45 height 18
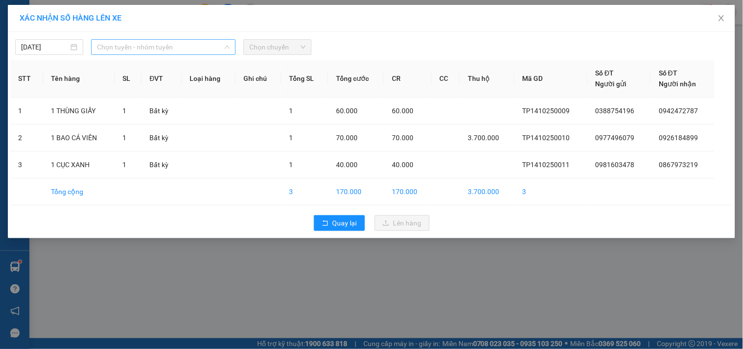
click at [135, 48] on span "Chọn tuyến - nhóm tuyến" at bounding box center [163, 47] width 133 height 15
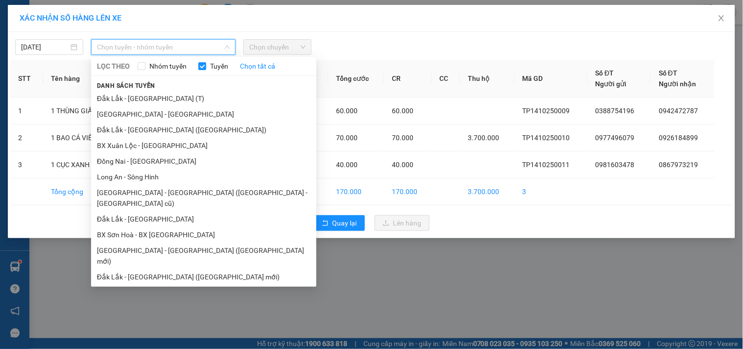
click at [155, 316] on li "[GEOGRAPHIC_DATA] - [GEOGRAPHIC_DATA] ([GEOGRAPHIC_DATA] - [GEOGRAPHIC_DATA] cũ)" at bounding box center [203, 329] width 225 height 26
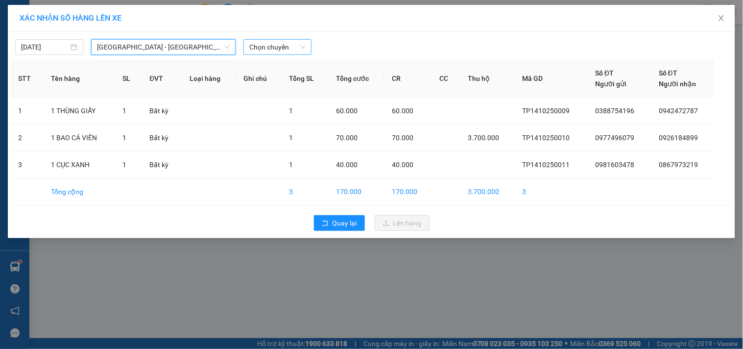
click at [289, 46] on span "Chọn chuyến" at bounding box center [277, 47] width 56 height 15
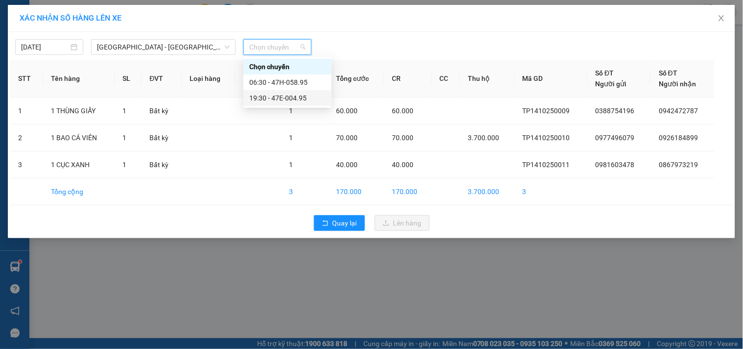
click at [293, 90] on div "19:30 - 47E-004.95" at bounding box center [288, 98] width 88 height 16
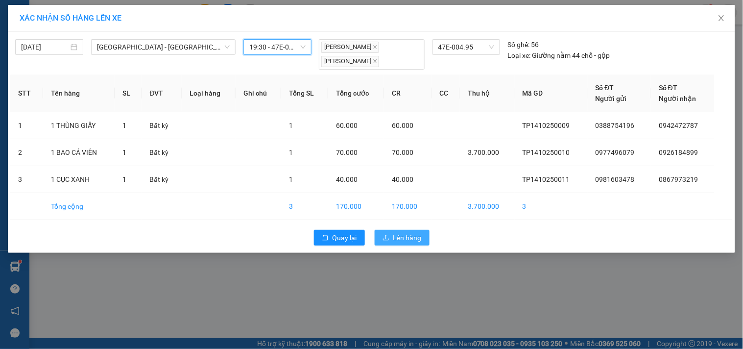
click at [402, 238] on span "Lên hàng" at bounding box center [407, 237] width 28 height 11
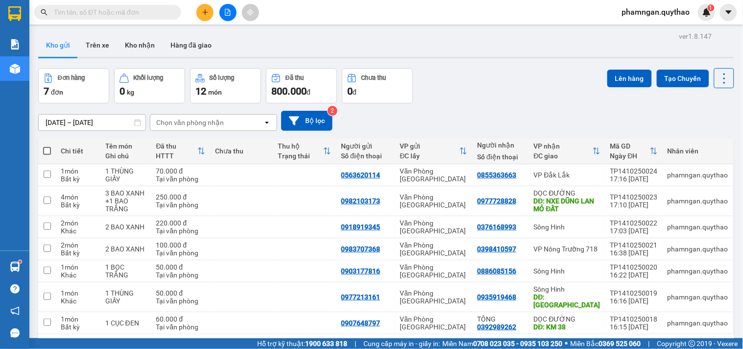
click at [52, 138] on th at bounding box center [47, 151] width 18 height 26
click at [48, 147] on span at bounding box center [47, 151] width 8 height 8
click at [47, 146] on input "checkbox" at bounding box center [47, 146] width 0 height 0
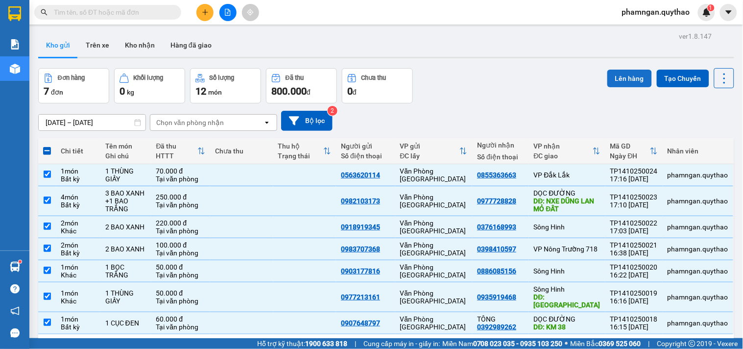
click at [622, 70] on button "Lên hàng" at bounding box center [630, 79] width 45 height 18
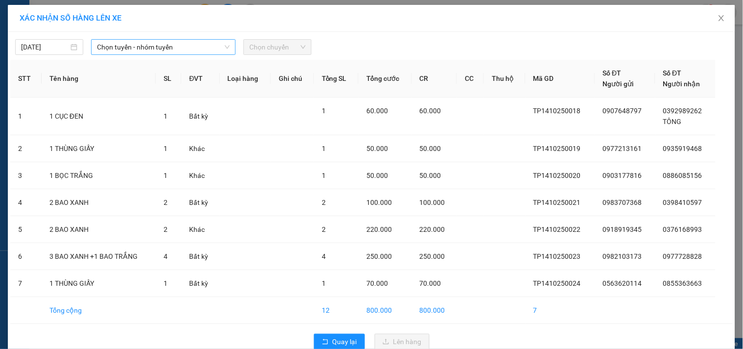
click at [187, 44] on span "Chọn tuyến - nhóm tuyến" at bounding box center [163, 47] width 133 height 15
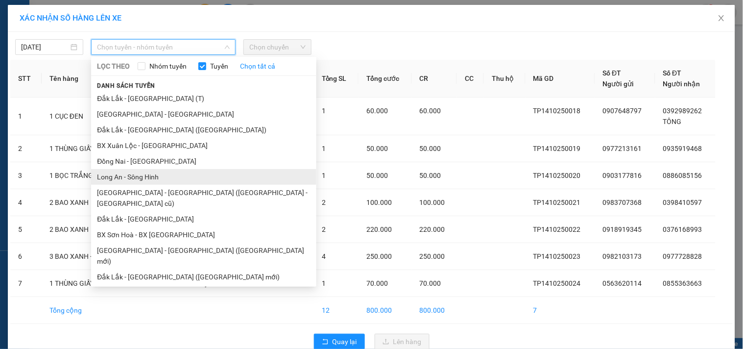
click at [145, 177] on li "Long An - Sông Hinh" at bounding box center [203, 177] width 225 height 16
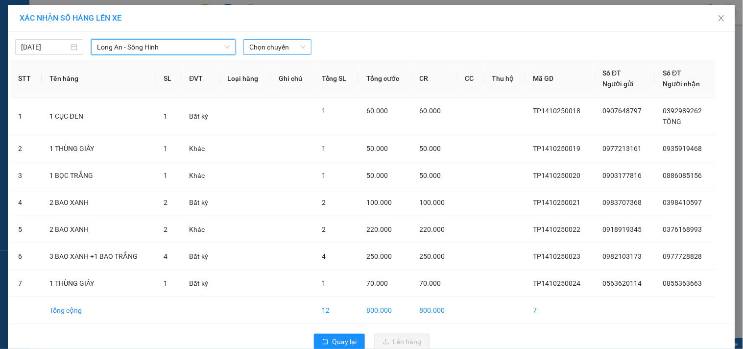
click at [251, 46] on span "Chọn chuyến" at bounding box center [277, 47] width 56 height 15
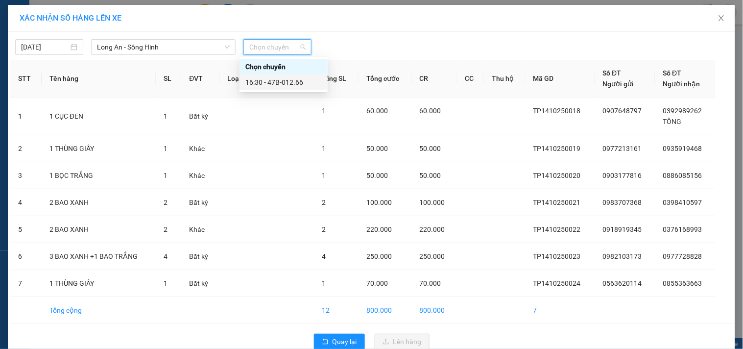
click at [284, 80] on div "16:30 - 47B-012.66" at bounding box center [283, 82] width 76 height 11
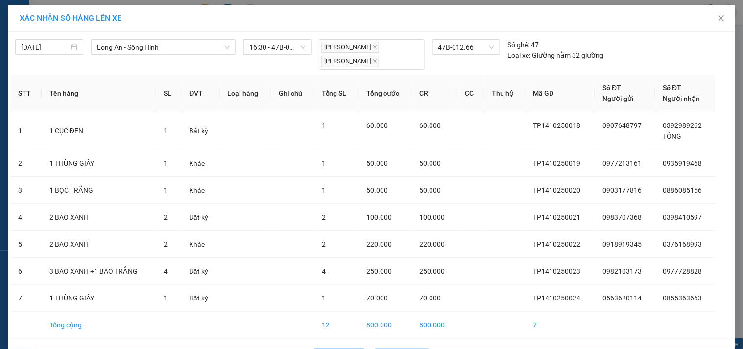
drag, startPoint x: 384, startPoint y: 316, endPoint x: 369, endPoint y: 308, distance: 16.2
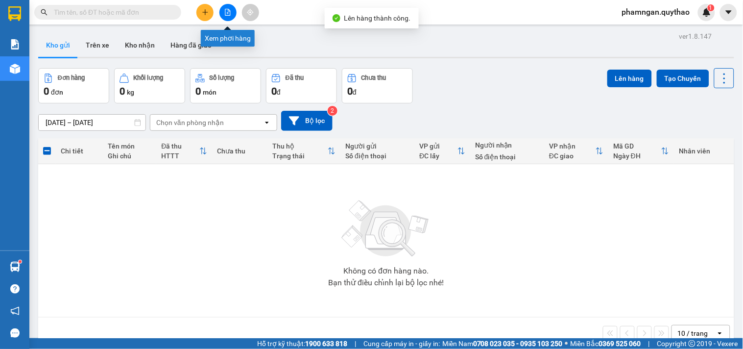
click at [222, 12] on button at bounding box center [228, 12] width 17 height 17
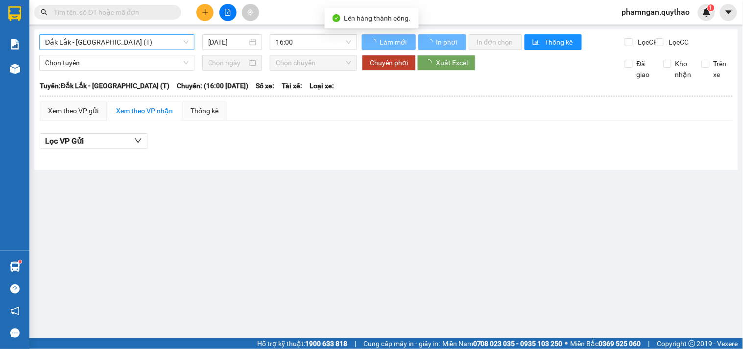
click at [100, 48] on span "Đắk Lắk - [GEOGRAPHIC_DATA] (T)" at bounding box center [117, 42] width 144 height 15
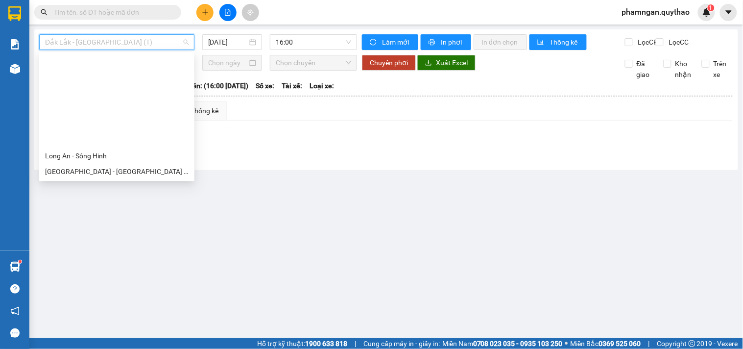
click at [113, 276] on div "[GEOGRAPHIC_DATA] - [GEOGRAPHIC_DATA] ([GEOGRAPHIC_DATA] - [GEOGRAPHIC_DATA] cũ)" at bounding box center [117, 281] width 144 height 11
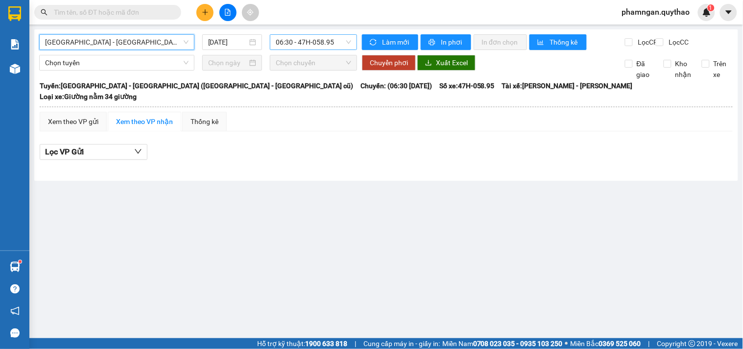
click at [326, 45] on span "06:30 - 47H-058.95" at bounding box center [313, 42] width 75 height 15
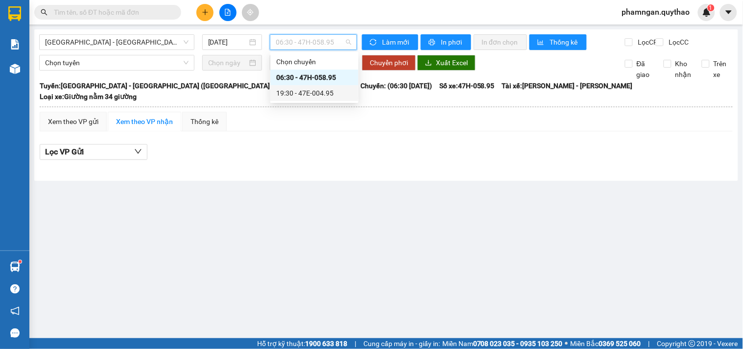
click at [327, 90] on div "19:30 - 47E-004.95" at bounding box center [314, 93] width 76 height 11
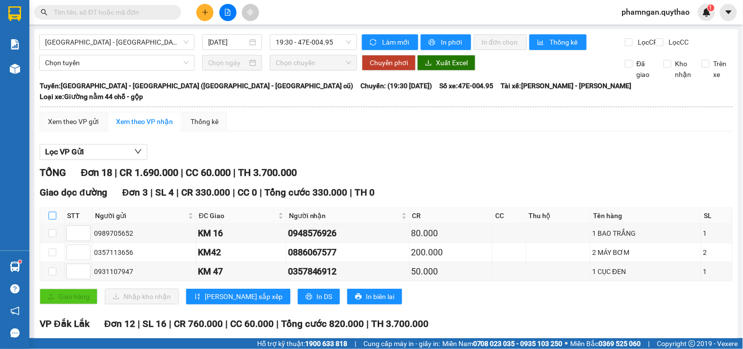
click at [50, 212] on input "checkbox" at bounding box center [53, 216] width 8 height 8
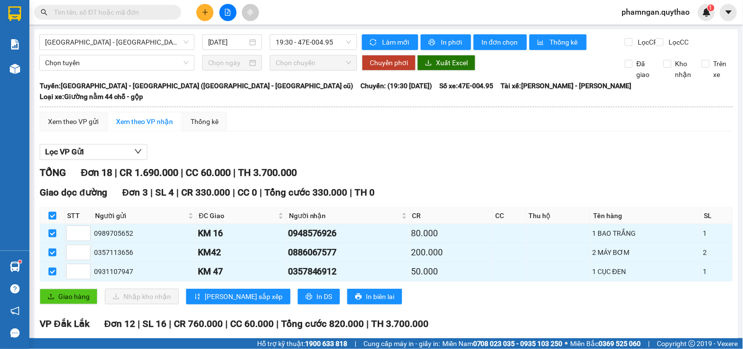
drag, startPoint x: 51, startPoint y: 129, endPoint x: 62, endPoint y: 129, distance: 10.8
click at [52, 343] on input "checkbox" at bounding box center [53, 347] width 8 height 8
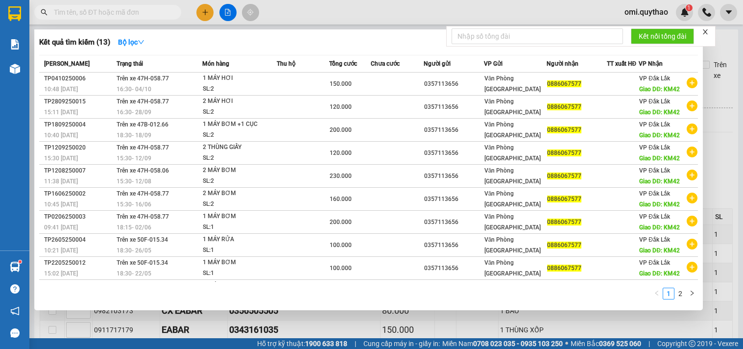
click at [154, 12] on input "text" at bounding box center [112, 12] width 116 height 11
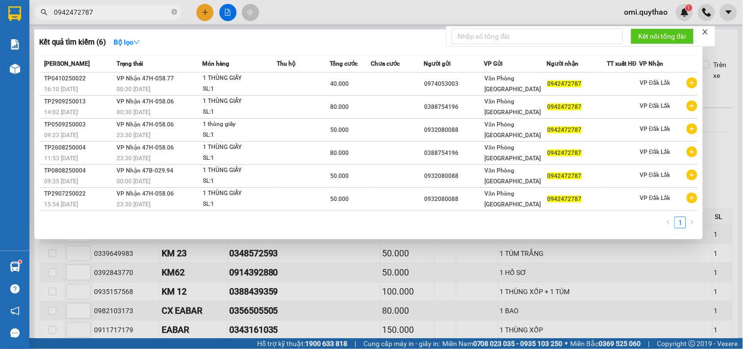
type input "0942472787"
drag, startPoint x: 295, startPoint y: 283, endPoint x: 98, endPoint y: 223, distance: 205.2
click at [286, 281] on div at bounding box center [371, 174] width 743 height 349
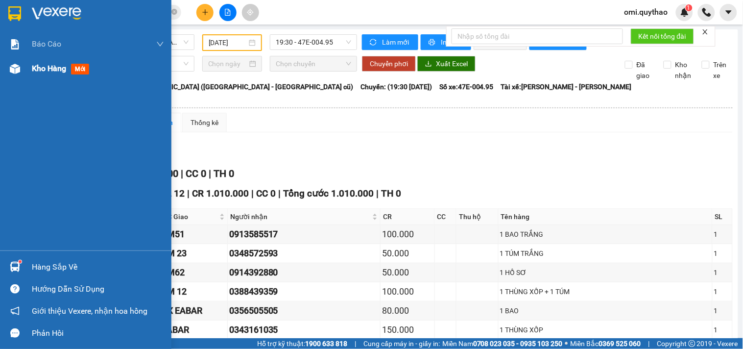
click at [22, 71] on div at bounding box center [14, 68] width 17 height 17
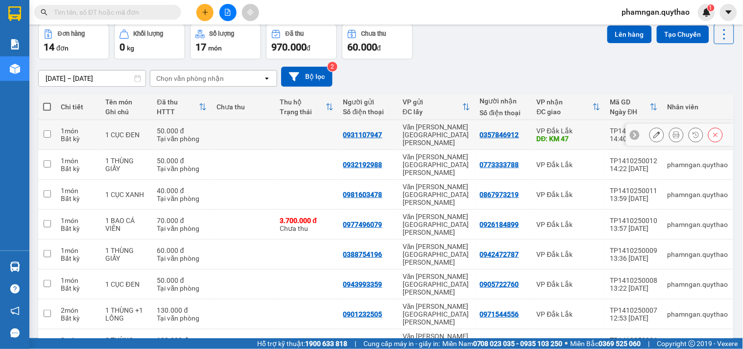
scroll to position [87, 0]
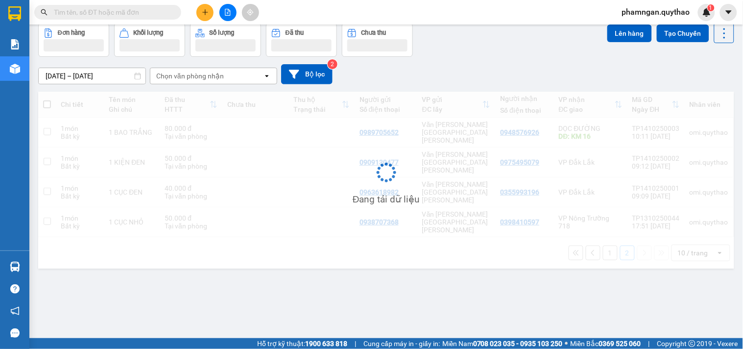
scroll to position [45, 0]
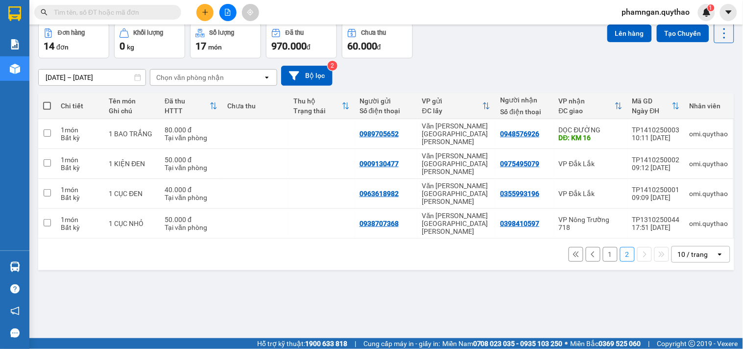
click at [604, 247] on button "1" at bounding box center [610, 254] width 15 height 15
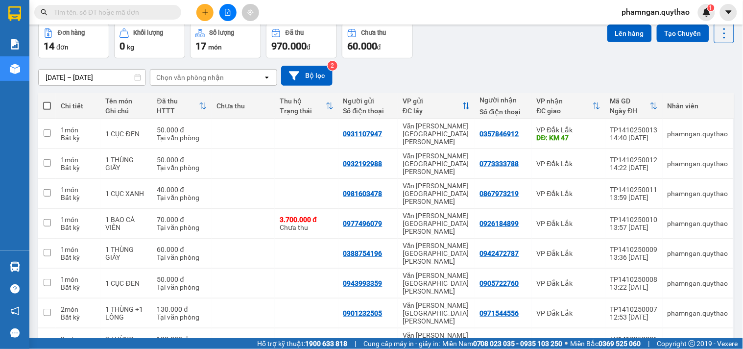
click at [171, 12] on span at bounding box center [174, 12] width 6 height 11
click at [157, 12] on input "text" at bounding box center [112, 12] width 116 height 11
paste input "0969360769"
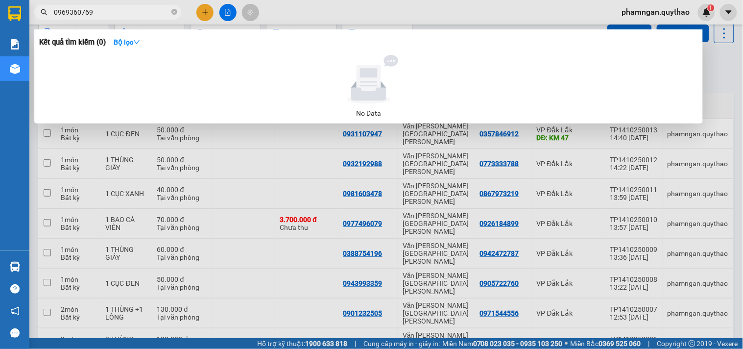
click at [0, 10] on section "Kết quả tìm kiếm ( 0 ) Bộ lọc No Data 0969360769 phamngan.quythao 1 Báo cáo Báo…" at bounding box center [371, 174] width 743 height 349
type input "0969360769"
drag, startPoint x: 173, startPoint y: 11, endPoint x: 167, endPoint y: 11, distance: 5.9
click at [172, 11] on icon "close-circle" at bounding box center [174, 12] width 6 height 6
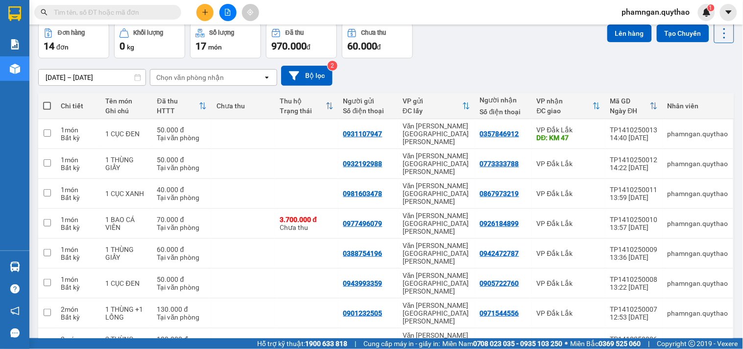
click at [167, 11] on input "text" at bounding box center [112, 12] width 116 height 11
paste input "0978164041"
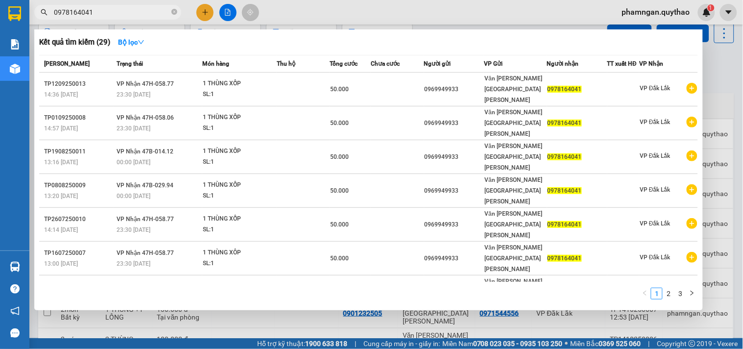
type input "0978164041"
click at [175, 15] on icon "close-circle" at bounding box center [174, 12] width 6 height 6
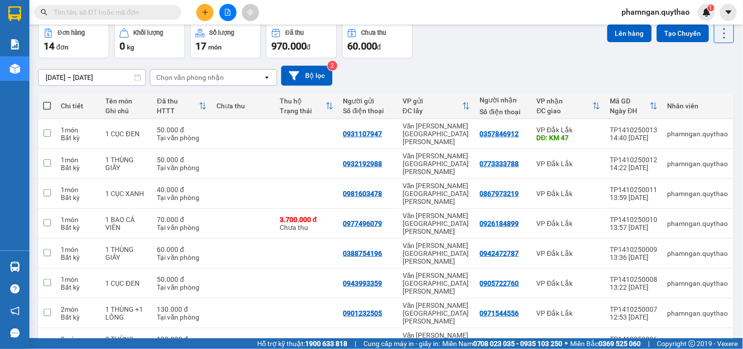
click at [154, 12] on input "text" at bounding box center [112, 12] width 116 height 11
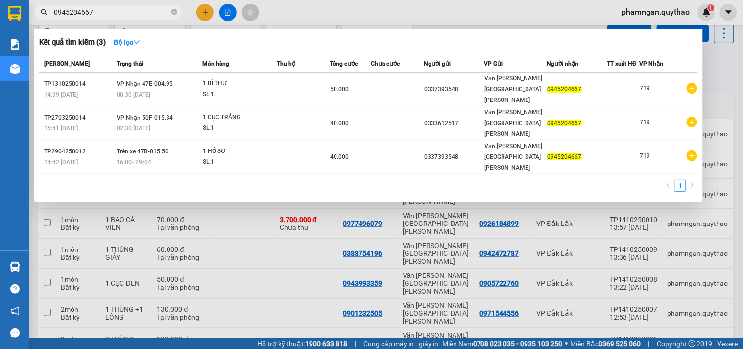
type input "0945204667"
click at [461, 16] on div at bounding box center [371, 174] width 743 height 349
drag, startPoint x: 174, startPoint y: 10, endPoint x: 136, endPoint y: 8, distance: 38.3
click at [174, 10] on icon "close-circle" at bounding box center [174, 12] width 6 height 6
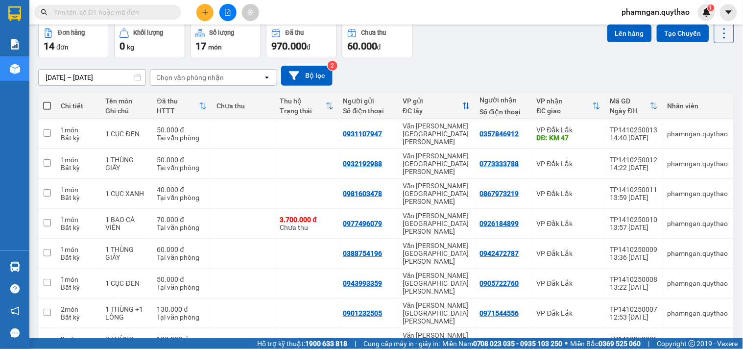
click at [136, 8] on input "text" at bounding box center [112, 12] width 116 height 11
paste input "0398410597"
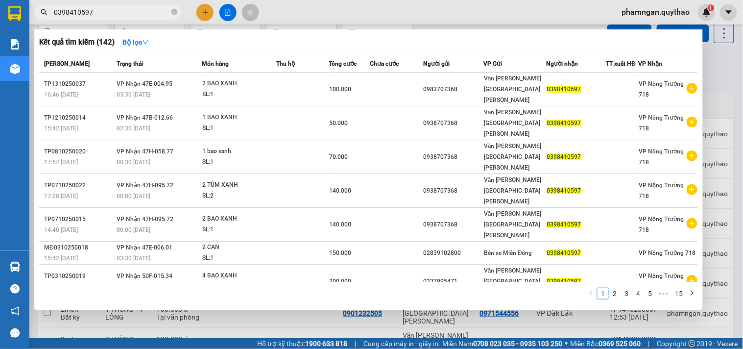
type input "0398410597"
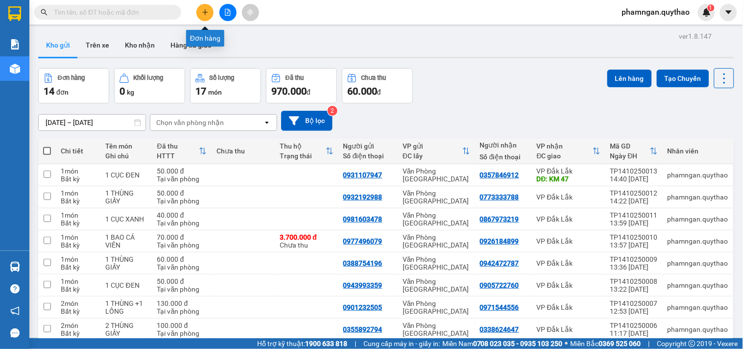
click at [208, 7] on button at bounding box center [204, 12] width 17 height 17
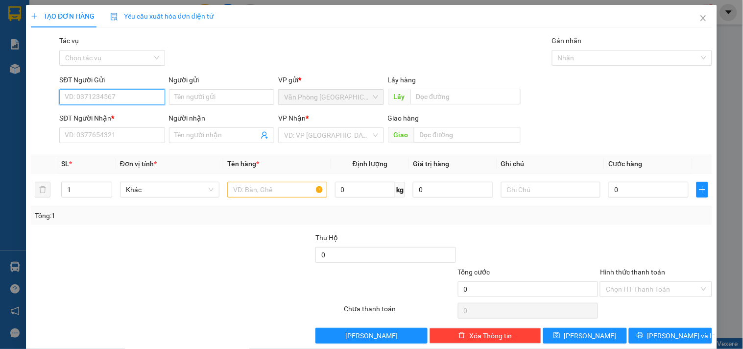
click at [123, 99] on input "SĐT Người Gửi" at bounding box center [111, 97] width 105 height 16
type input "0362547447"
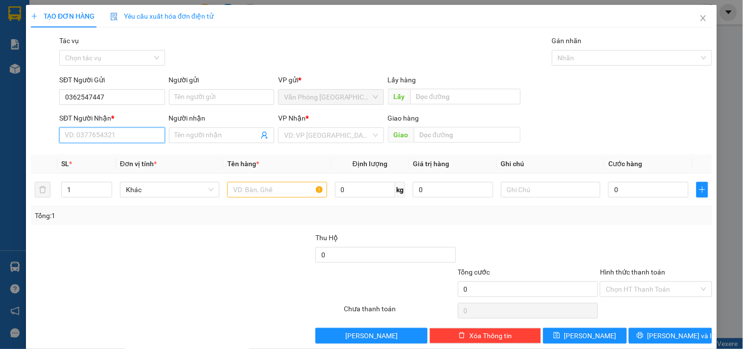
click at [117, 134] on input "SĐT Người Nhận *" at bounding box center [111, 135] width 105 height 16
type input "0917036210"
click at [344, 129] on input "search" at bounding box center [327, 135] width 87 height 15
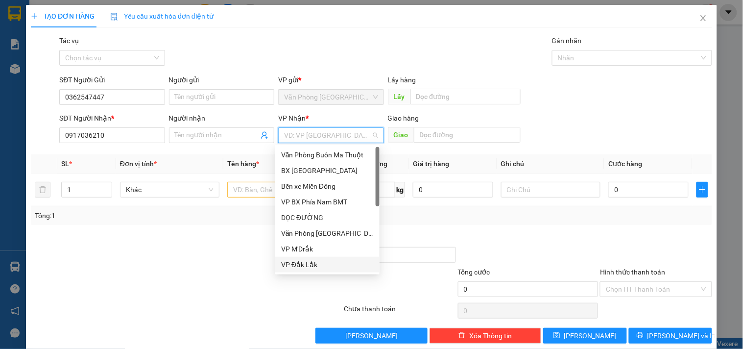
drag, startPoint x: 312, startPoint y: 262, endPoint x: 270, endPoint y: 219, distance: 59.9
click at [311, 261] on div "VP Đắk Lắk" at bounding box center [327, 264] width 93 height 11
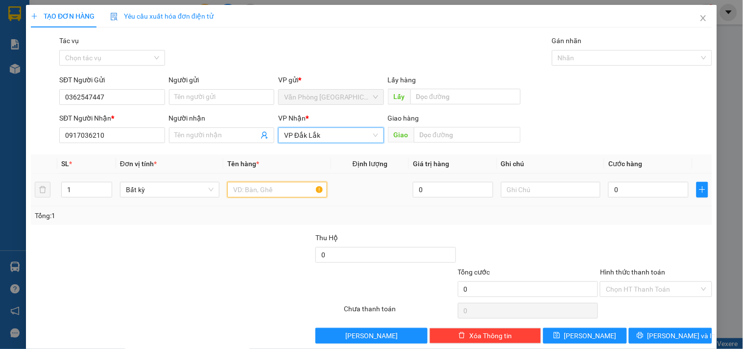
click at [264, 194] on input "text" at bounding box center [276, 190] width 99 height 16
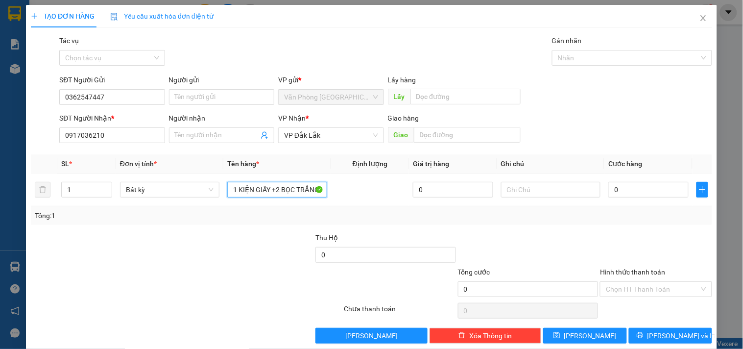
scroll to position [0, 1]
type input "1 KIỆN GIẤY +2 BỌC TRẮNG"
click at [79, 191] on input "1" at bounding box center [87, 189] width 50 height 15
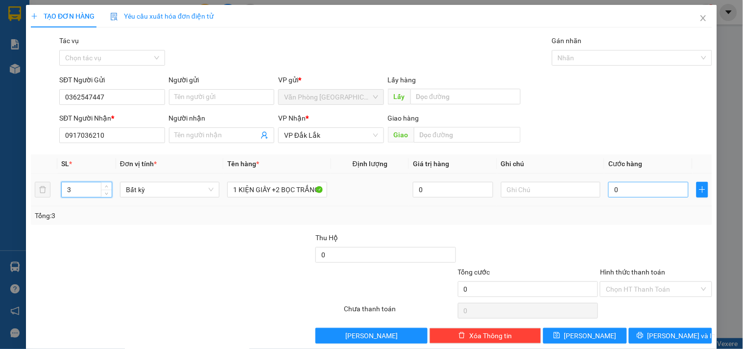
type input "3"
click at [643, 197] on input "0" at bounding box center [649, 190] width 80 height 16
type input "1"
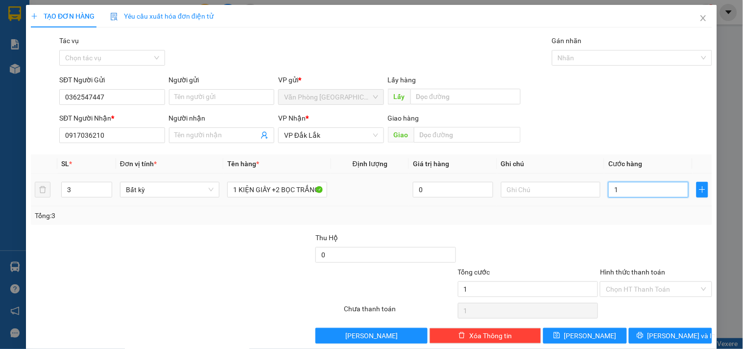
type input "12"
type input "120"
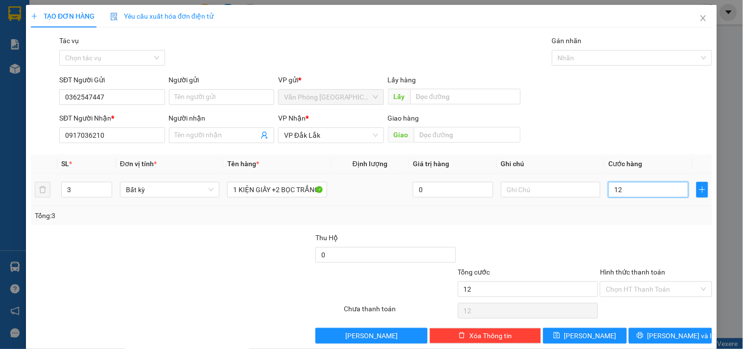
type input "120"
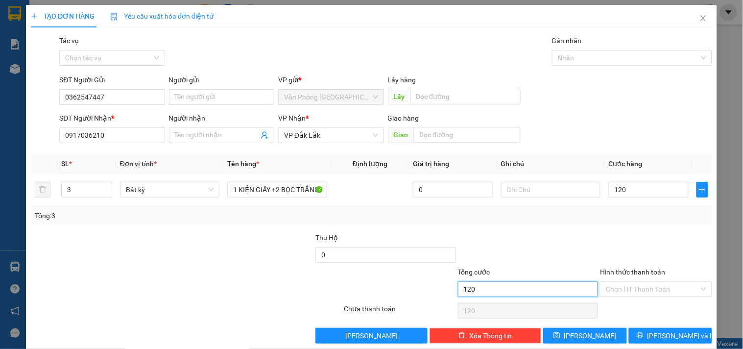
type input "120.000"
drag, startPoint x: 574, startPoint y: 294, endPoint x: 606, endPoint y: 282, distance: 34.4
click at [576, 293] on input "120.000" at bounding box center [528, 289] width 141 height 16
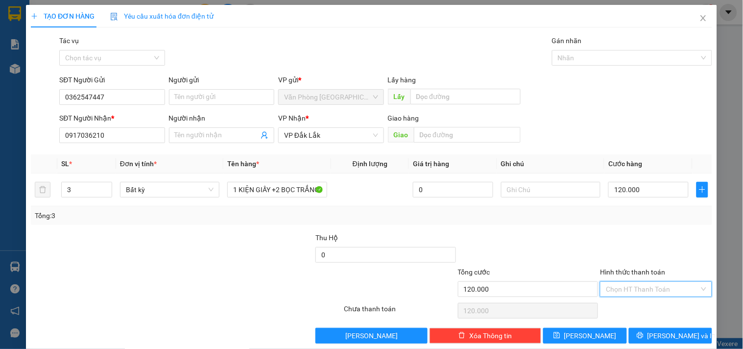
click at [622, 285] on input "Hình thức thanh toán" at bounding box center [652, 289] width 93 height 15
click at [631, 235] on div "Tại văn phòng" at bounding box center [650, 238] width 99 height 11
type input "0"
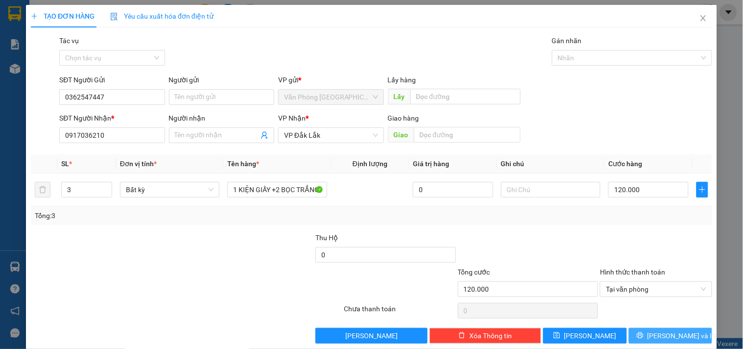
click at [653, 334] on button "[PERSON_NAME] và In" at bounding box center [670, 336] width 83 height 16
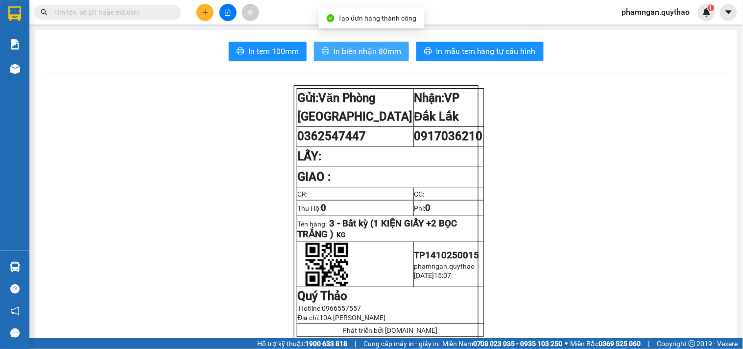
click at [362, 55] on span "In biên nhận 80mm" at bounding box center [368, 51] width 68 height 12
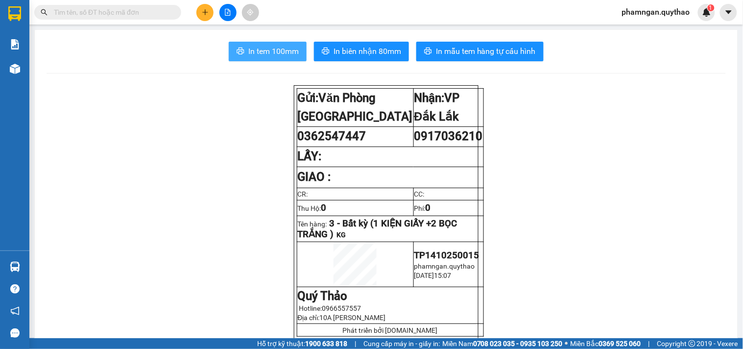
click at [283, 54] on span "In tem 100mm" at bounding box center [273, 51] width 50 height 12
click at [208, 14] on icon "plus" at bounding box center [205, 12] width 7 height 7
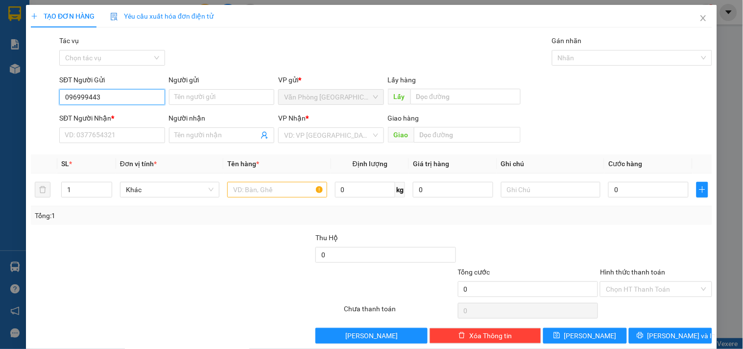
drag, startPoint x: 105, startPoint y: 97, endPoint x: 81, endPoint y: 96, distance: 24.0
click at [81, 96] on input "096999443" at bounding box center [111, 97] width 105 height 16
type input "0969949933"
click at [111, 114] on div "0969949933" at bounding box center [111, 116] width 93 height 11
type input "0978164041"
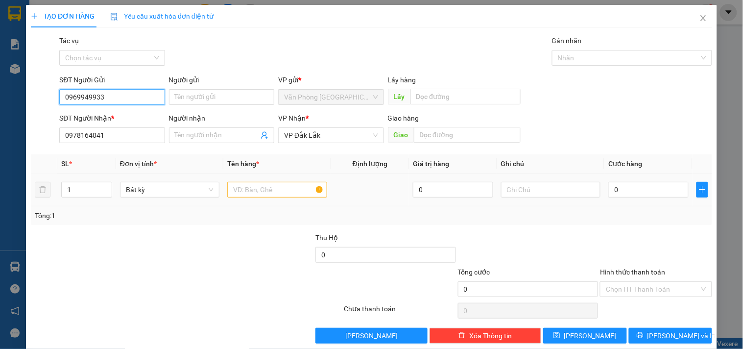
type input "0969949933"
click at [245, 187] on input "text" at bounding box center [276, 190] width 99 height 16
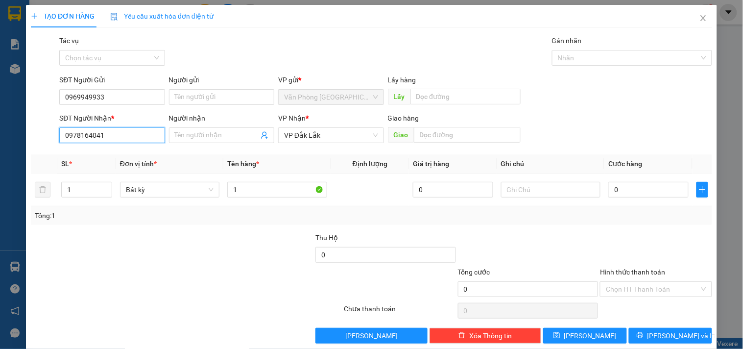
drag, startPoint x: 103, startPoint y: 132, endPoint x: 23, endPoint y: 133, distance: 79.9
click at [23, 133] on div "TẠO ĐƠN HÀNG Yêu cầu xuất hóa đơn điện tử Transit Pickup Surcharge Ids Transit …" at bounding box center [371, 174] width 743 height 349
click at [272, 191] on input "1" at bounding box center [276, 190] width 99 height 16
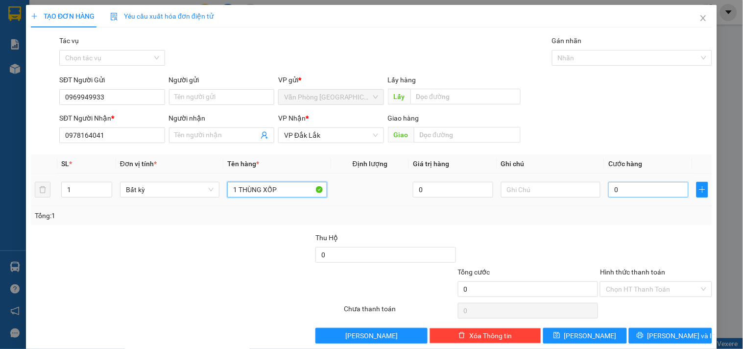
type input "1 THÙNG XỐP"
click at [645, 195] on input "0" at bounding box center [649, 190] width 80 height 16
type input "5"
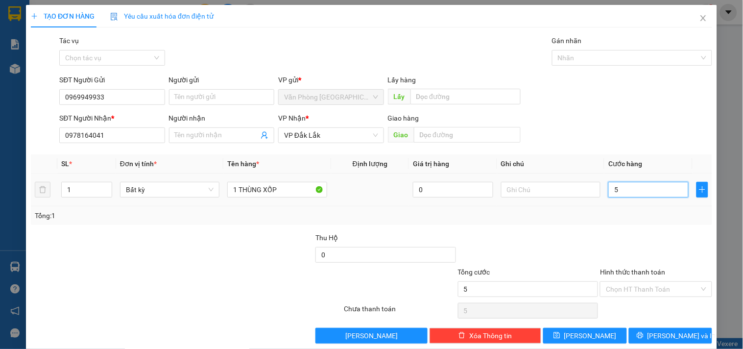
type input "50"
type input "50.000"
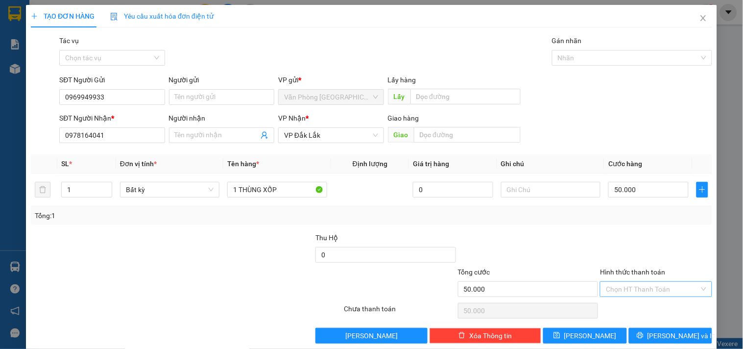
click at [644, 283] on input "Hình thức thanh toán" at bounding box center [652, 289] width 93 height 15
drag, startPoint x: 644, startPoint y: 236, endPoint x: 670, endPoint y: 304, distance: 72.9
click at [648, 236] on div "Tại văn phòng" at bounding box center [650, 238] width 99 height 11
type input "0"
click at [667, 341] on button "Lưu và In" at bounding box center [670, 336] width 83 height 16
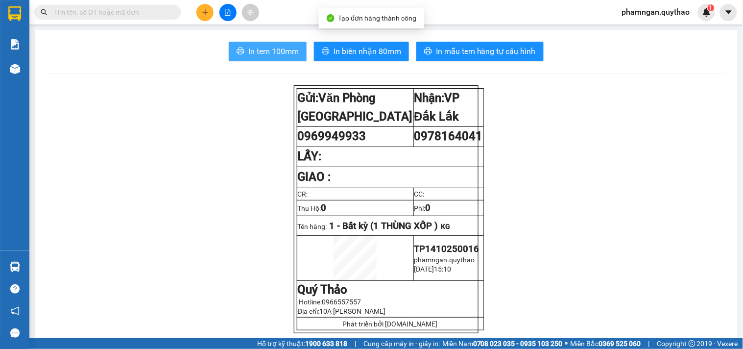
click at [266, 49] on span "In tem 100mm" at bounding box center [273, 51] width 50 height 12
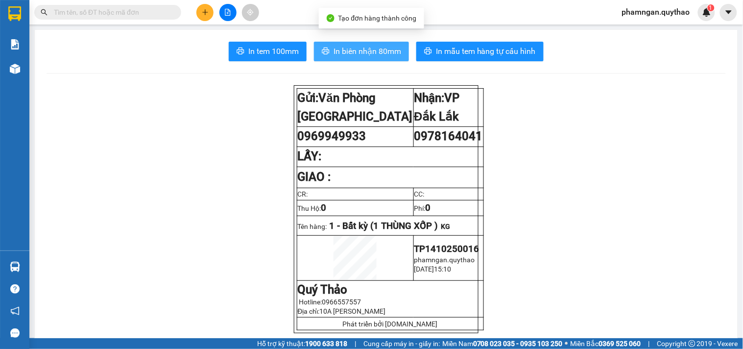
click at [374, 48] on span "In biên nhận 80mm" at bounding box center [368, 51] width 68 height 12
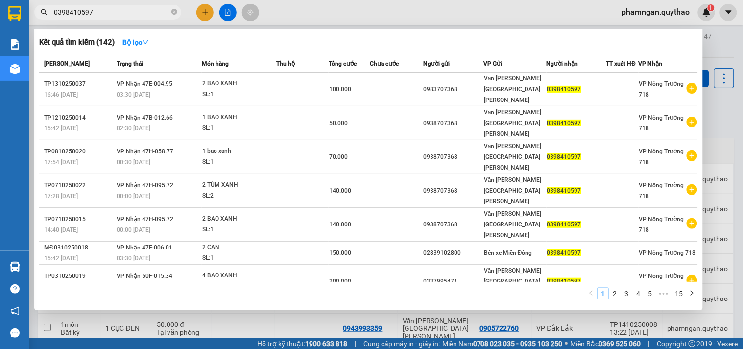
scroll to position [45, 0]
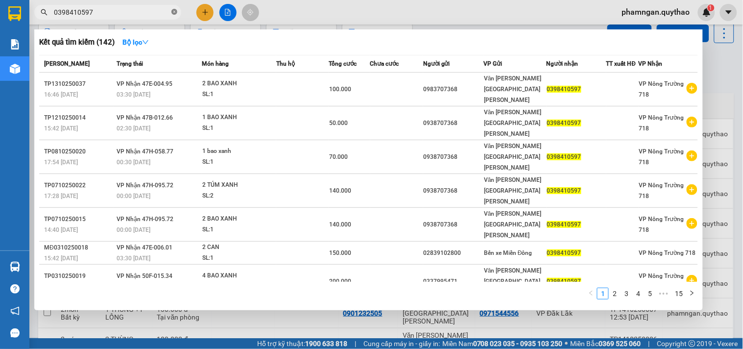
click at [172, 10] on icon "close-circle" at bounding box center [174, 12] width 6 height 6
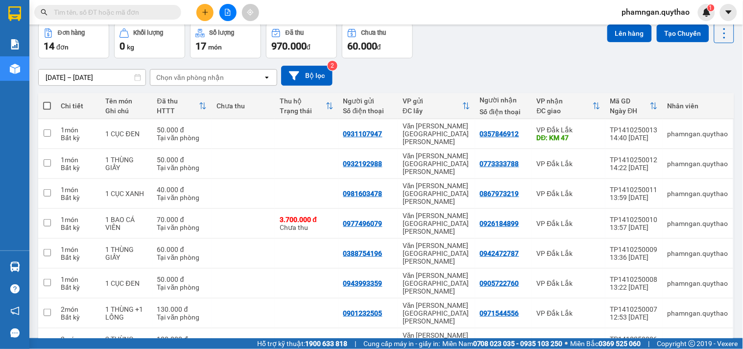
click at [152, 10] on input "text" at bounding box center [112, 12] width 116 height 11
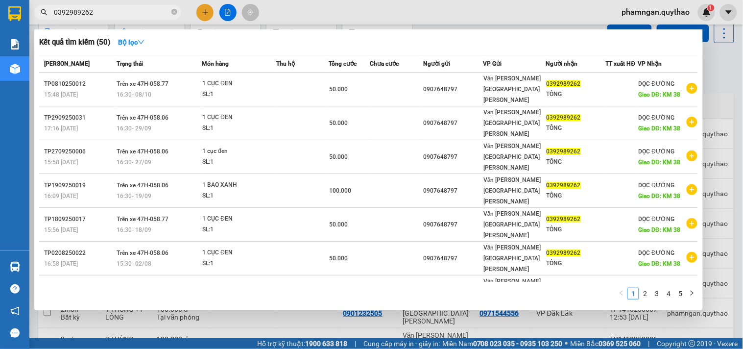
type input "0392989262"
click at [172, 9] on icon "close-circle" at bounding box center [174, 12] width 6 height 6
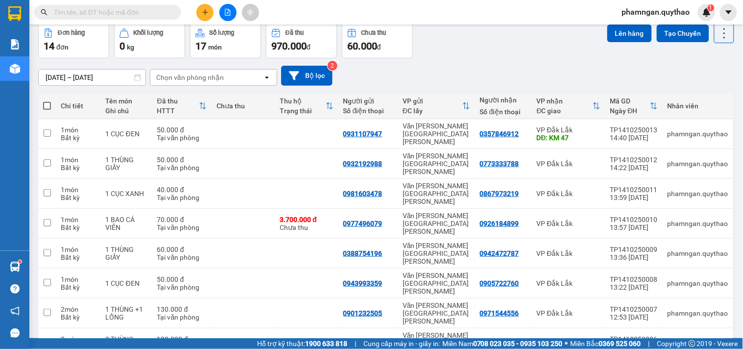
click at [136, 14] on input "text" at bounding box center [112, 12] width 116 height 11
paste input "0398410597"
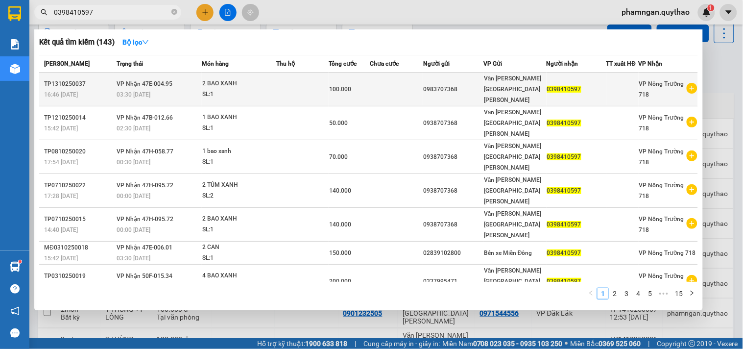
type input "0398410597"
copy tr "0983707368"
drag, startPoint x: 441, startPoint y: 86, endPoint x: 418, endPoint y: 88, distance: 22.7
click at [418, 88] on tr "TP1310250037 16:46 - 13/10 VP Nhận 47E-004.95 03:30 - 14/10 2 BAO XANH SL: 1 10…" at bounding box center [368, 90] width 659 height 34
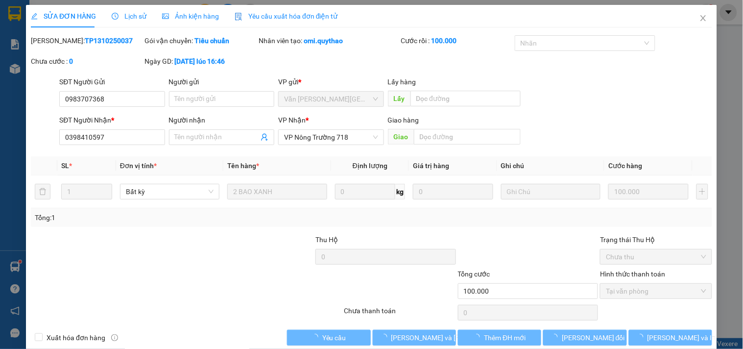
type input "0983707368"
type input "0398410597"
type input "100.000"
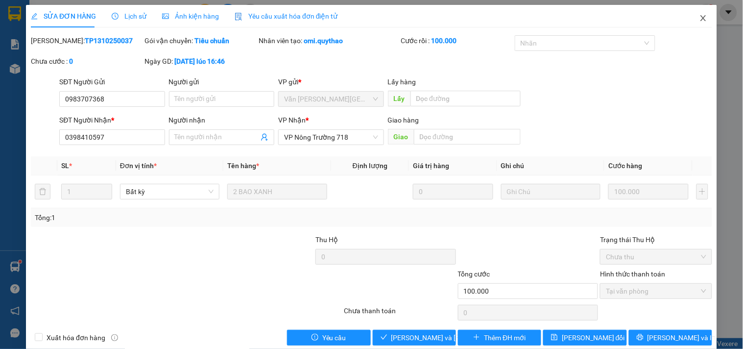
click at [700, 22] on icon "close" at bounding box center [704, 18] width 8 height 8
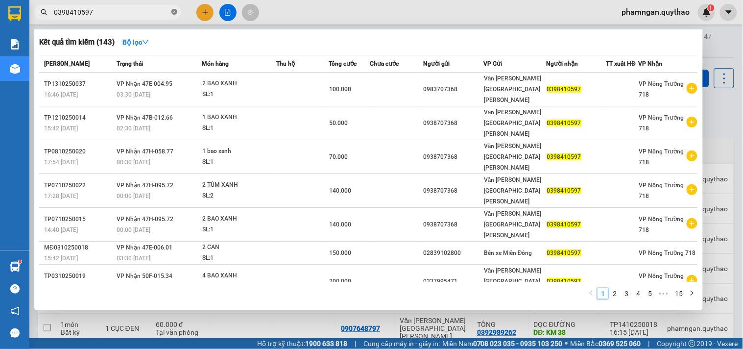
click at [174, 9] on icon "close-circle" at bounding box center [174, 12] width 6 height 6
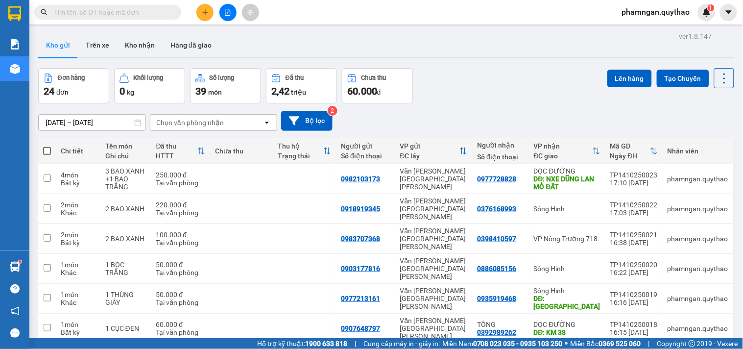
click at [165, 11] on input "text" at bounding box center [112, 12] width 116 height 11
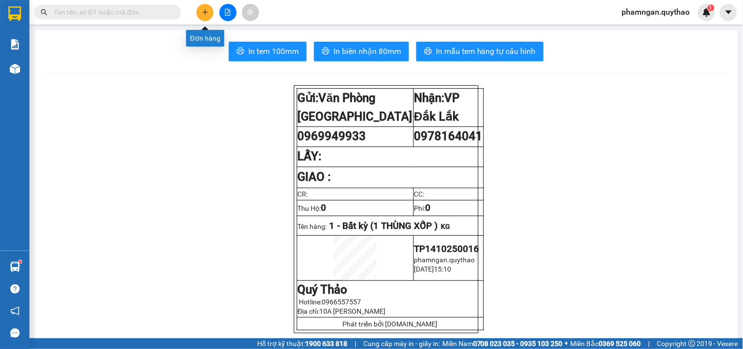
click at [204, 7] on button at bounding box center [204, 12] width 17 height 17
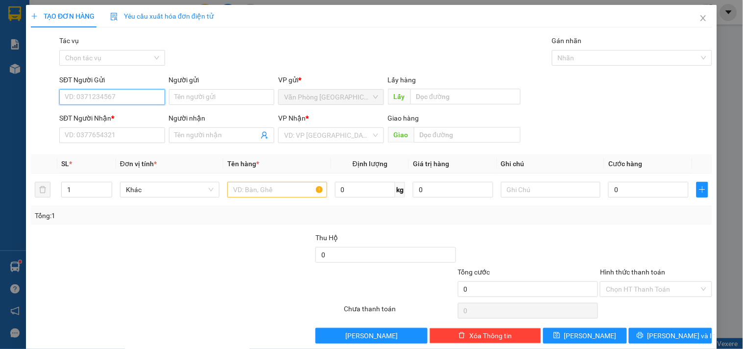
drag, startPoint x: 138, startPoint y: 95, endPoint x: 143, endPoint y: 93, distance: 5.1
click at [139, 94] on input "SĐT Người Gửi" at bounding box center [111, 97] width 105 height 16
type input "0906784385"
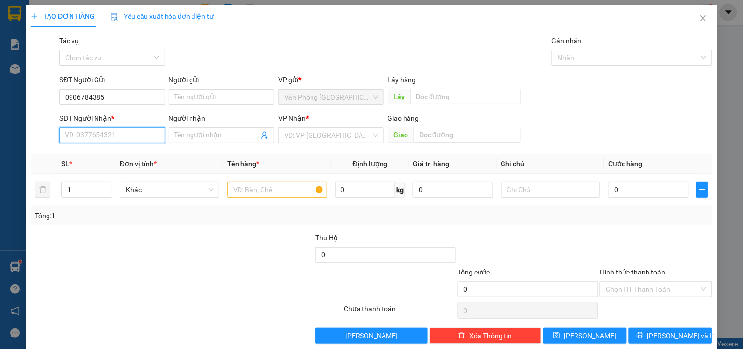
click at [117, 136] on input "SĐT Người Nhận *" at bounding box center [111, 135] width 105 height 16
type input "0934878958"
click at [330, 137] on input "search" at bounding box center [327, 135] width 87 height 15
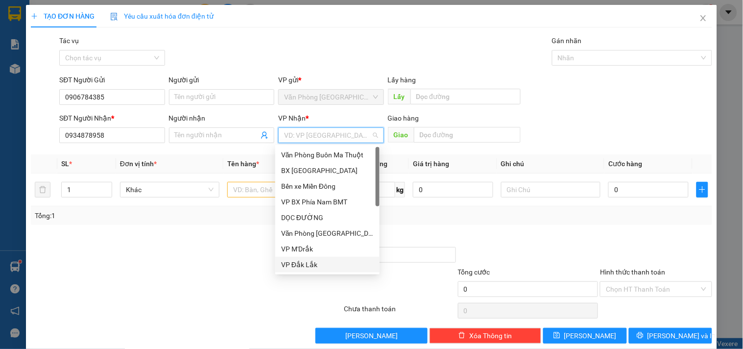
click at [304, 260] on div "VP Đắk Lắk" at bounding box center [327, 264] width 93 height 11
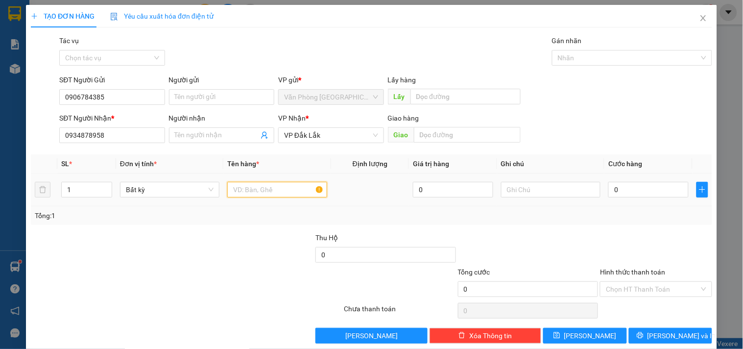
click at [291, 187] on input "text" at bounding box center [276, 190] width 99 height 16
type input "1 THÙNG XỐP"
click at [654, 193] on input "0" at bounding box center [649, 190] width 80 height 16
type input "5"
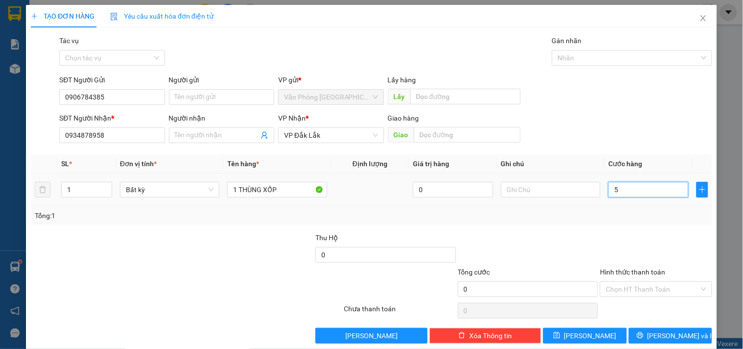
type input "5"
type input "50"
type input "50.000"
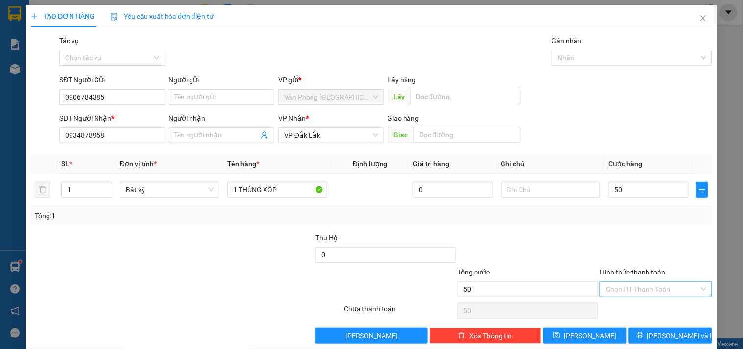
type input "50.000"
click at [632, 292] on input "Hình thức thanh toán" at bounding box center [652, 289] width 93 height 15
click at [637, 237] on div "Tại văn phòng" at bounding box center [650, 238] width 99 height 11
type input "0"
click at [670, 331] on span "[PERSON_NAME] và In" at bounding box center [682, 335] width 69 height 11
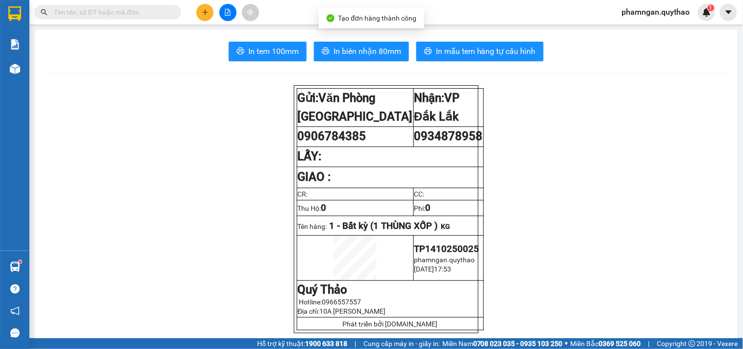
click at [359, 48] on span "In biên nhận 80mm" at bounding box center [368, 51] width 68 height 12
click at [273, 48] on span "In tem 100mm" at bounding box center [273, 51] width 50 height 12
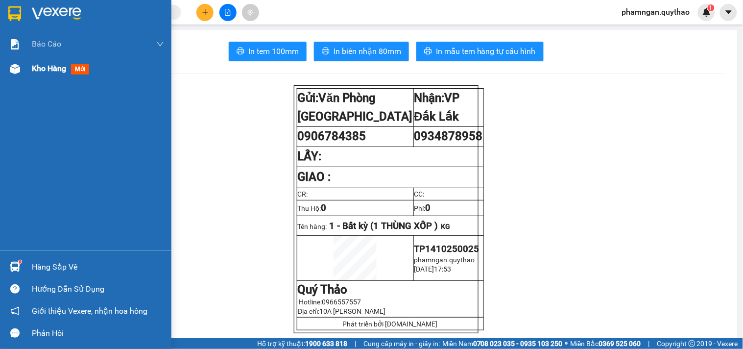
click at [20, 70] on div at bounding box center [14, 68] width 17 height 17
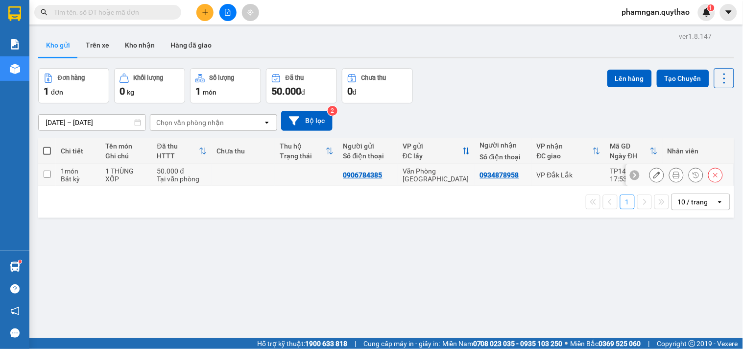
drag, startPoint x: 433, startPoint y: 173, endPoint x: 584, endPoint y: 130, distance: 156.5
click at [434, 173] on div "Văn Phòng [GEOGRAPHIC_DATA]" at bounding box center [437, 175] width 68 height 16
checkbox input "true"
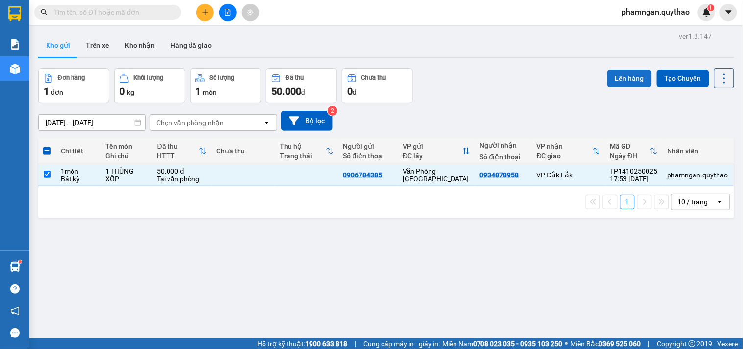
click at [629, 85] on button "Lên hàng" at bounding box center [630, 79] width 45 height 18
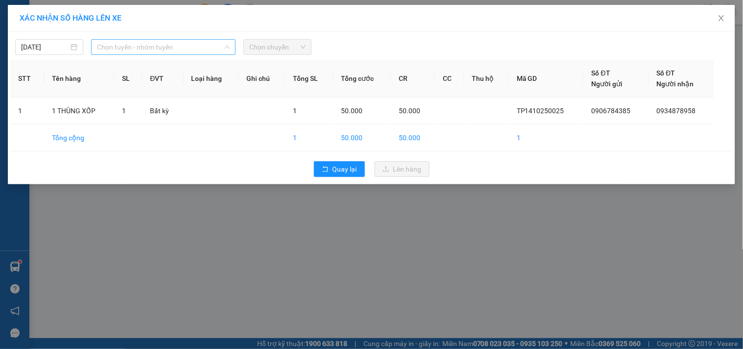
click at [192, 45] on span "Chọn tuyến - nhóm tuyến" at bounding box center [163, 47] width 133 height 15
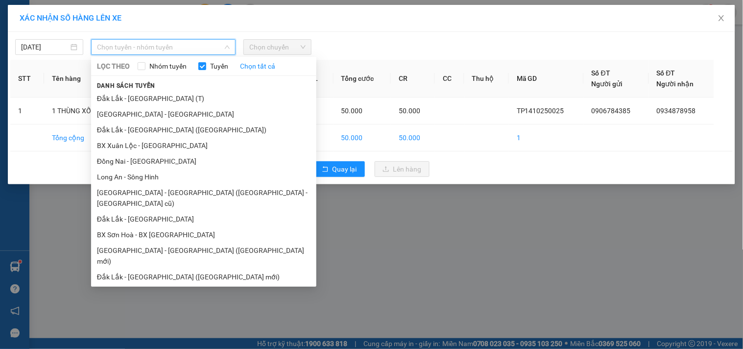
drag, startPoint x: 114, startPoint y: 174, endPoint x: 238, endPoint y: 92, distance: 148.5
click at [119, 175] on li "Long An - Sông Hinh" at bounding box center [203, 177] width 225 height 16
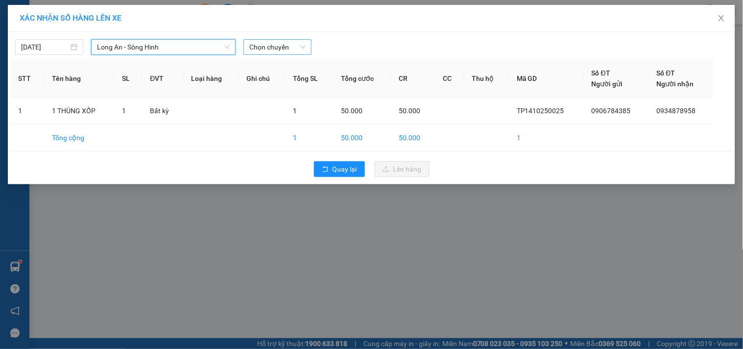
click at [288, 46] on span "Chọn chuyến" at bounding box center [277, 47] width 56 height 15
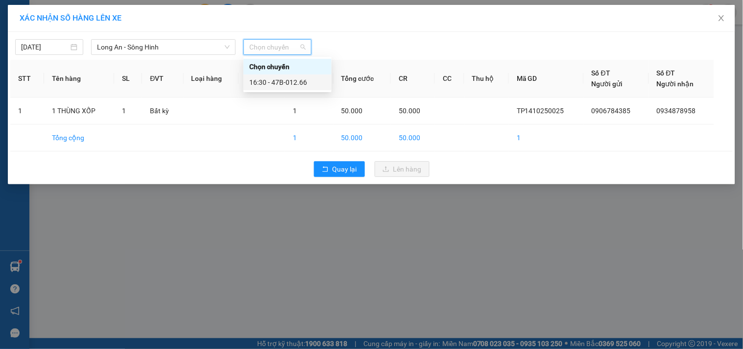
drag, startPoint x: 286, startPoint y: 76, endPoint x: 317, endPoint y: 96, distance: 36.8
click at [286, 77] on div "16:30 - 47B-012.66" at bounding box center [288, 82] width 88 height 16
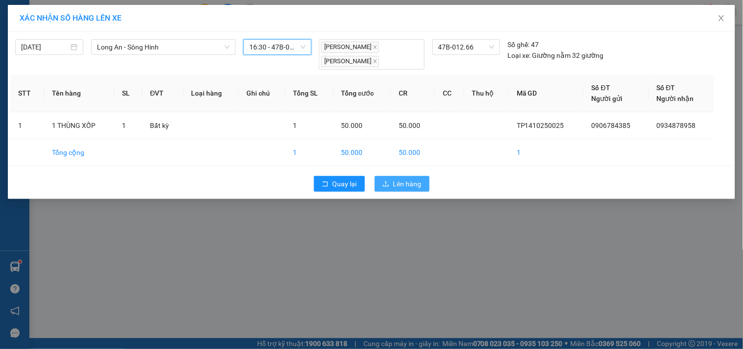
click at [382, 181] on button "Lên hàng" at bounding box center [402, 184] width 55 height 16
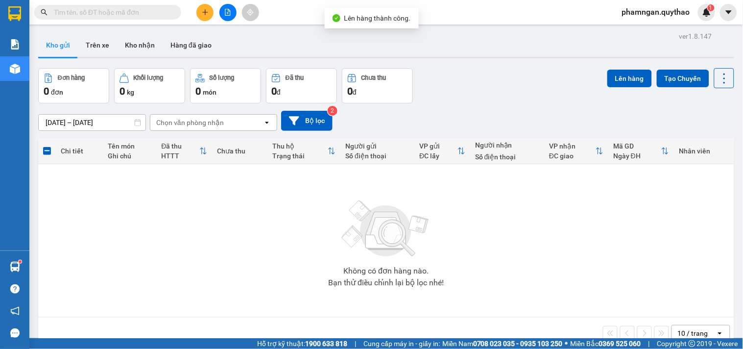
click at [220, 20] on div at bounding box center [227, 12] width 73 height 17
click at [223, 13] on button at bounding box center [228, 12] width 17 height 17
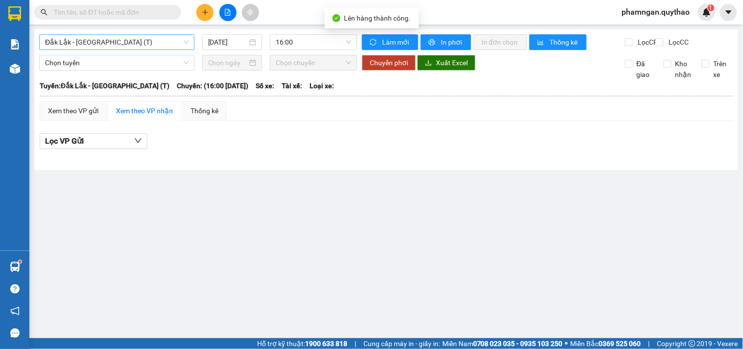
click at [117, 47] on span "Đắk Lắk - [GEOGRAPHIC_DATA] (T)" at bounding box center [117, 42] width 144 height 15
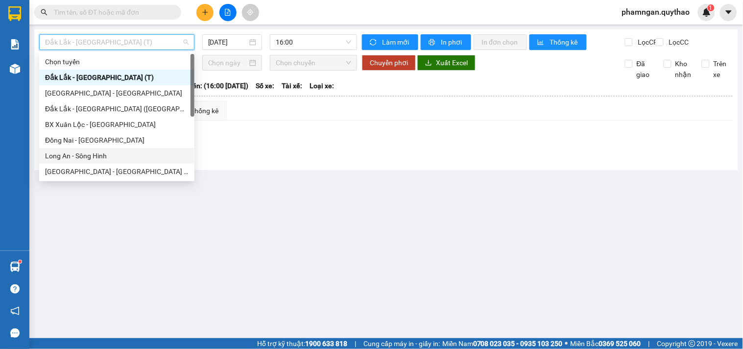
click at [79, 155] on div "Long An - Sông Hinh" at bounding box center [117, 155] width 144 height 11
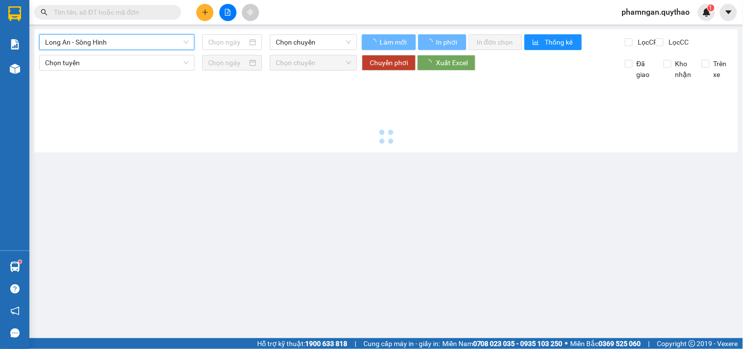
type input "[DATE]"
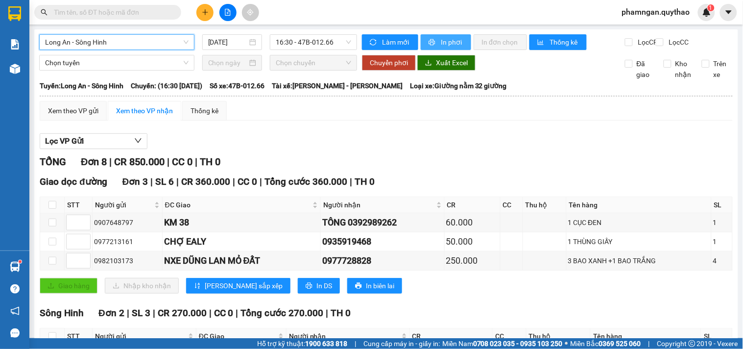
click at [441, 37] on span "In phơi" at bounding box center [452, 42] width 23 height 11
click at [175, 41] on span "Long An - Sông Hinh" at bounding box center [117, 42] width 144 height 15
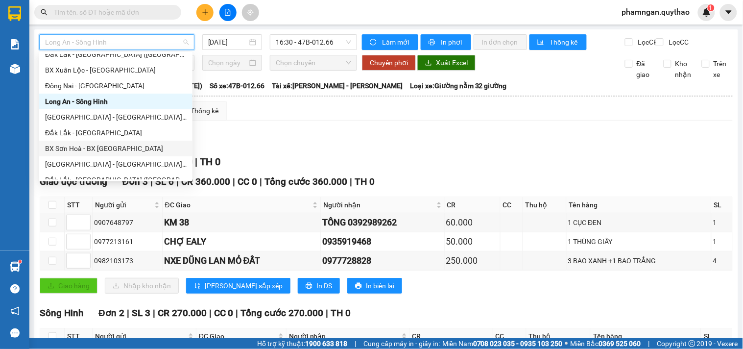
scroll to position [141, 0]
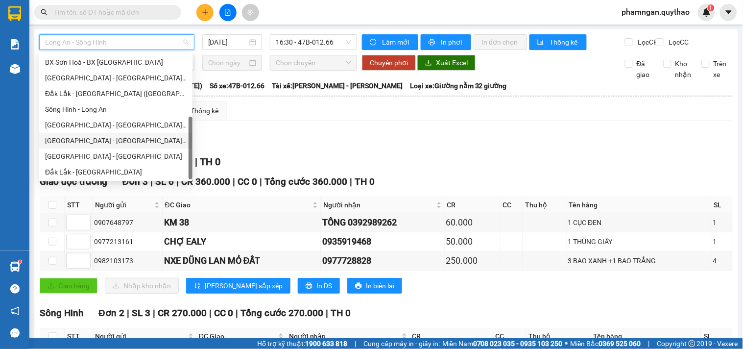
click at [145, 140] on div "[GEOGRAPHIC_DATA] - [GEOGRAPHIC_DATA] ([GEOGRAPHIC_DATA] - [GEOGRAPHIC_DATA] cũ)" at bounding box center [116, 140] width 142 height 11
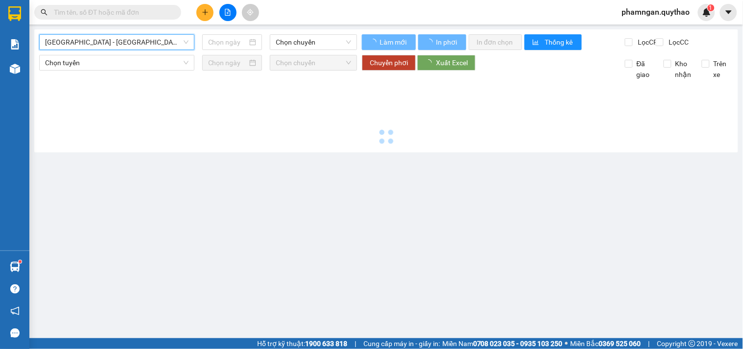
type input "[DATE]"
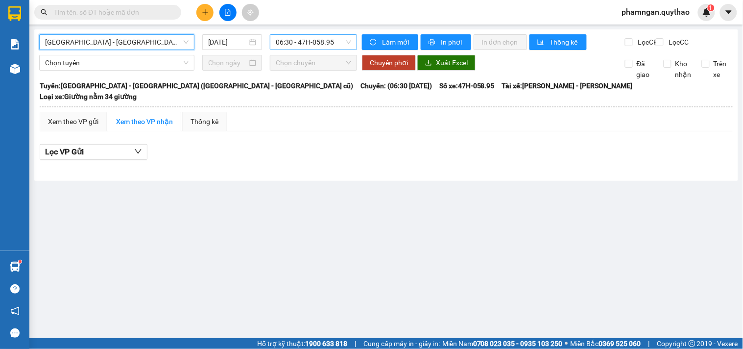
click at [321, 43] on span "06:30 - 47H-058.95" at bounding box center [313, 42] width 75 height 15
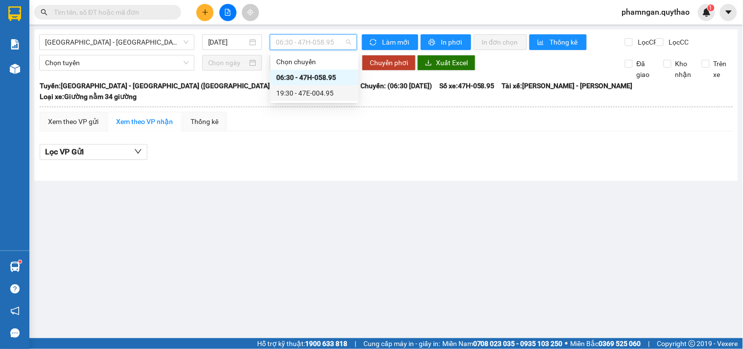
click at [337, 97] on div "19:30 - 47E-004.95" at bounding box center [314, 93] width 76 height 11
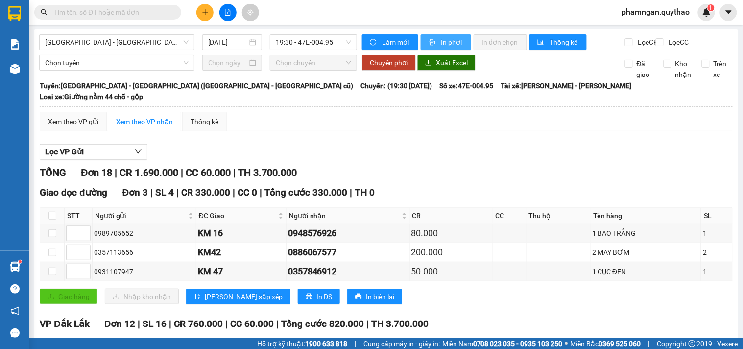
click at [441, 43] on span "In phơi" at bounding box center [452, 42] width 23 height 11
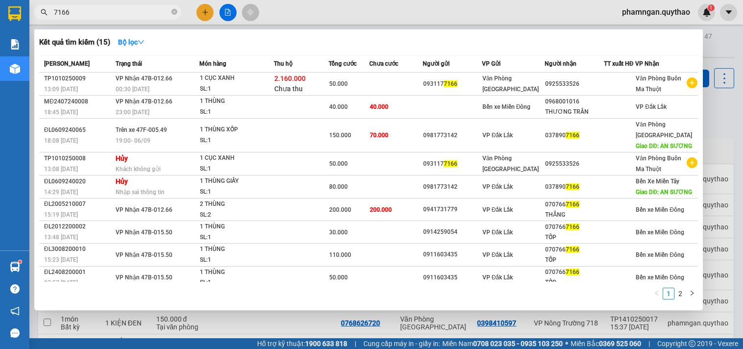
click at [358, 19] on div at bounding box center [371, 174] width 743 height 349
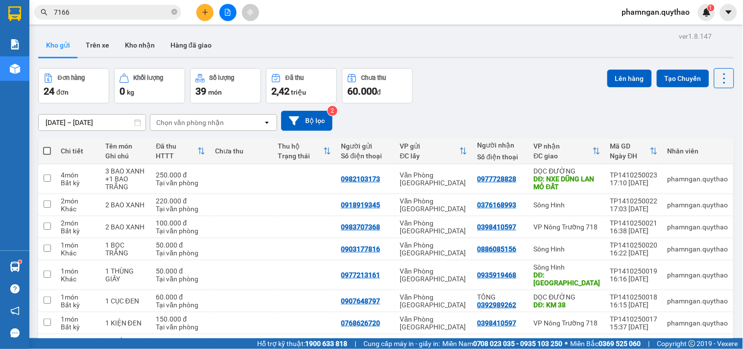
click at [227, 9] on icon "file-add" at bounding box center [227, 12] width 5 height 7
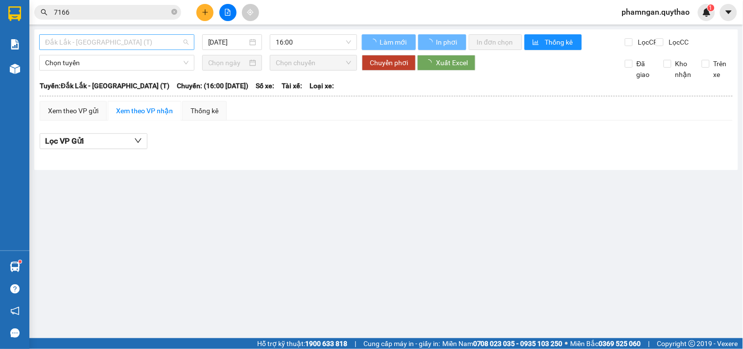
click at [120, 48] on span "Đắk Lắk - [GEOGRAPHIC_DATA] (T)" at bounding box center [117, 42] width 144 height 15
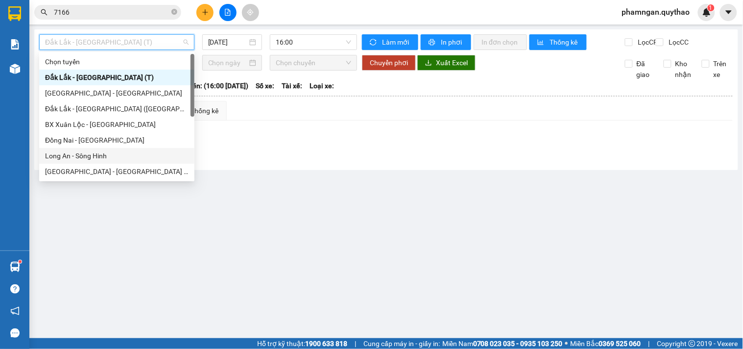
click at [88, 153] on div "Long An - Sông Hinh" at bounding box center [117, 155] width 144 height 11
type input "[DATE]"
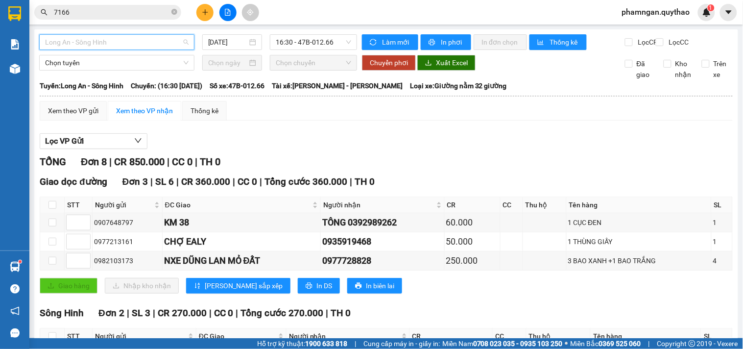
click at [145, 41] on span "Long An - Sông Hinh" at bounding box center [117, 42] width 144 height 15
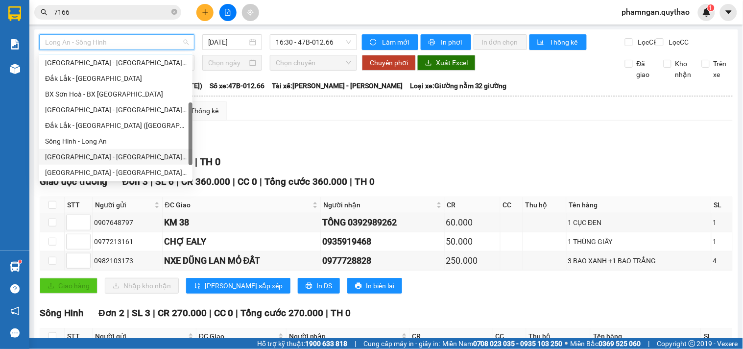
scroll to position [141, 0]
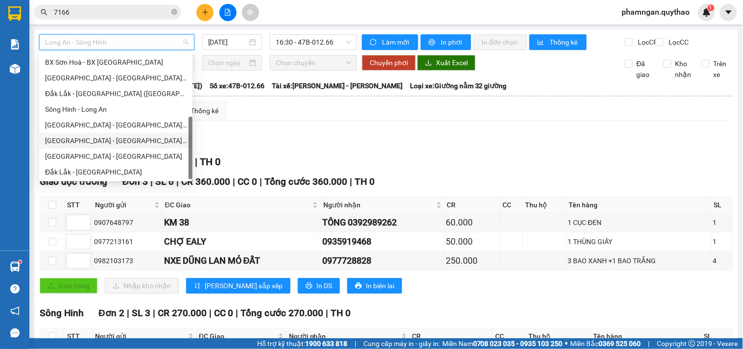
click at [126, 139] on div "[GEOGRAPHIC_DATA] - [GEOGRAPHIC_DATA] ([GEOGRAPHIC_DATA] - [GEOGRAPHIC_DATA] cũ)" at bounding box center [116, 140] width 142 height 11
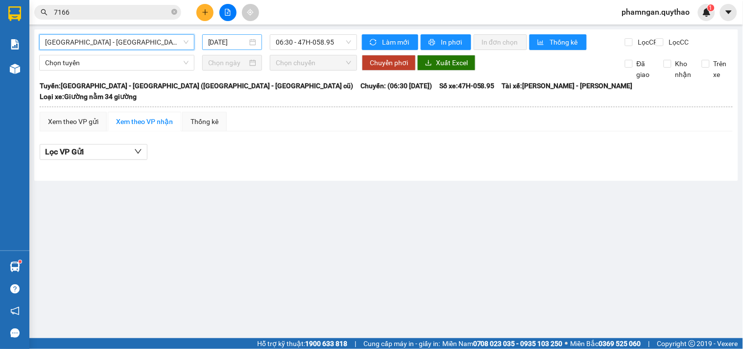
click at [245, 43] on input "[DATE]" at bounding box center [228, 42] width 40 height 11
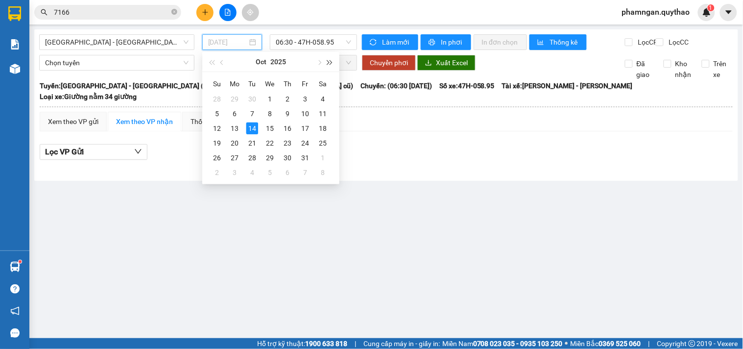
type input "[DATE]"
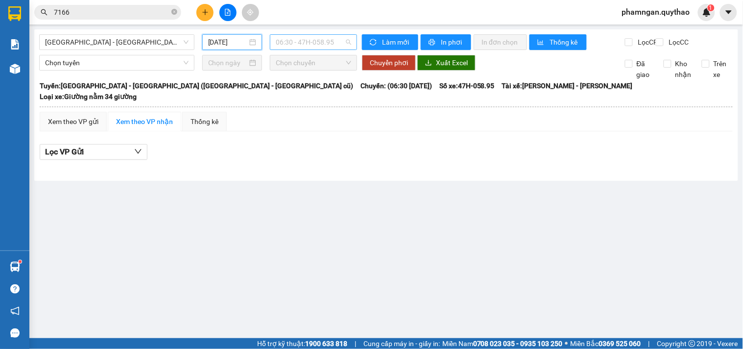
click at [329, 46] on span "06:30 - 47H-058.95" at bounding box center [313, 42] width 75 height 15
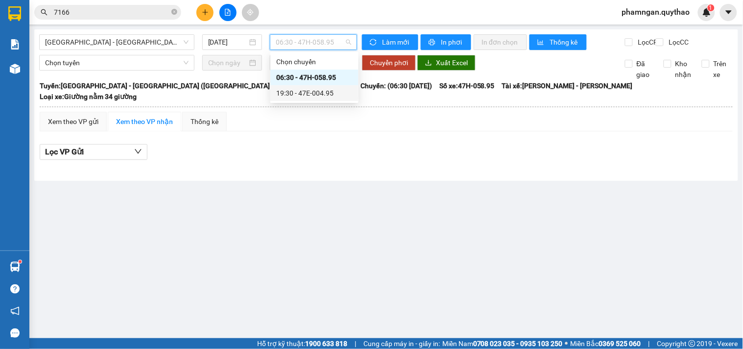
click at [331, 90] on div "19:30 - 47E-004.95" at bounding box center [314, 93] width 76 height 11
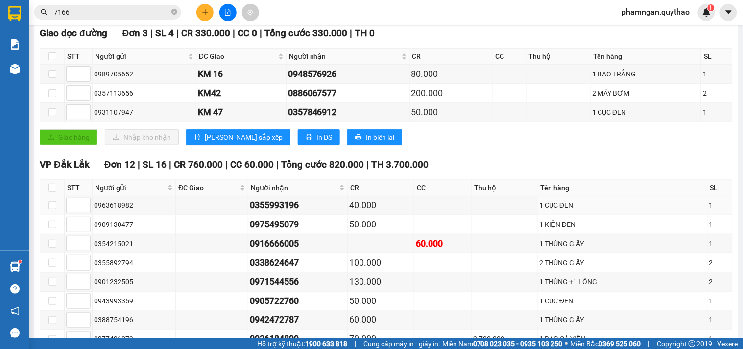
scroll to position [13, 0]
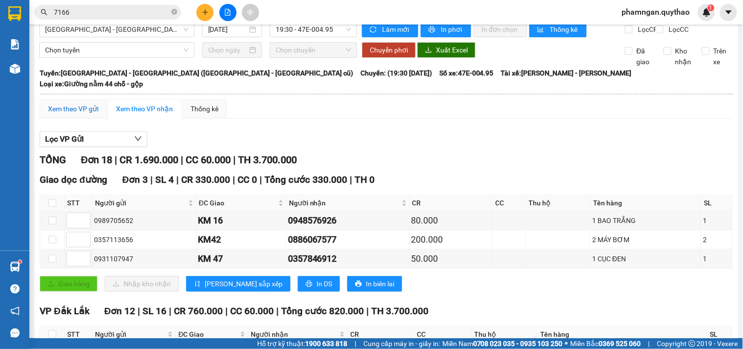
click at [81, 111] on div "Xem theo VP gửi" at bounding box center [73, 108] width 50 height 11
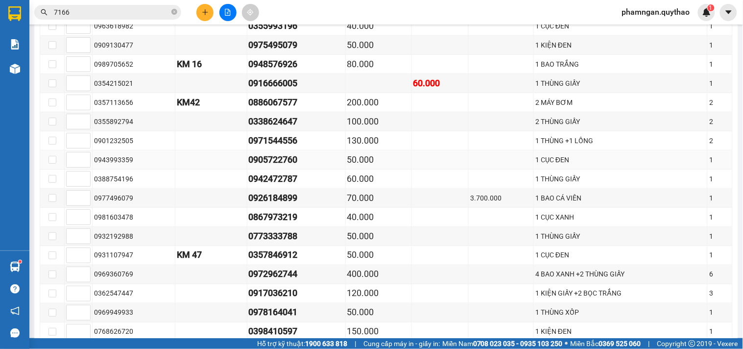
scroll to position [172, 0]
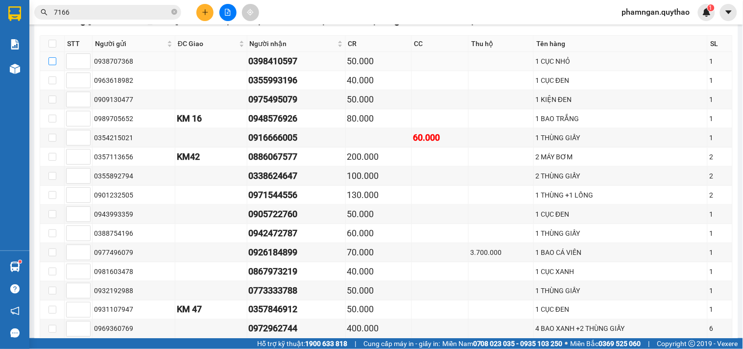
click at [49, 57] on input "checkbox" at bounding box center [53, 61] width 8 height 8
checkbox input "true"
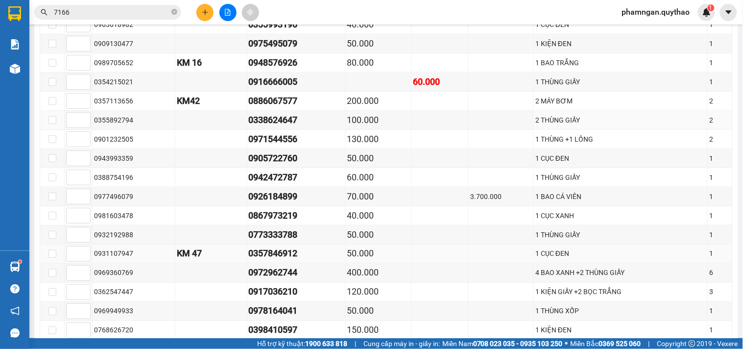
scroll to position [281, 0]
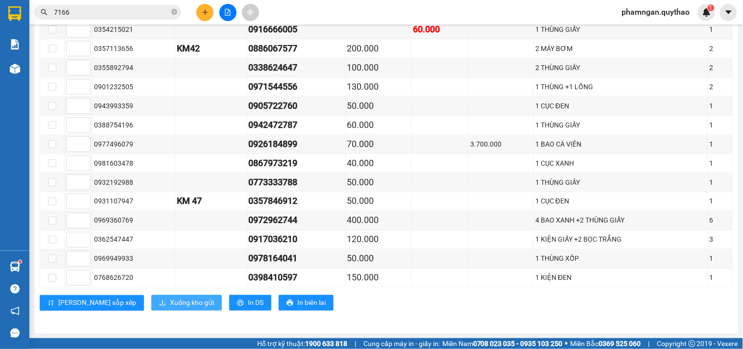
click at [170, 303] on span "Xuống kho gửi" at bounding box center [192, 302] width 44 height 11
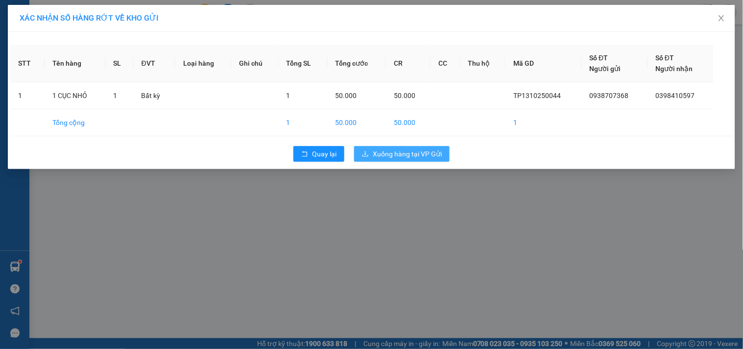
click at [393, 151] on span "Xuống hàng tại VP Gửi" at bounding box center [407, 153] width 69 height 11
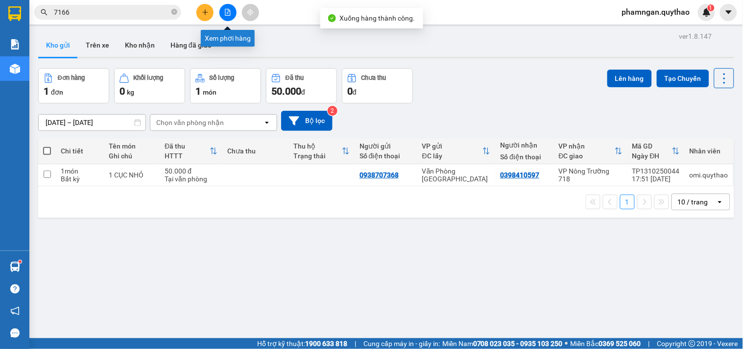
click at [226, 16] on button at bounding box center [228, 12] width 17 height 17
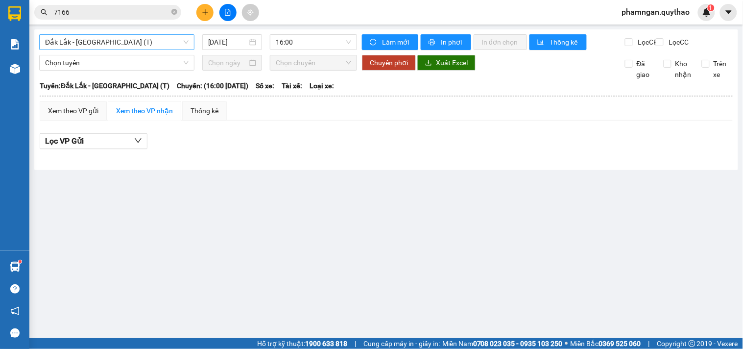
click at [126, 45] on span "Đắk Lắk - [GEOGRAPHIC_DATA] (T)" at bounding box center [117, 42] width 144 height 15
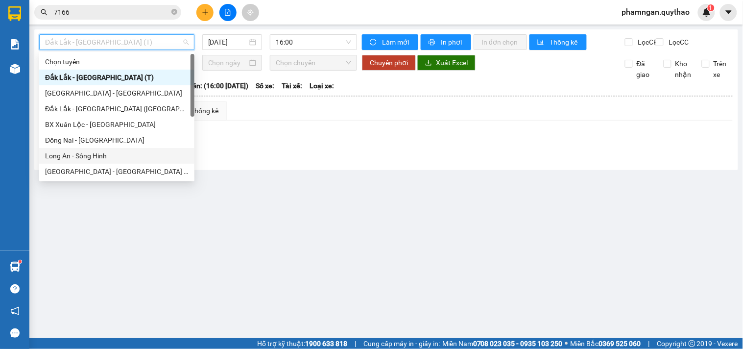
scroll to position [109, 0]
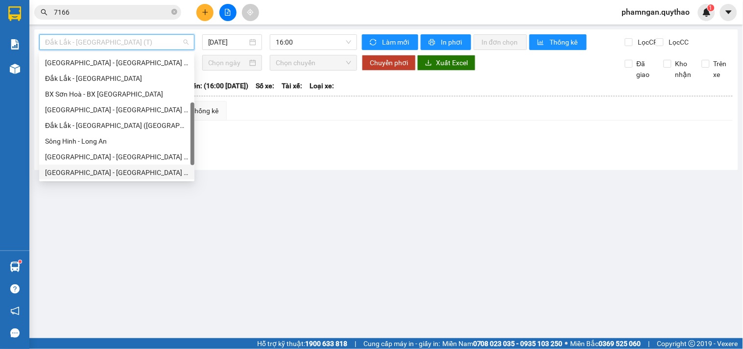
click at [94, 169] on div "[GEOGRAPHIC_DATA] - [GEOGRAPHIC_DATA] ([GEOGRAPHIC_DATA] - [GEOGRAPHIC_DATA] cũ)" at bounding box center [117, 172] width 144 height 11
type input "[DATE]"
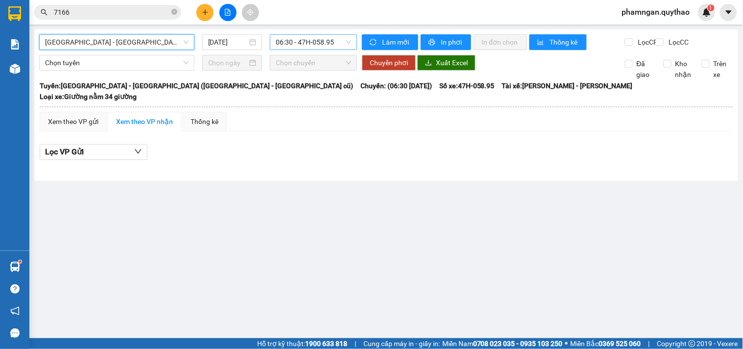
click at [310, 39] on span "06:30 - 47H-058.95" at bounding box center [313, 42] width 75 height 15
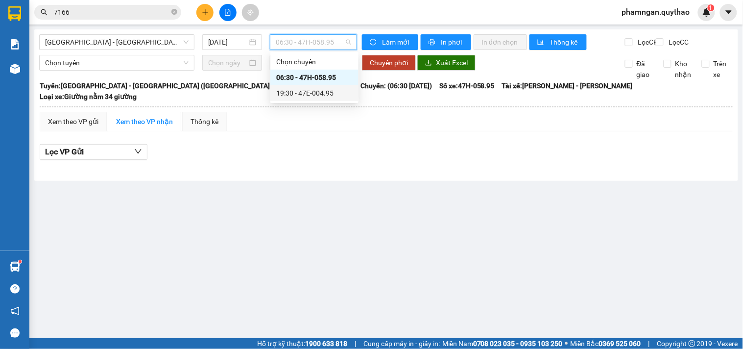
click at [330, 92] on div "19:30 - 47E-004.95" at bounding box center [314, 93] width 76 height 11
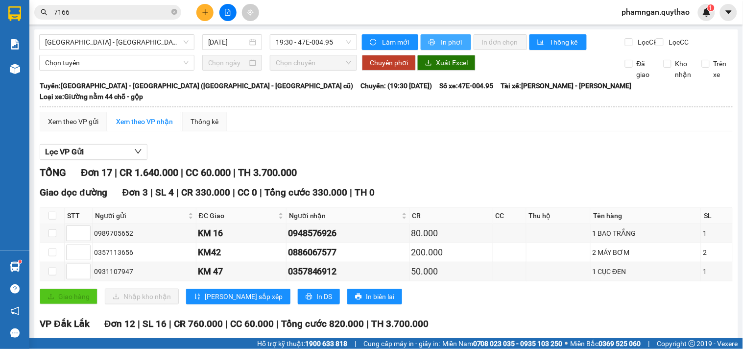
click at [456, 46] on span "In phơi" at bounding box center [452, 42] width 23 height 11
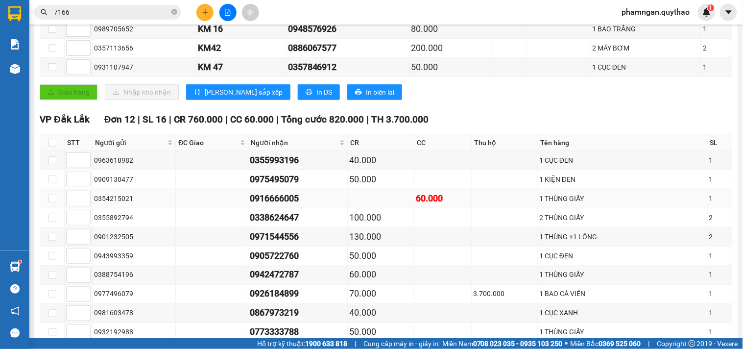
scroll to position [272, 0]
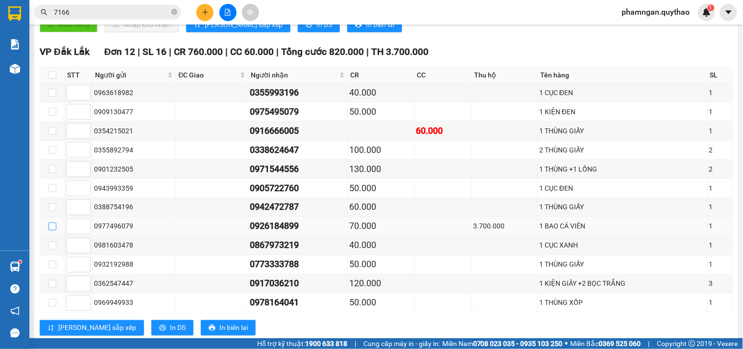
click at [49, 224] on input "checkbox" at bounding box center [53, 226] width 8 height 8
checkbox input "true"
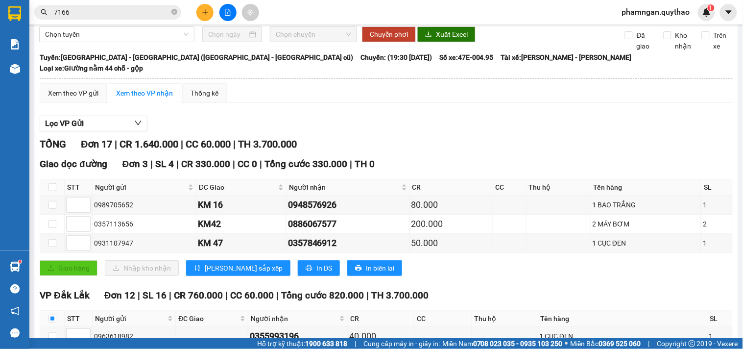
scroll to position [0, 0]
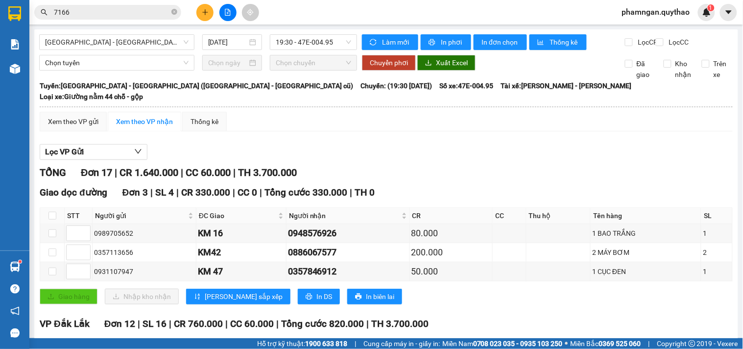
click at [498, 37] on span "In đơn chọn" at bounding box center [501, 42] width 38 height 11
